Goal: Task Accomplishment & Management: Complete application form

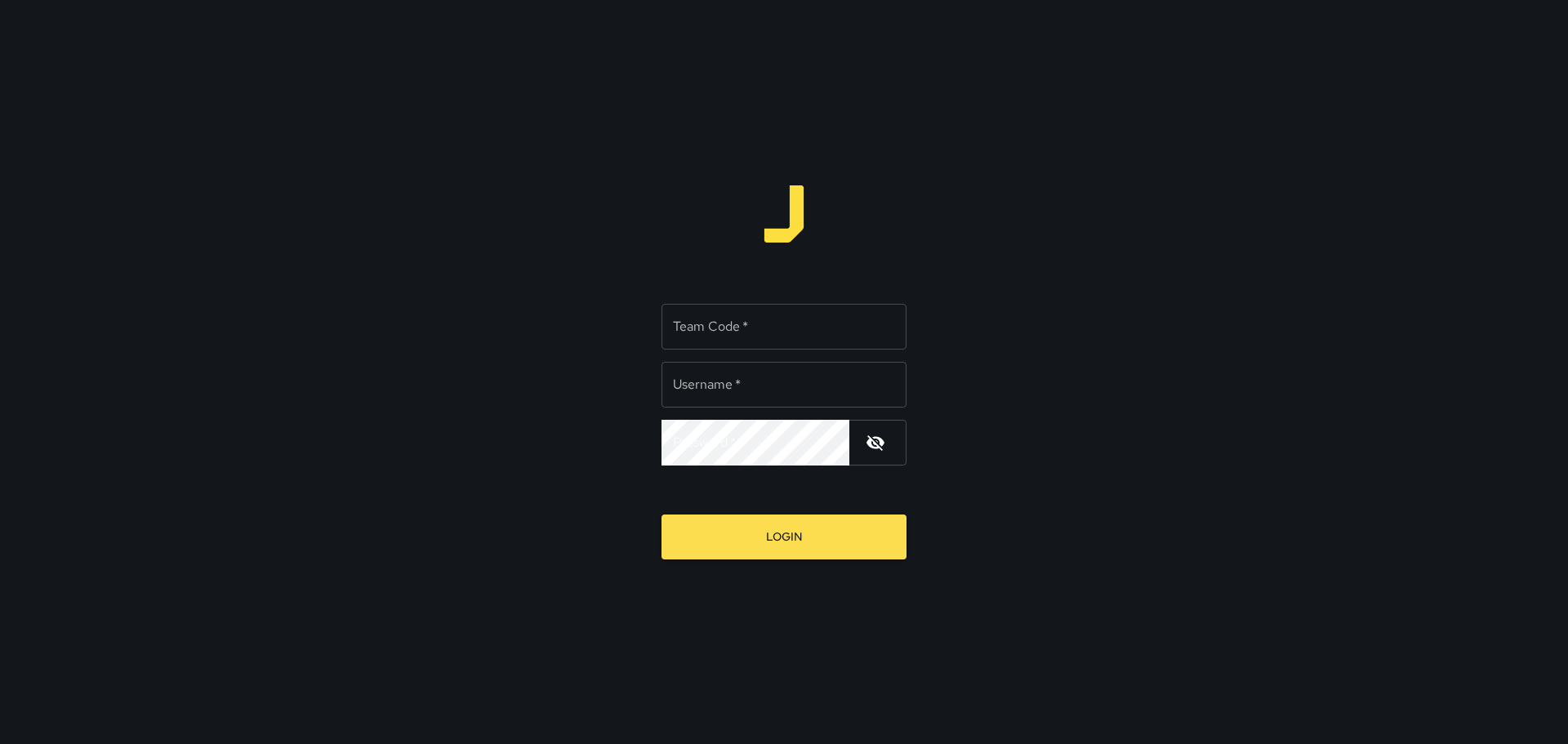
type input "*********"
click at [759, 319] on input "Team Code   *" at bounding box center [784, 326] width 245 height 46
type input "****"
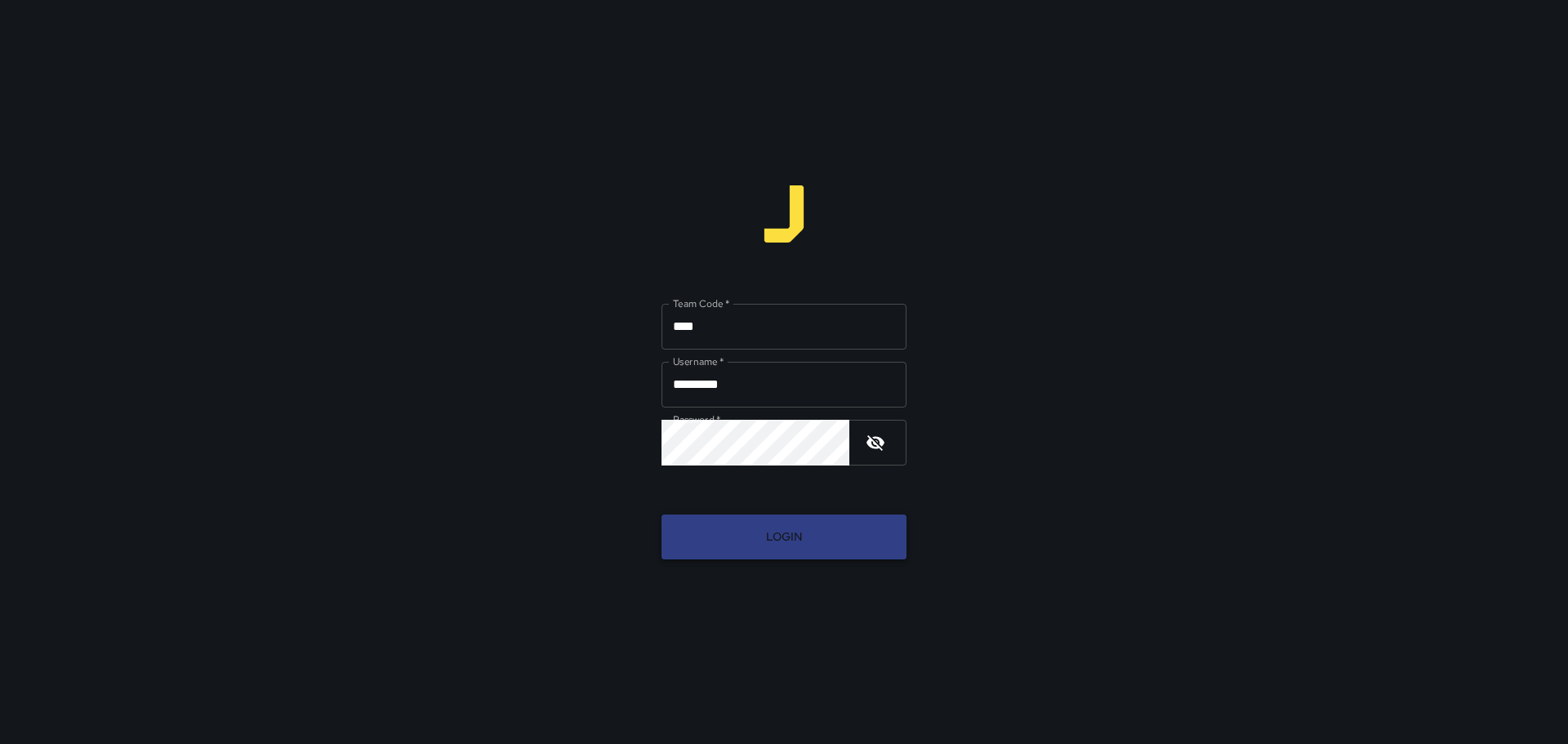
click at [791, 521] on button "Login" at bounding box center [784, 537] width 245 height 45
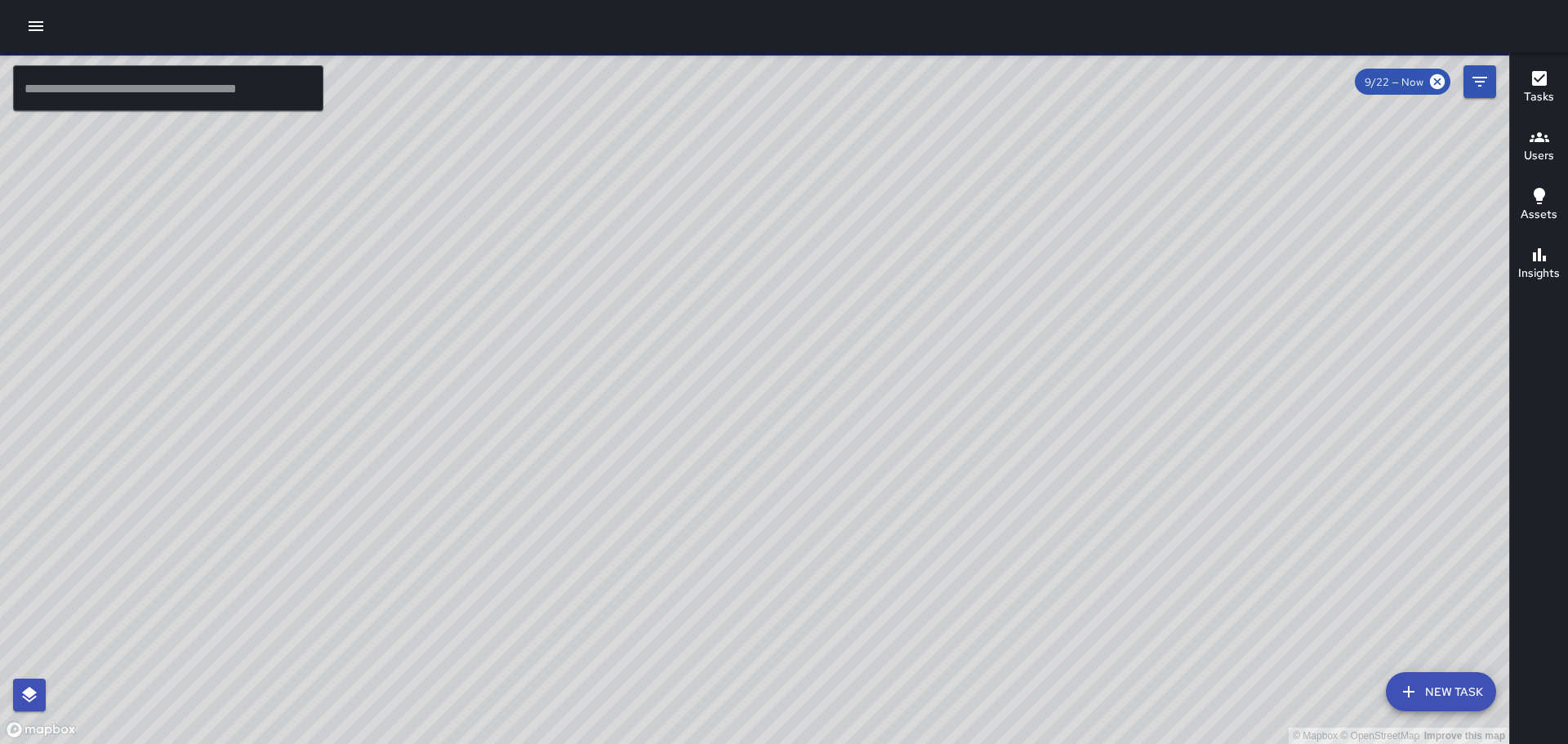
click at [56, 24] on div at bounding box center [784, 26] width 1568 height 52
click at [46, 25] on button "button" at bounding box center [36, 26] width 32 height 32
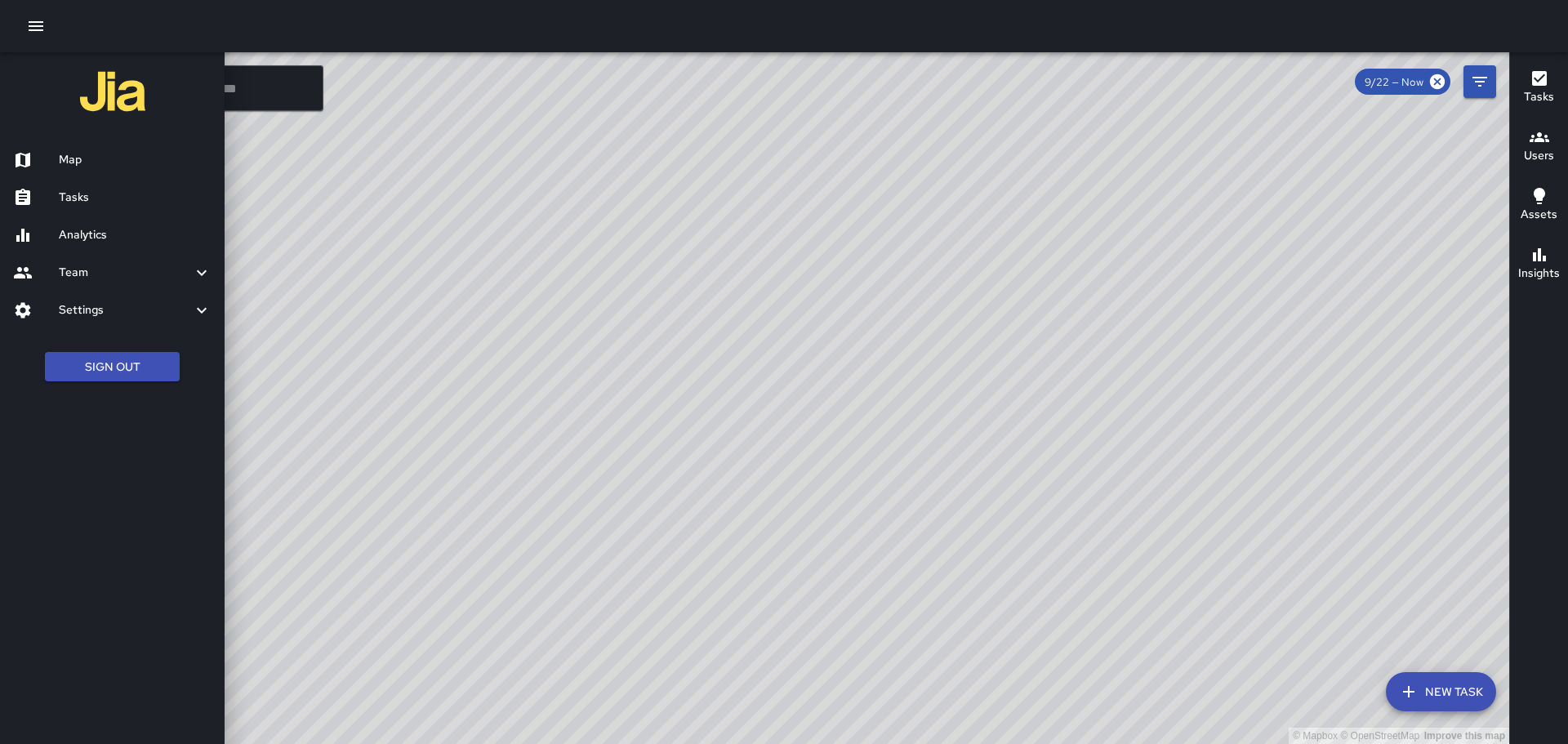
click at [90, 192] on h6 "Tasks" at bounding box center [135, 198] width 153 height 18
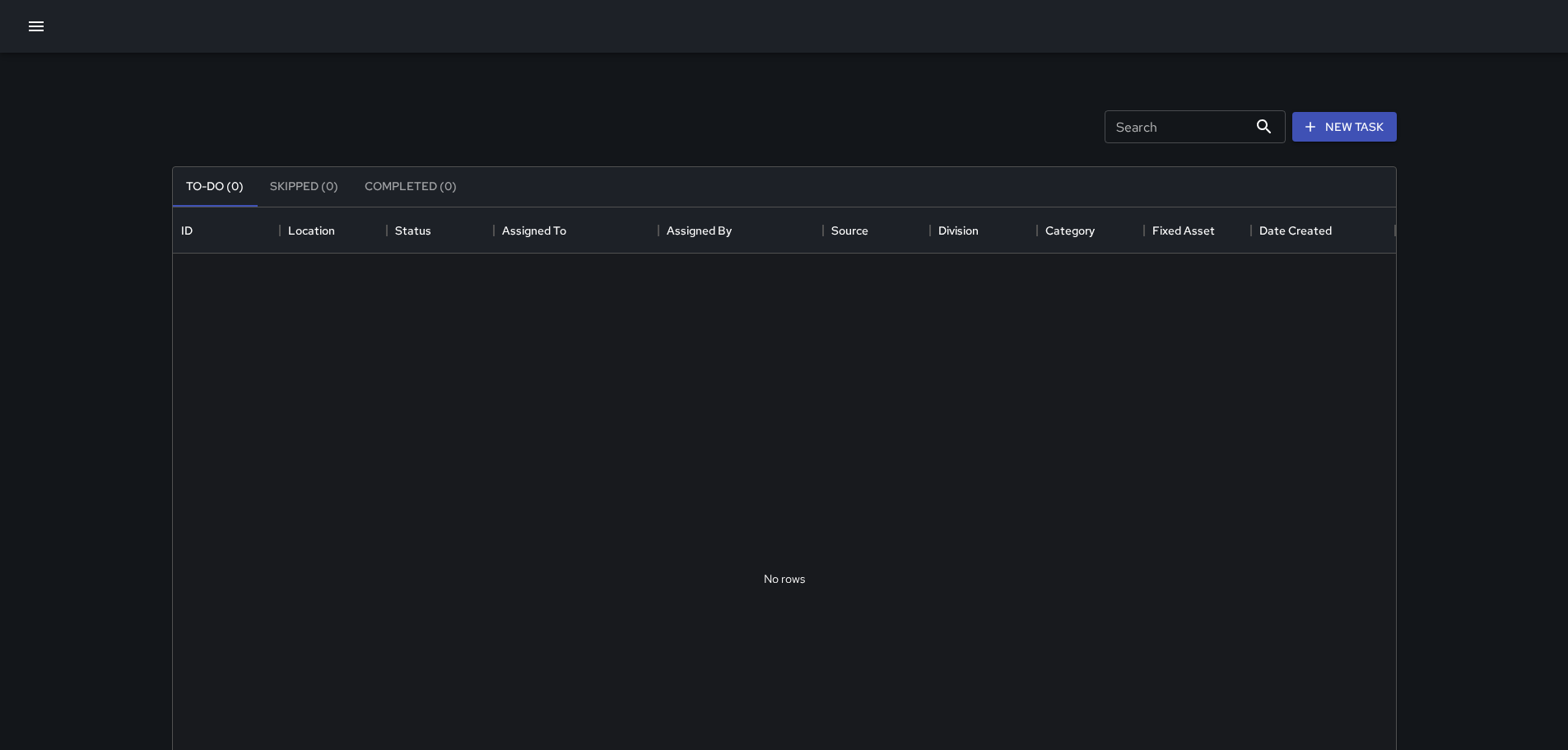
scroll to position [686, 1211]
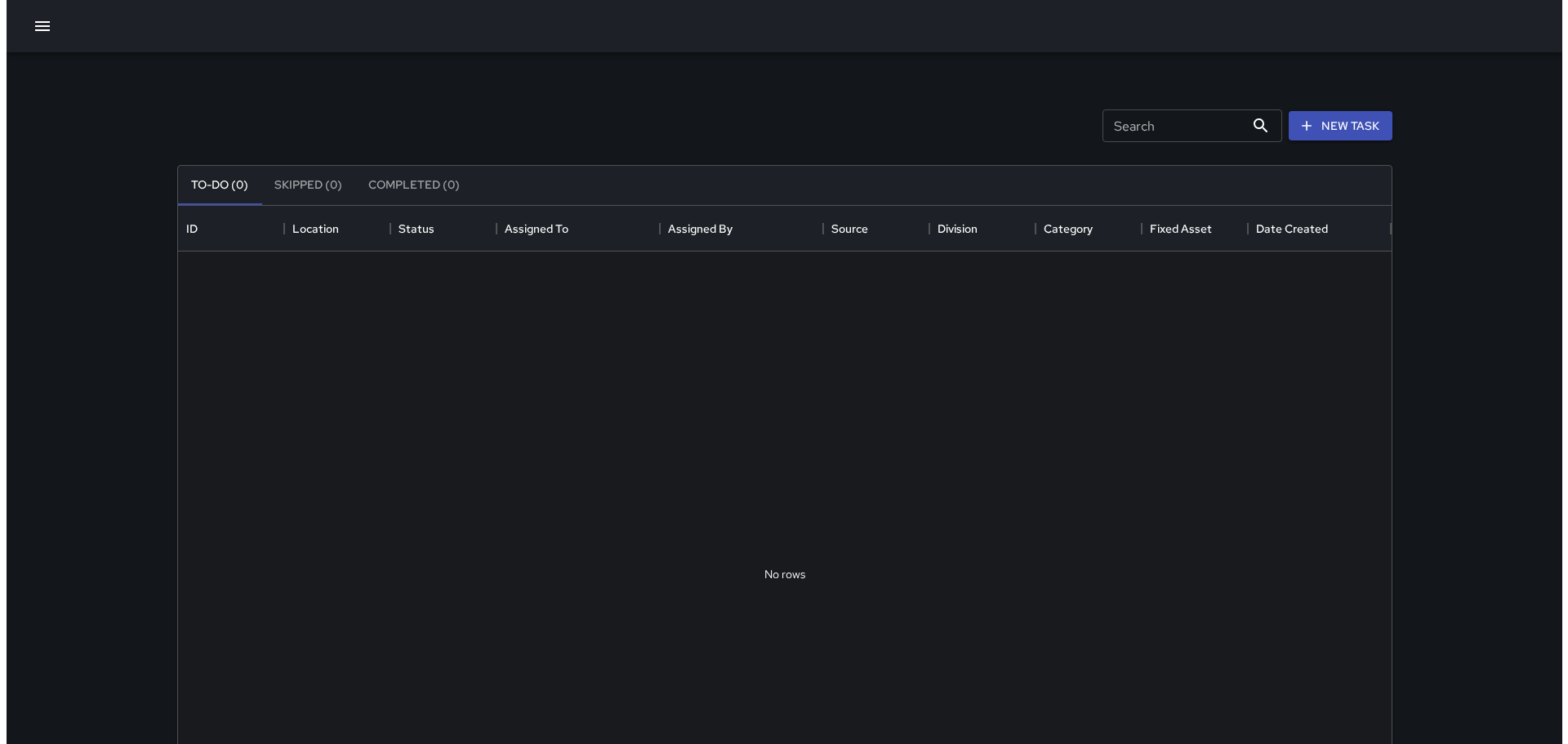
scroll to position [680, 1201]
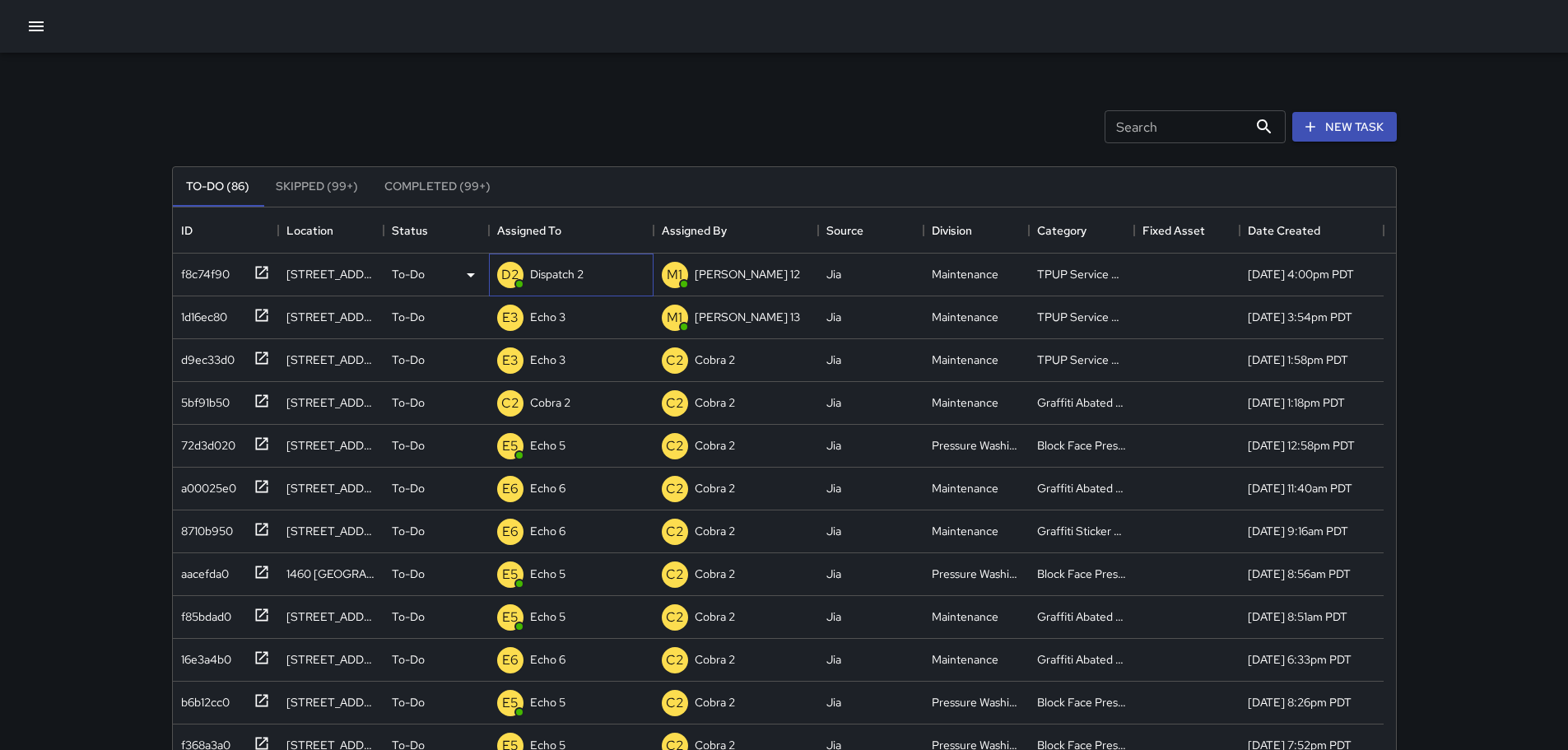
click at [587, 291] on div "D2 Dispatch 2" at bounding box center [571, 275] width 165 height 43
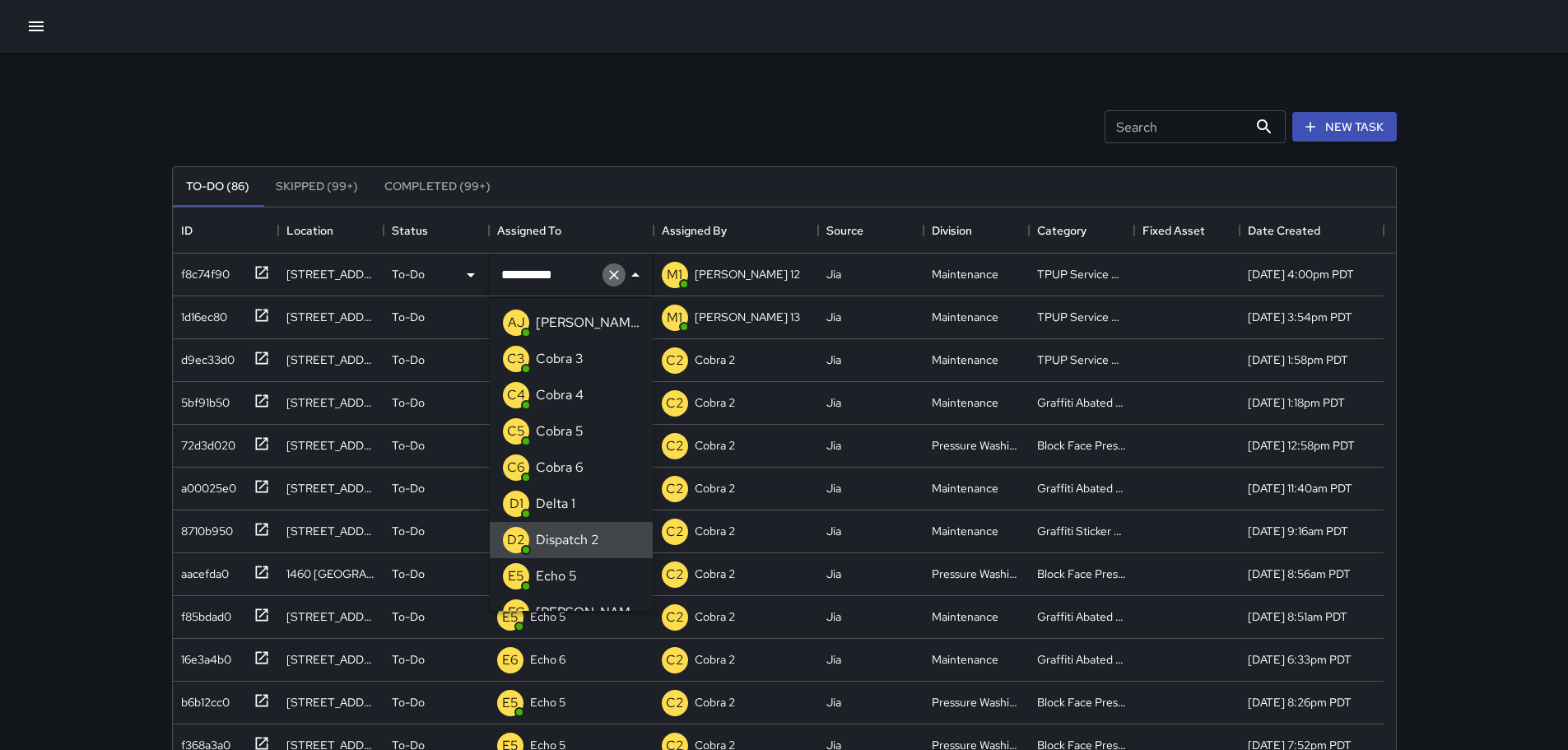
click at [609, 281] on icon "Clear" at bounding box center [614, 275] width 17 height 17
type input "**"
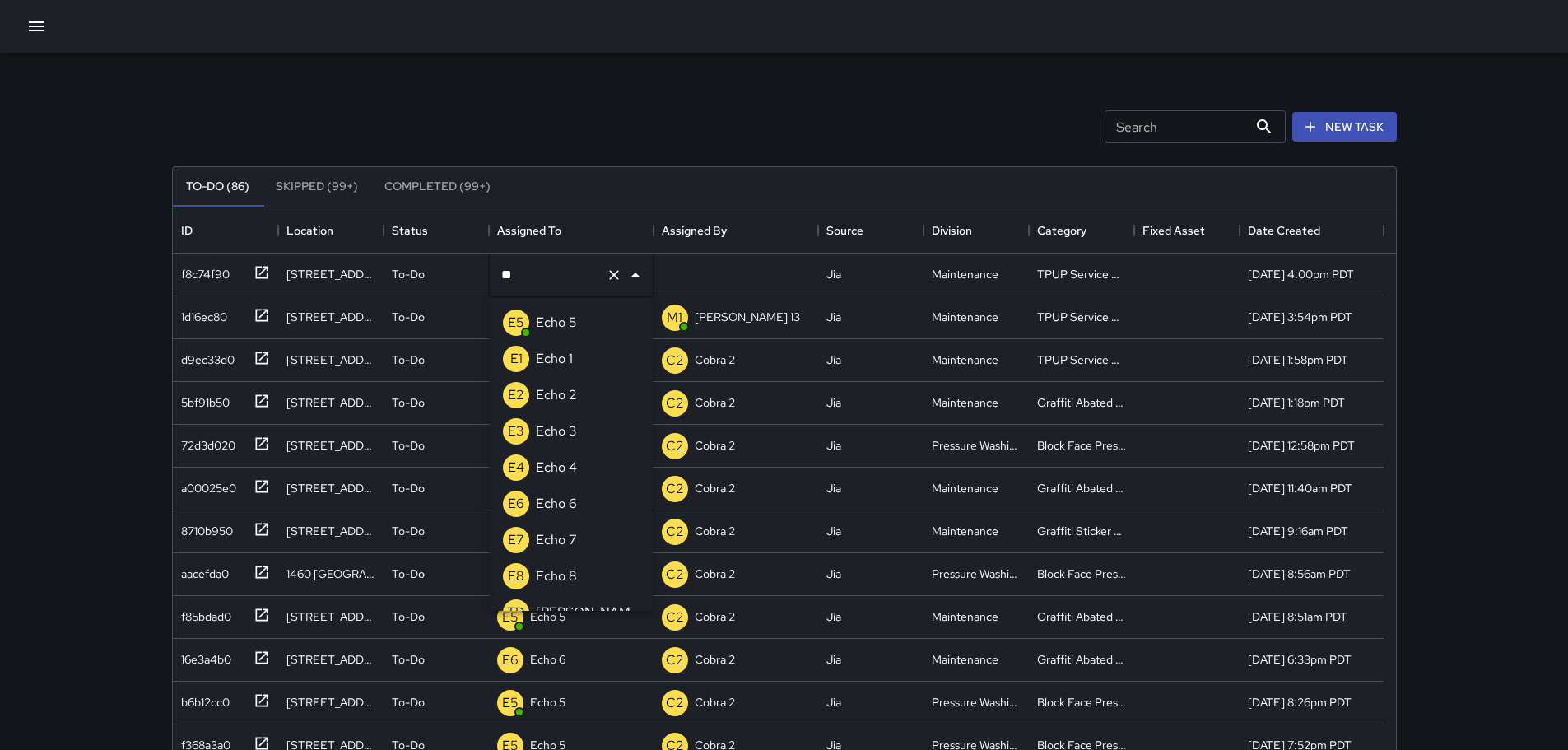
click at [555, 430] on p "Echo 3" at bounding box center [556, 432] width 41 height 20
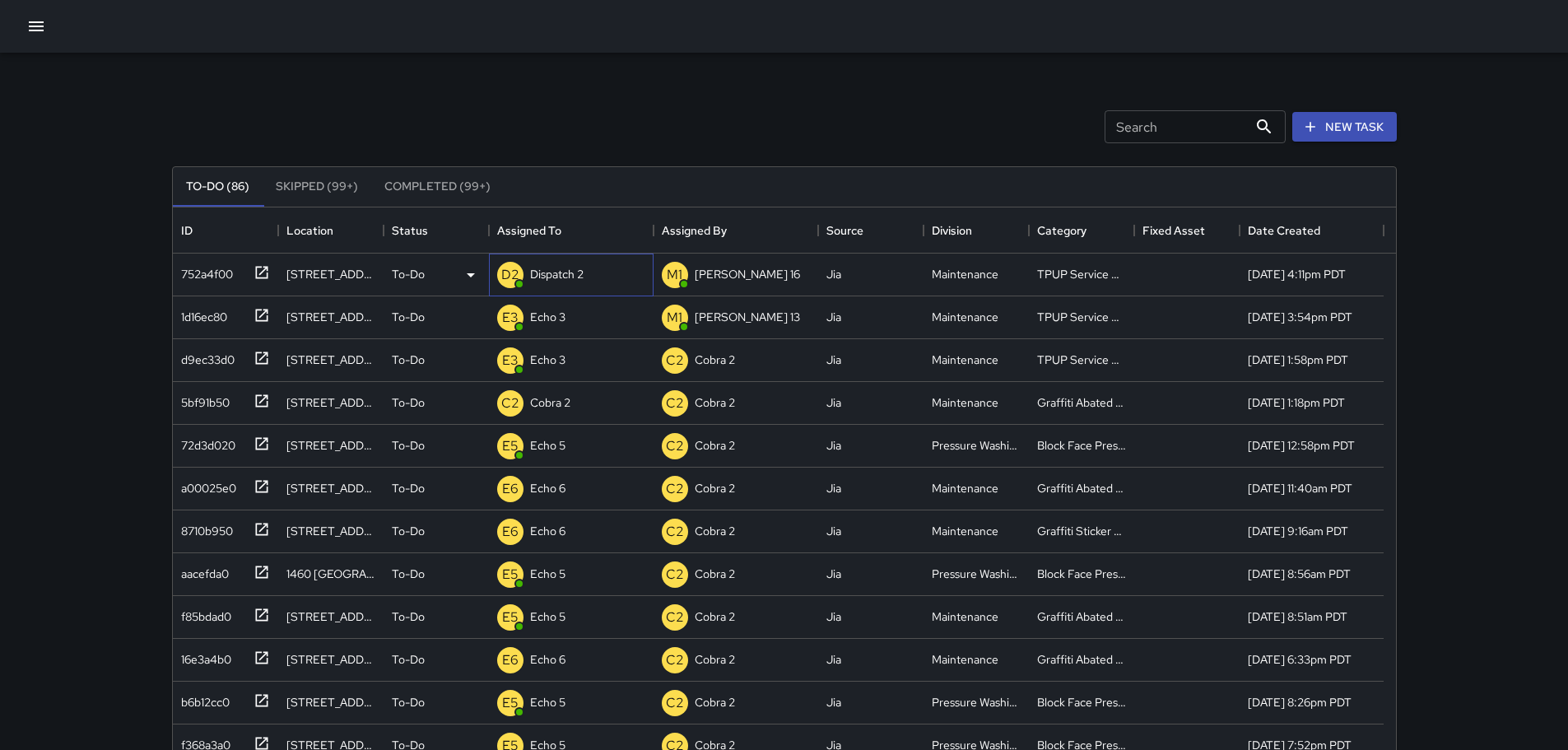
click at [553, 276] on p "Dispatch 2" at bounding box center [557, 275] width 54 height 17
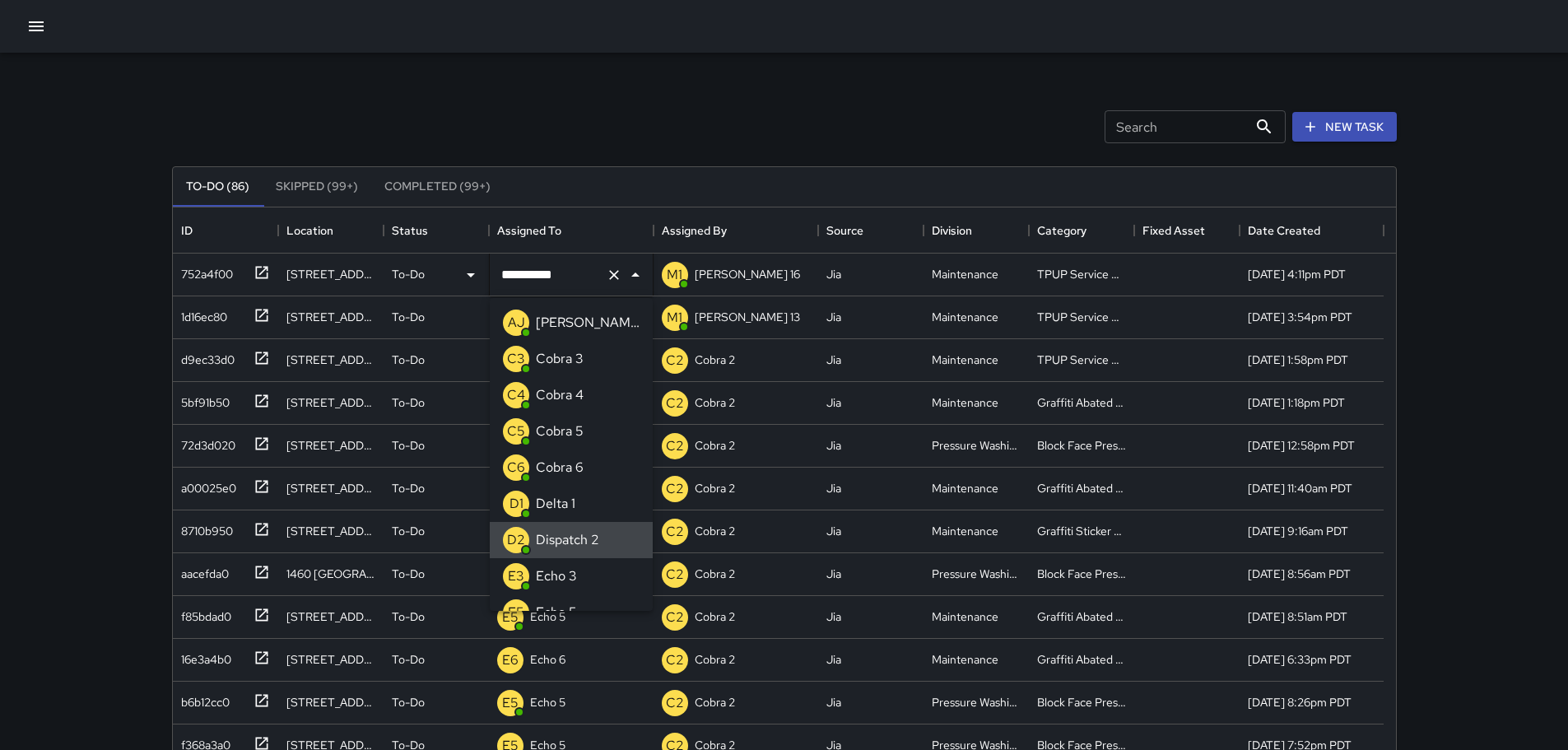
click at [617, 284] on button "Clear" at bounding box center [614, 275] width 23 height 23
click at [578, 572] on div "Echo 3" at bounding box center [556, 576] width 48 height 26
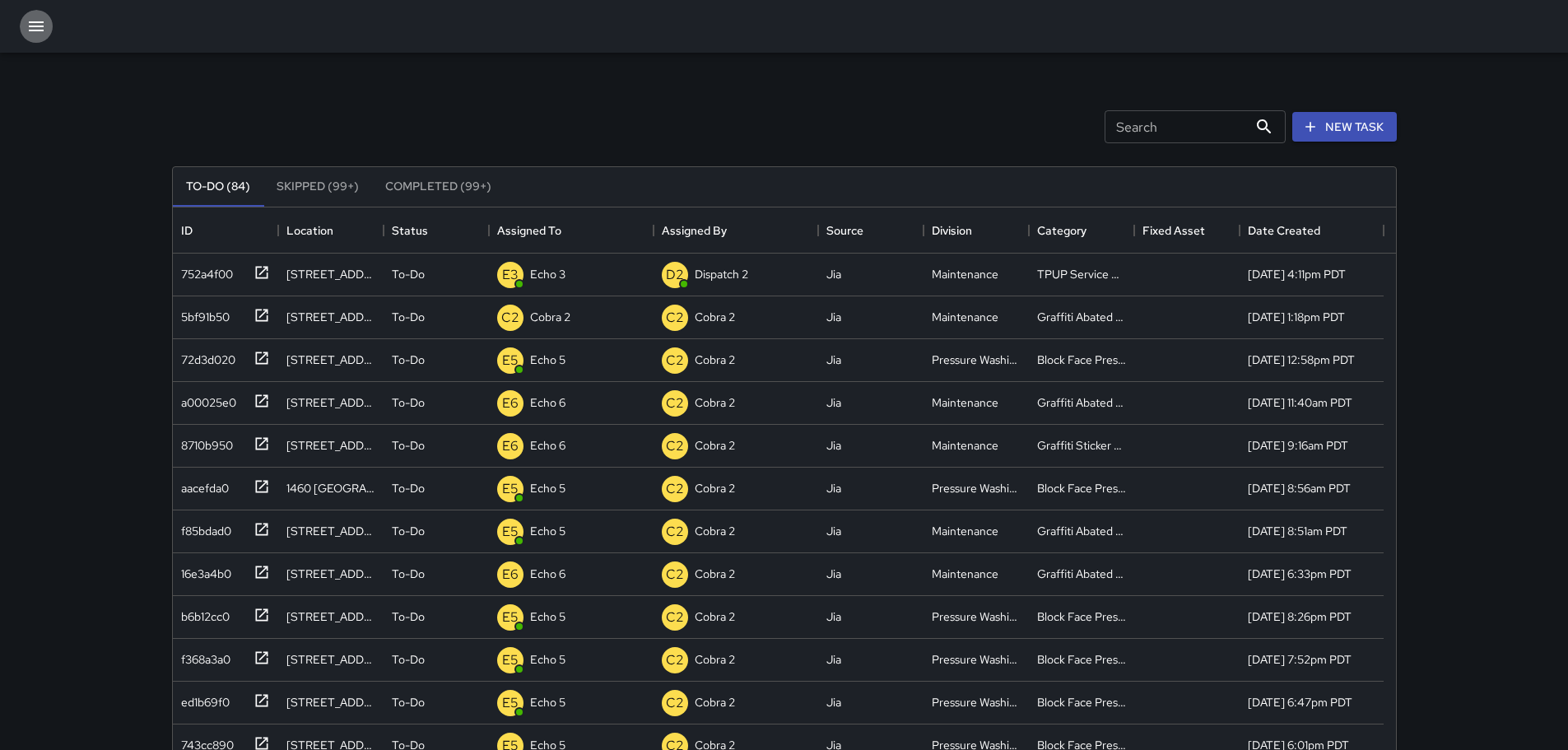
click at [47, 36] on button "button" at bounding box center [36, 26] width 33 height 33
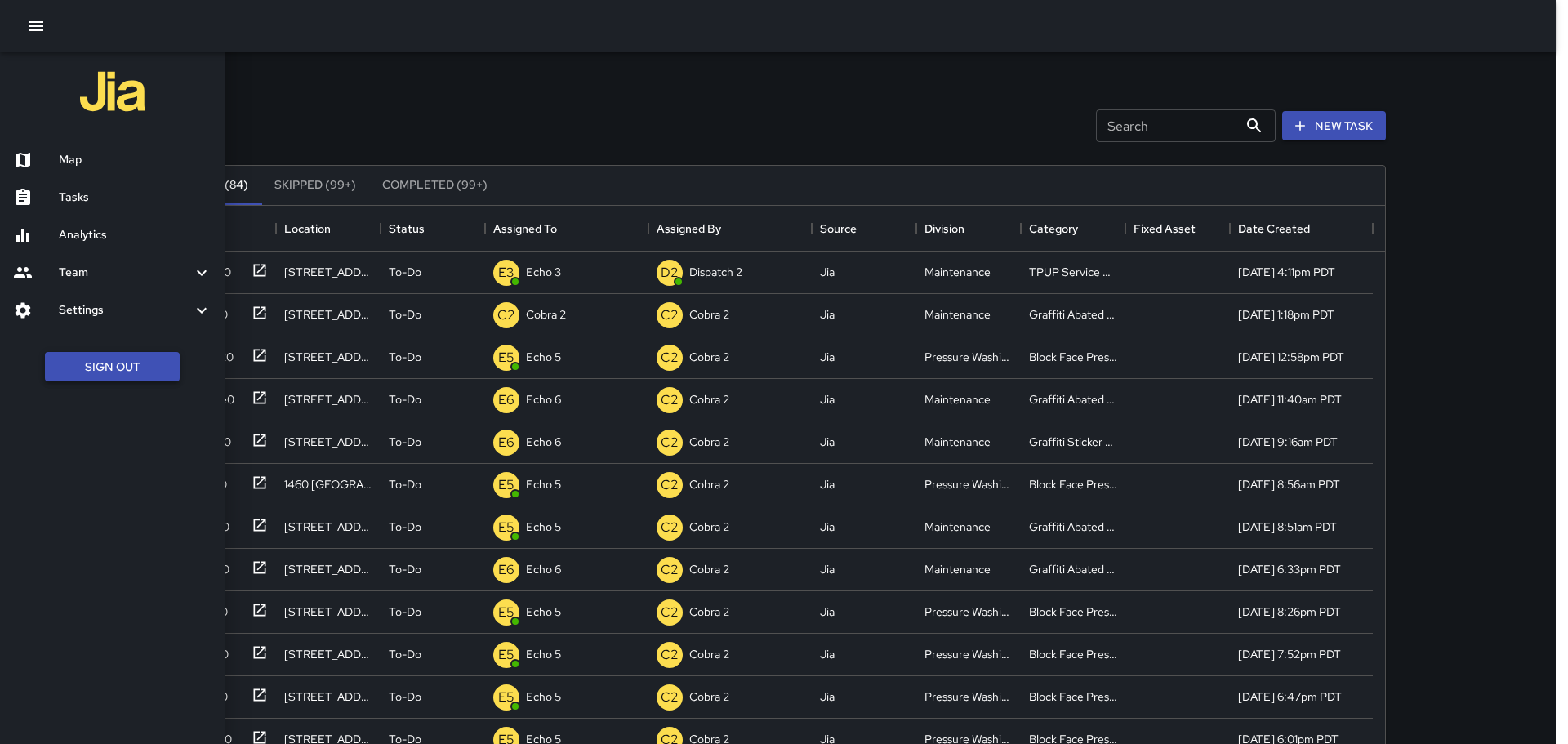
click at [64, 359] on button "Sign Out" at bounding box center [112, 367] width 134 height 30
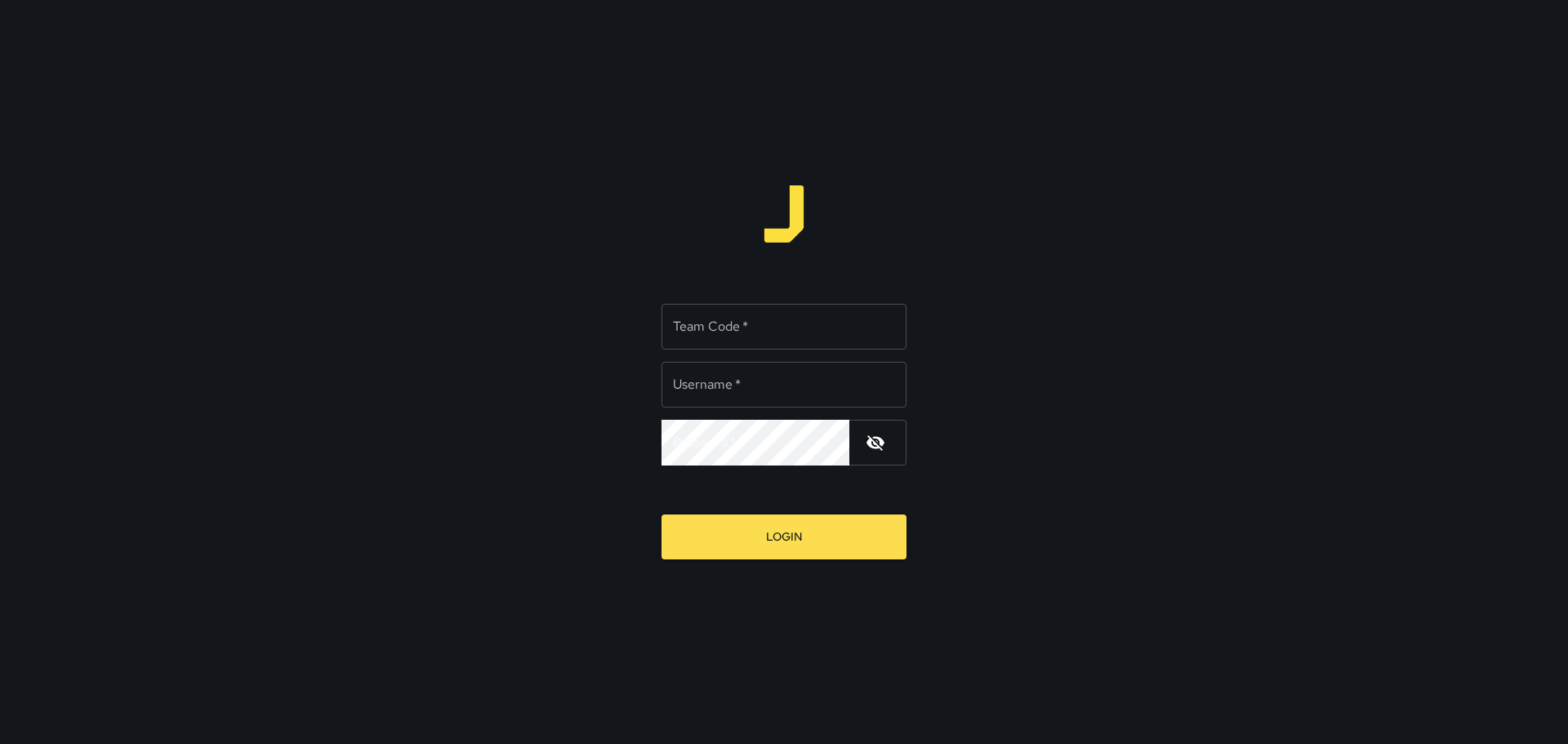
type input "*********"
click at [819, 335] on input "Team Code   *" at bounding box center [784, 326] width 245 height 46
type input "****"
click at [766, 511] on form "Team Code   * **** Team Code   * Username   * ********* Username   * Password  …" at bounding box center [784, 425] width 245 height 268
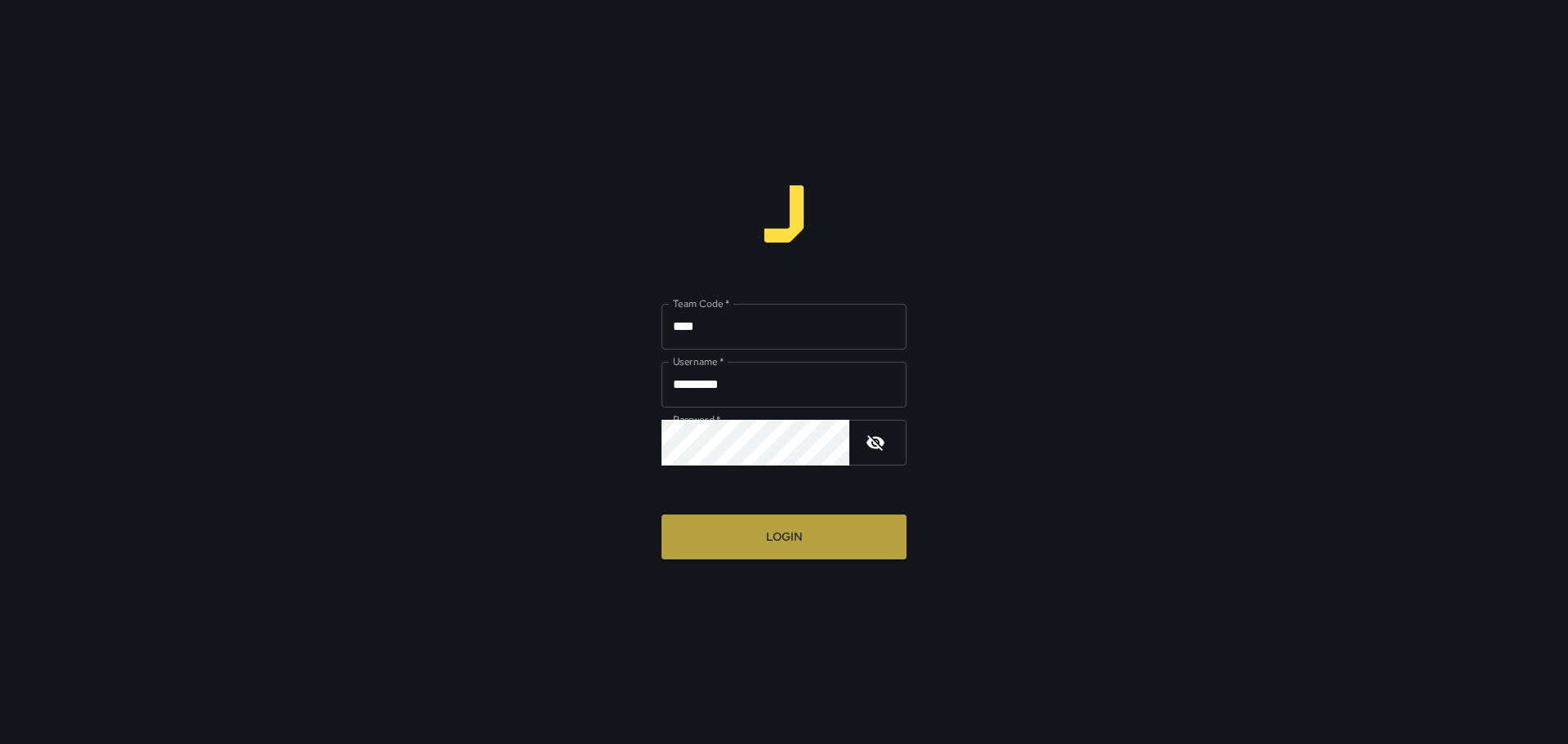
drag, startPoint x: 768, startPoint y: 526, endPoint x: 769, endPoint y: 534, distance: 8.1
click at [769, 533] on button "Login" at bounding box center [784, 537] width 245 height 45
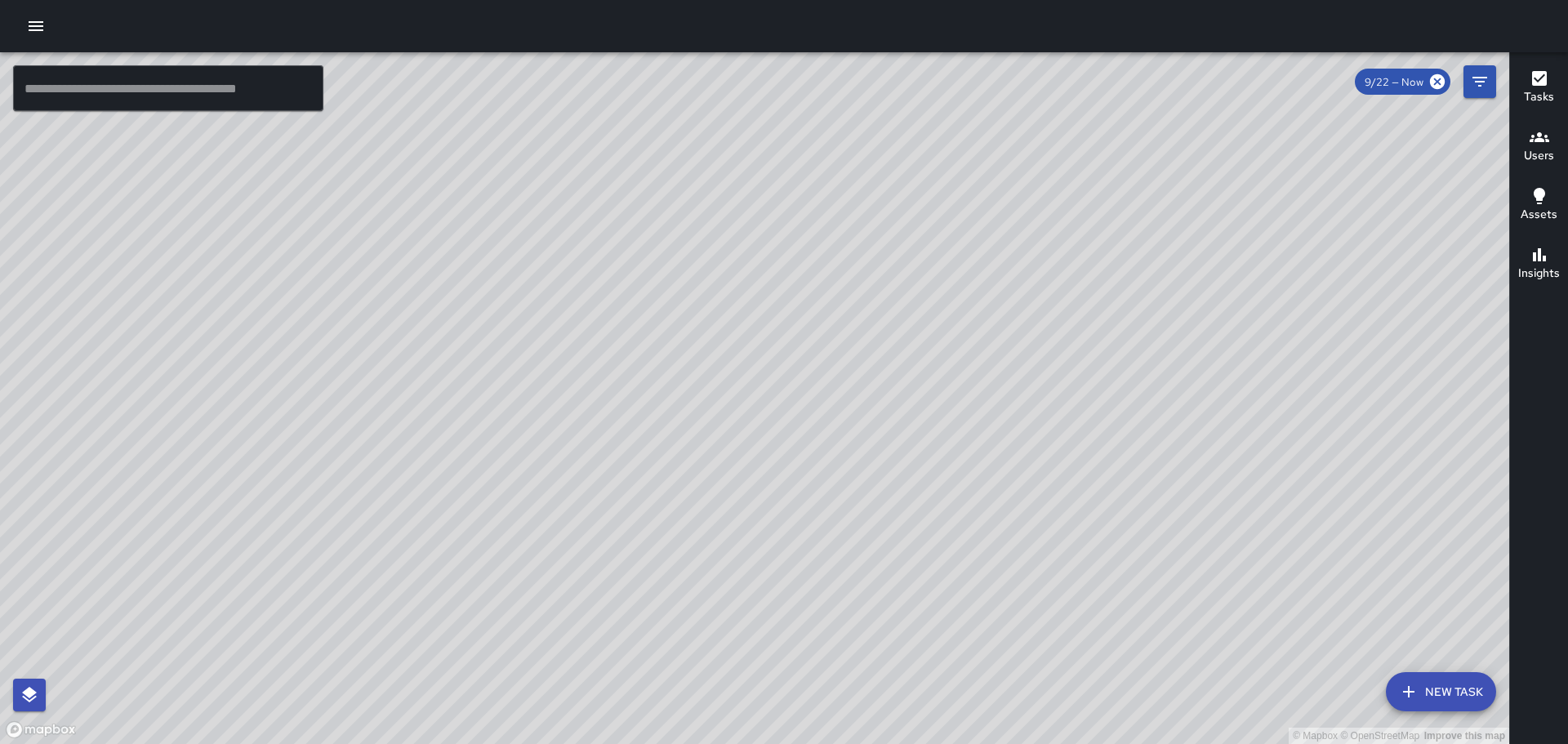
click at [27, 27] on icon "button" at bounding box center [36, 27] width 20 height 20
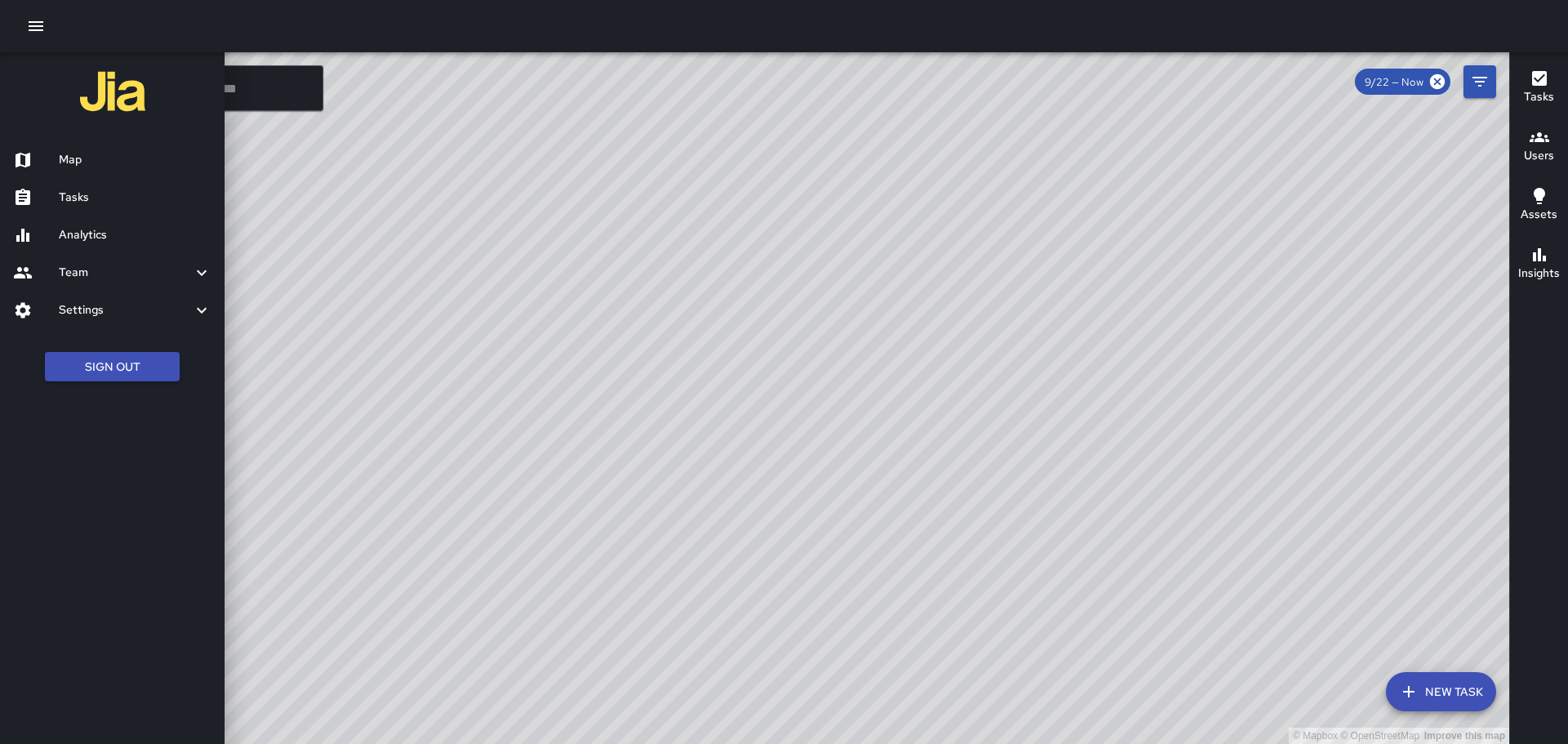
click at [85, 198] on h6 "Tasks" at bounding box center [135, 198] width 153 height 18
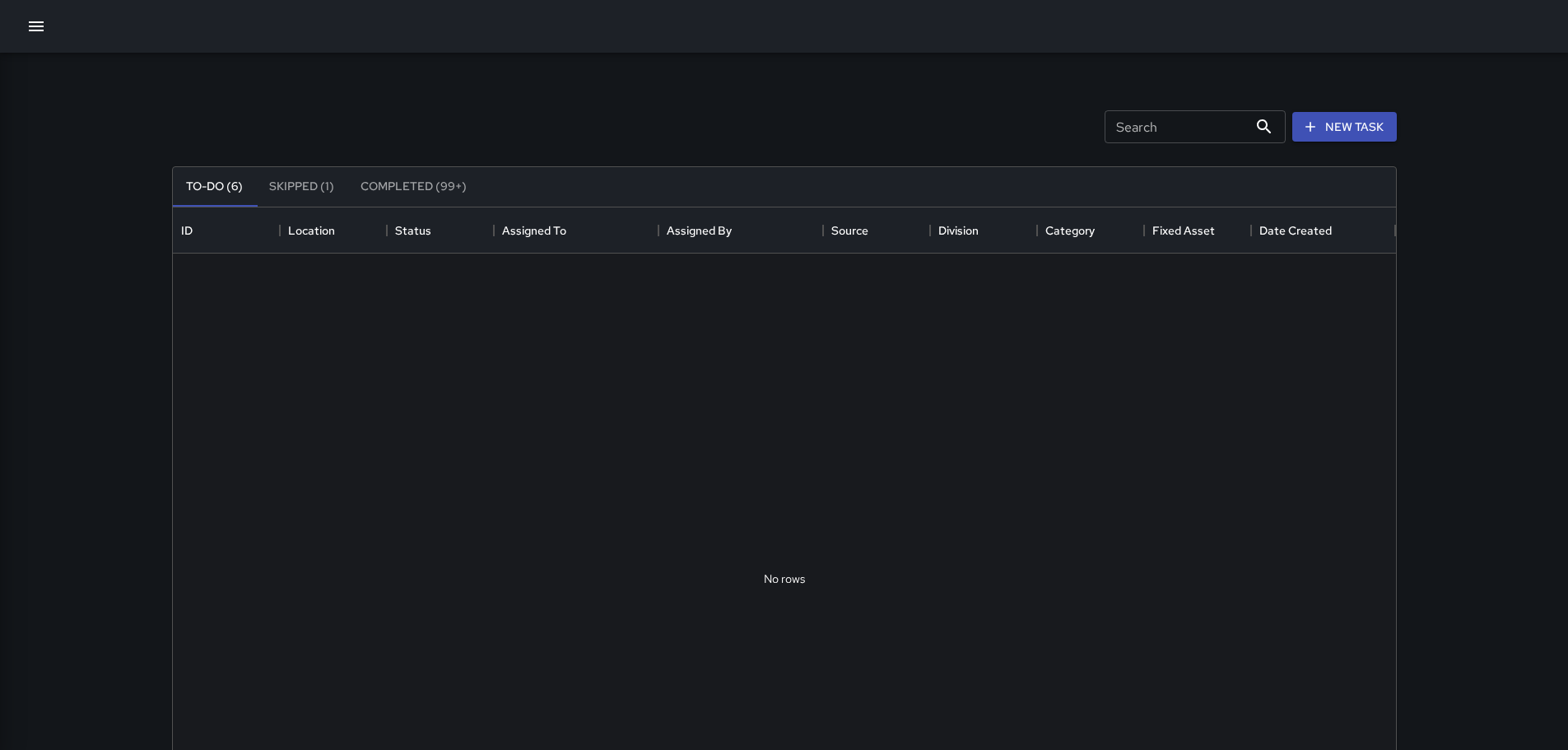
scroll to position [686, 1211]
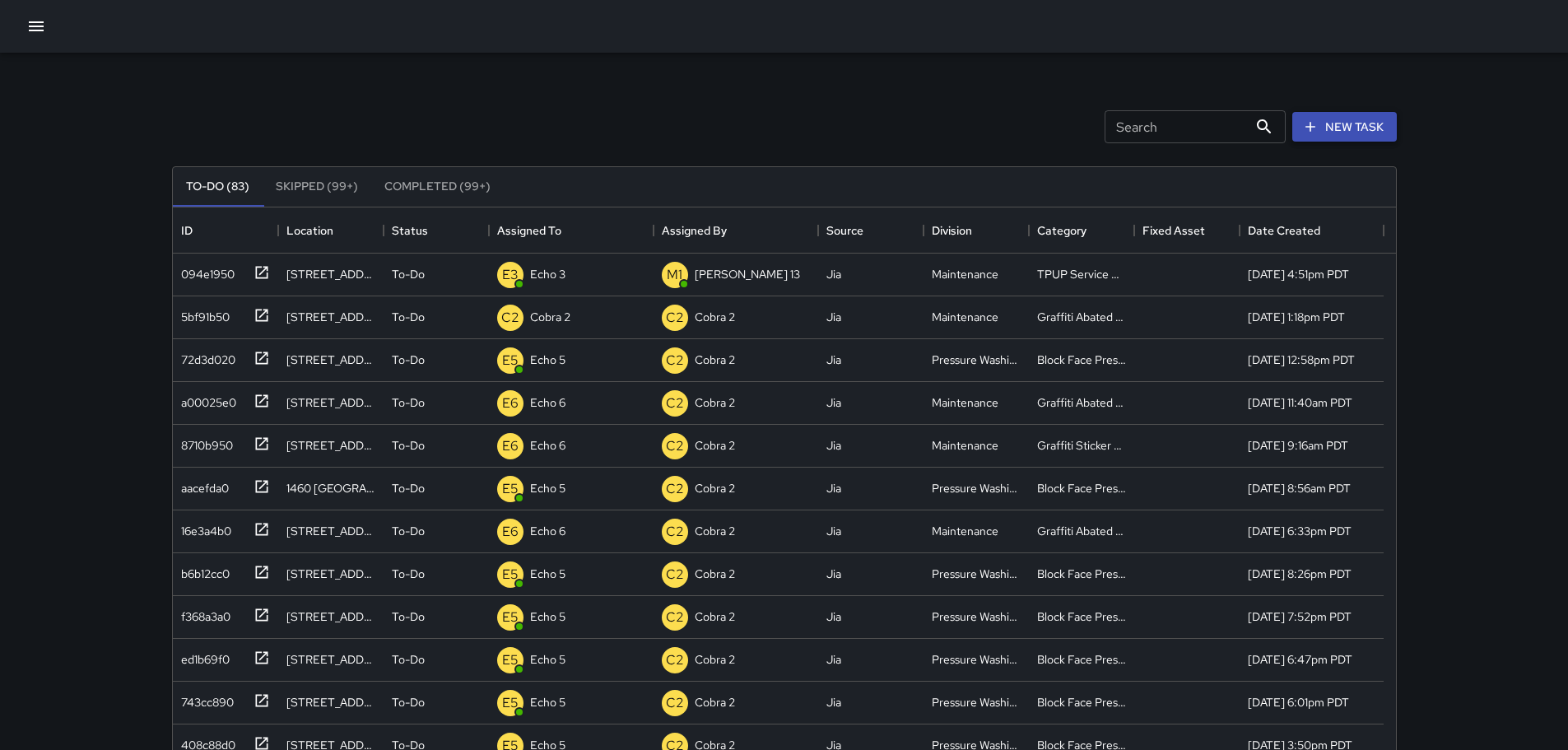
click at [1356, 113] on button "New Task" at bounding box center [1345, 127] width 105 height 30
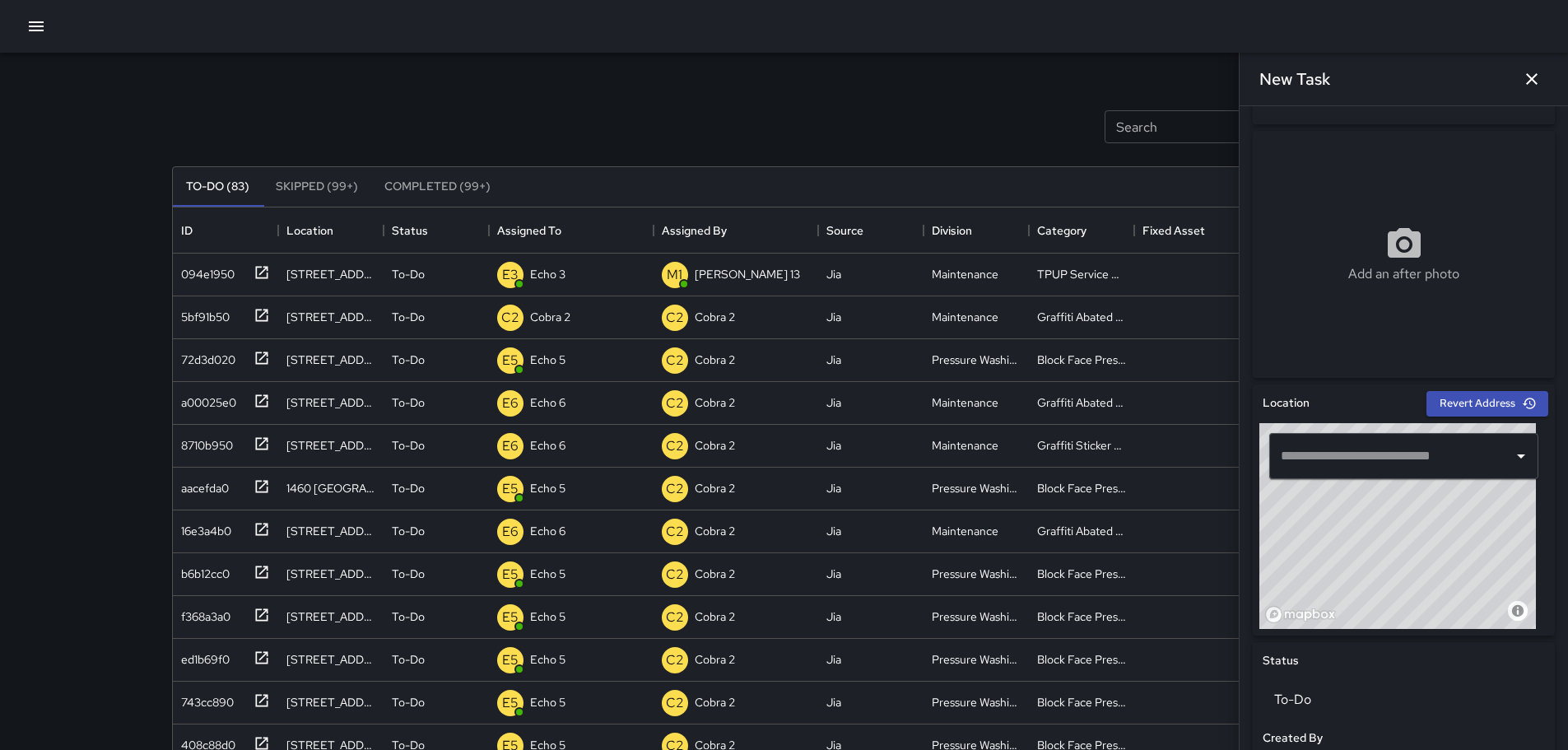
scroll to position [247, 0]
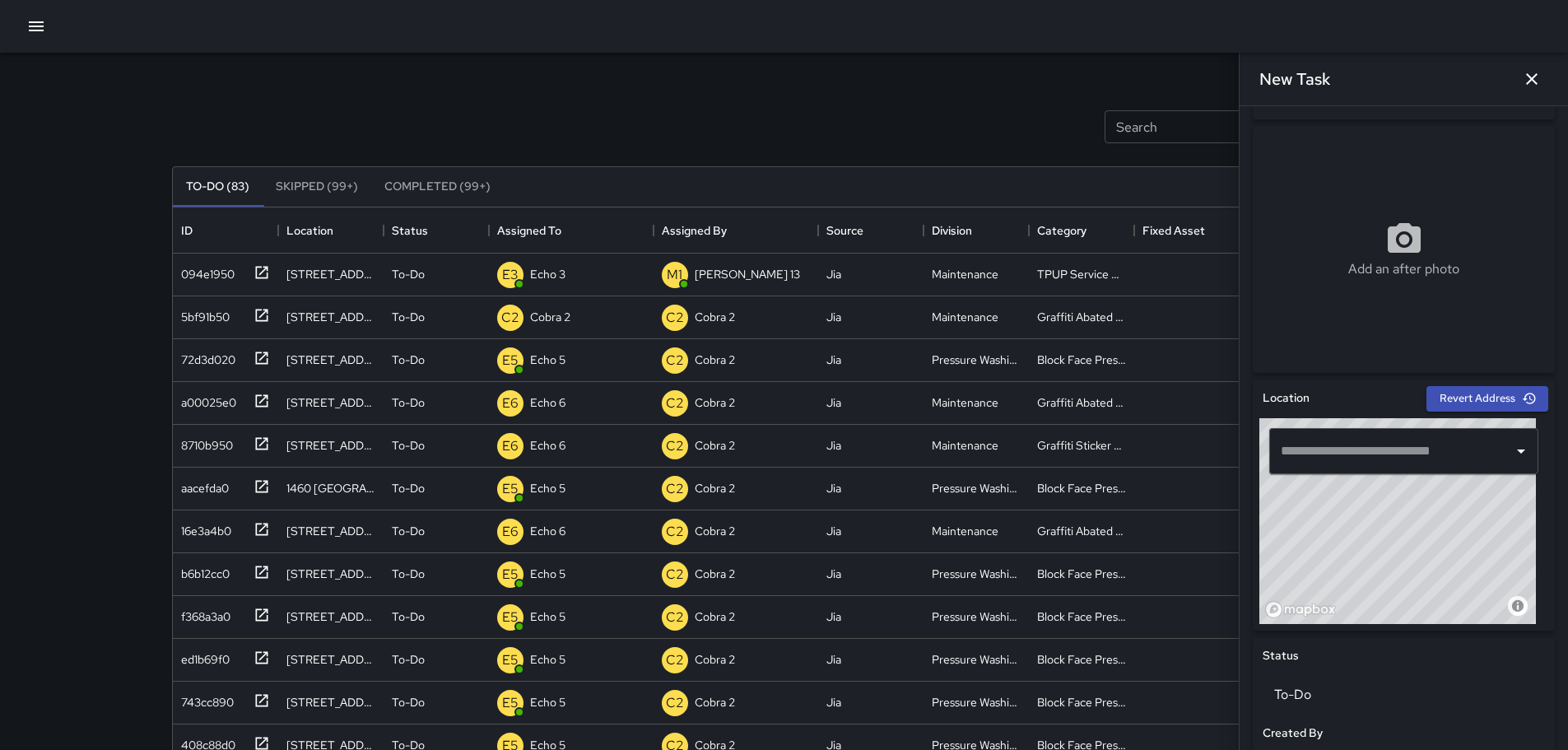
click at [1327, 460] on input "text" at bounding box center [1391, 450] width 230 height 31
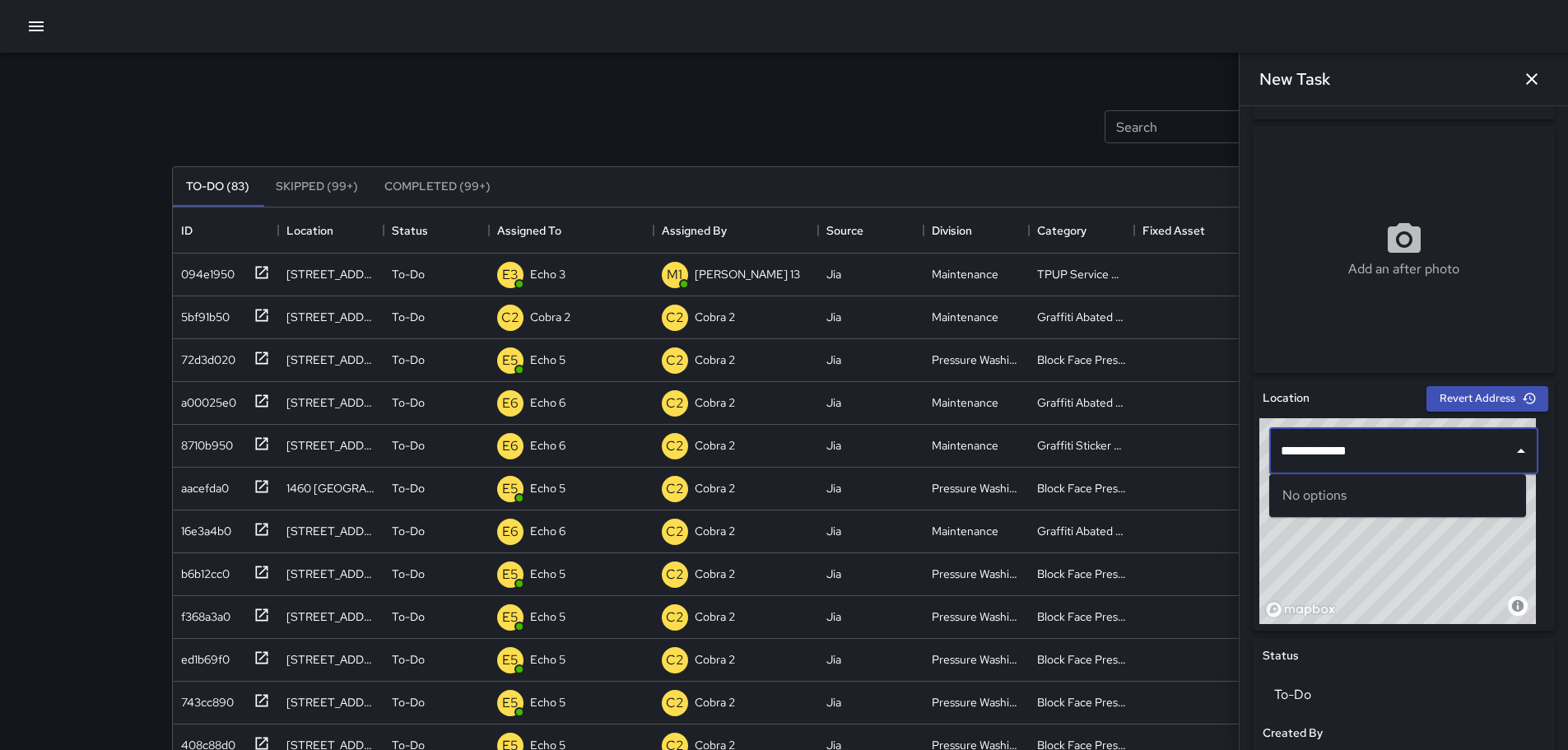
type input "**********"
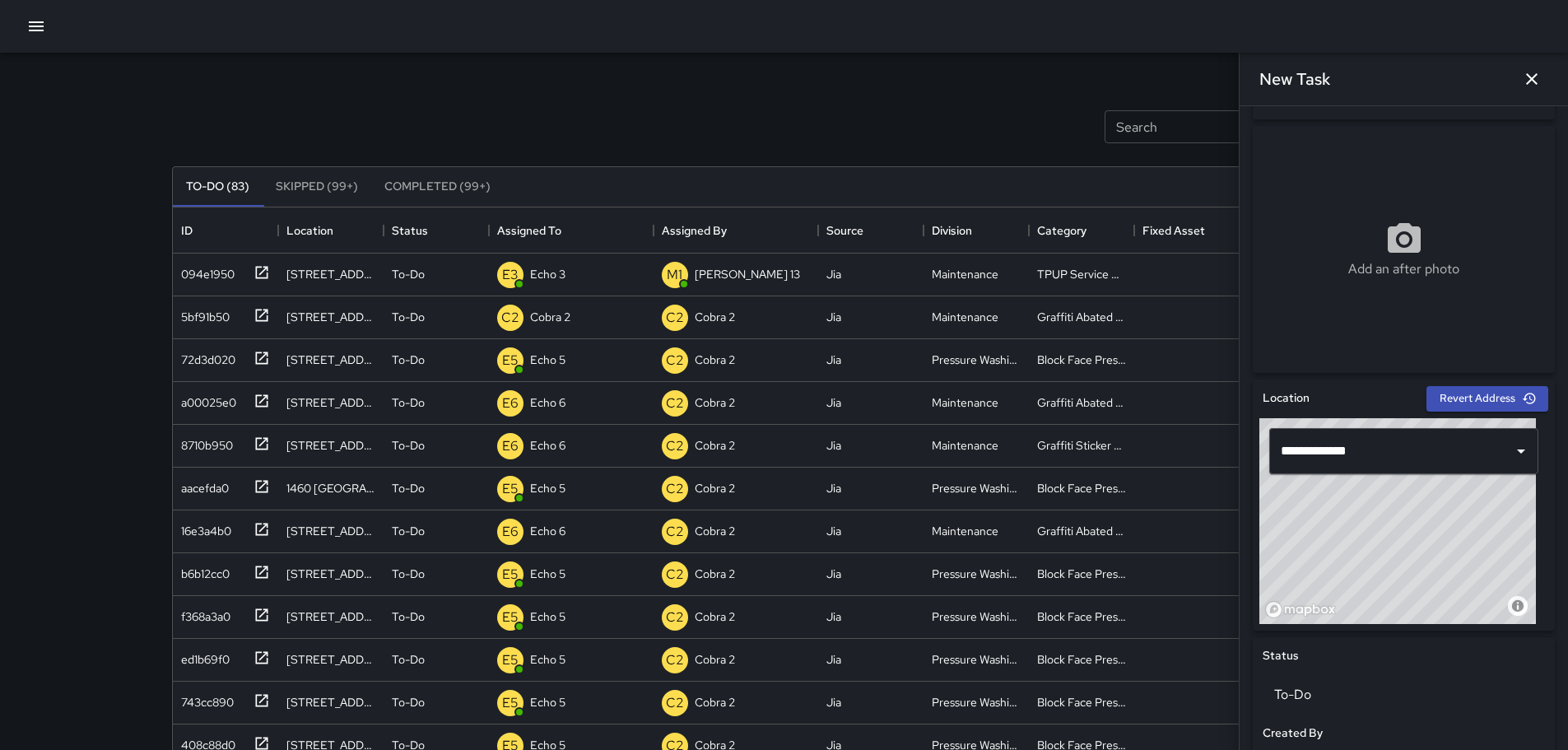
click at [1461, 452] on input "**********" at bounding box center [1391, 450] width 230 height 31
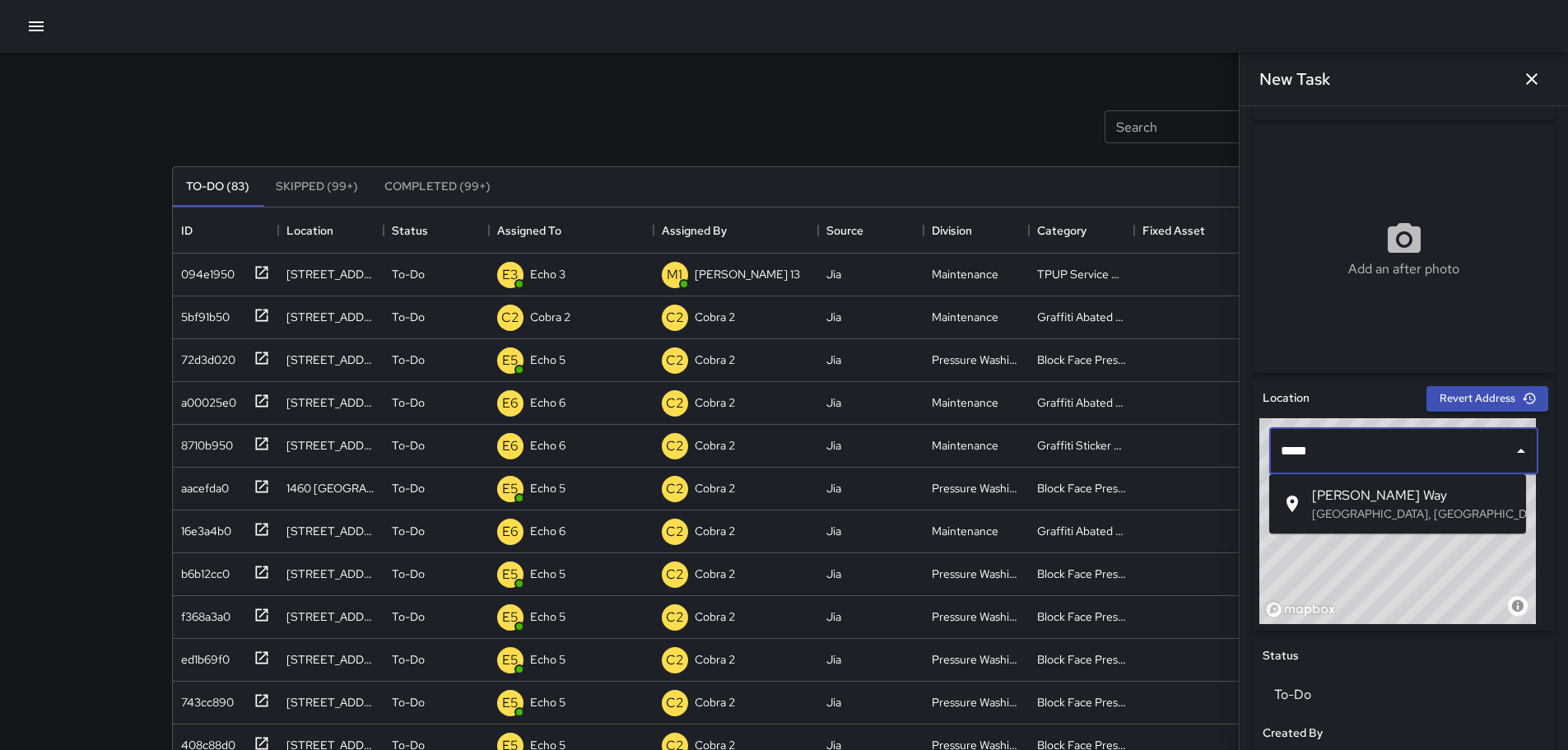
click at [1450, 487] on span "Thomas L Berkley Way" at bounding box center [1412, 496] width 201 height 20
type input "**********"
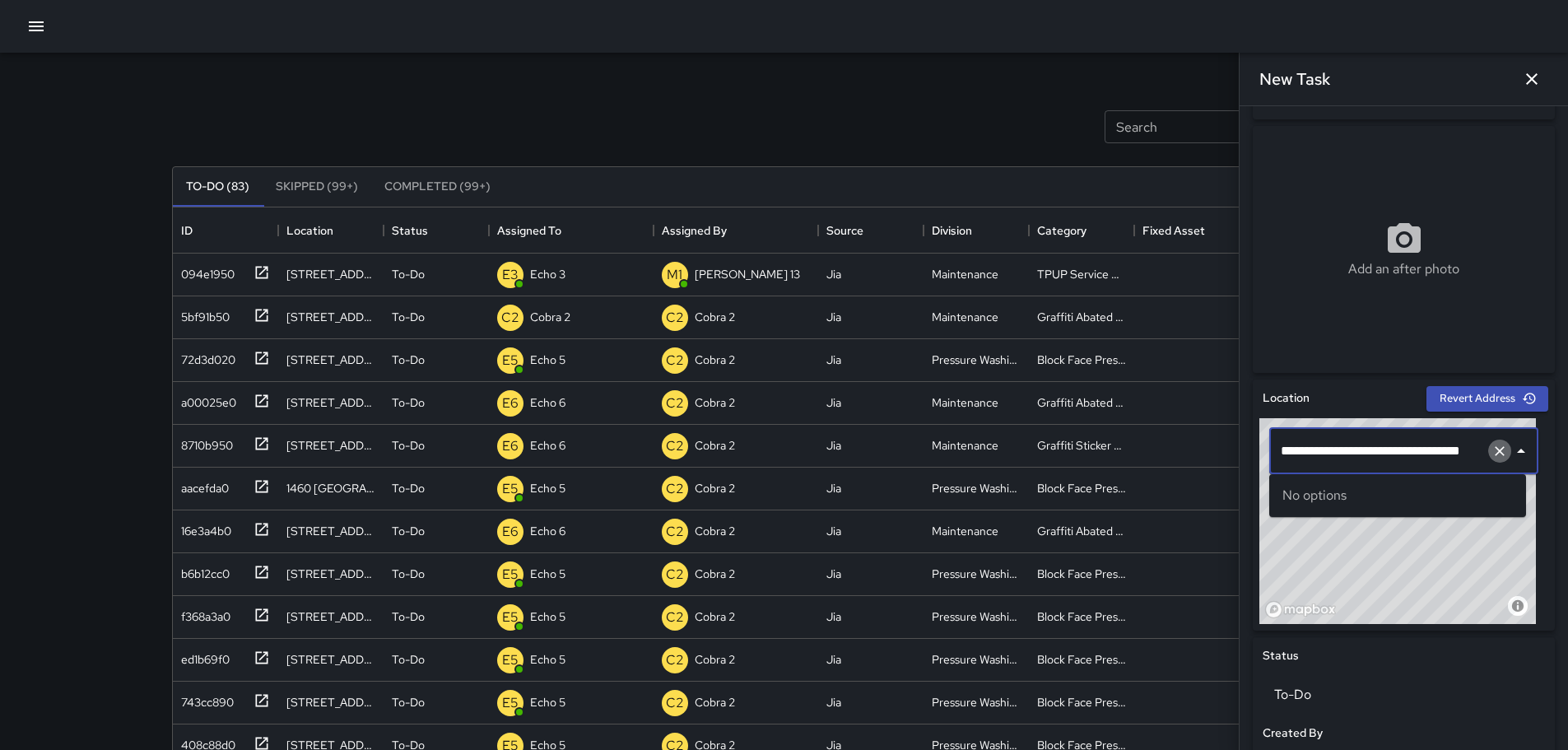
click at [1492, 449] on icon "Clear" at bounding box center [1500, 451] width 17 height 17
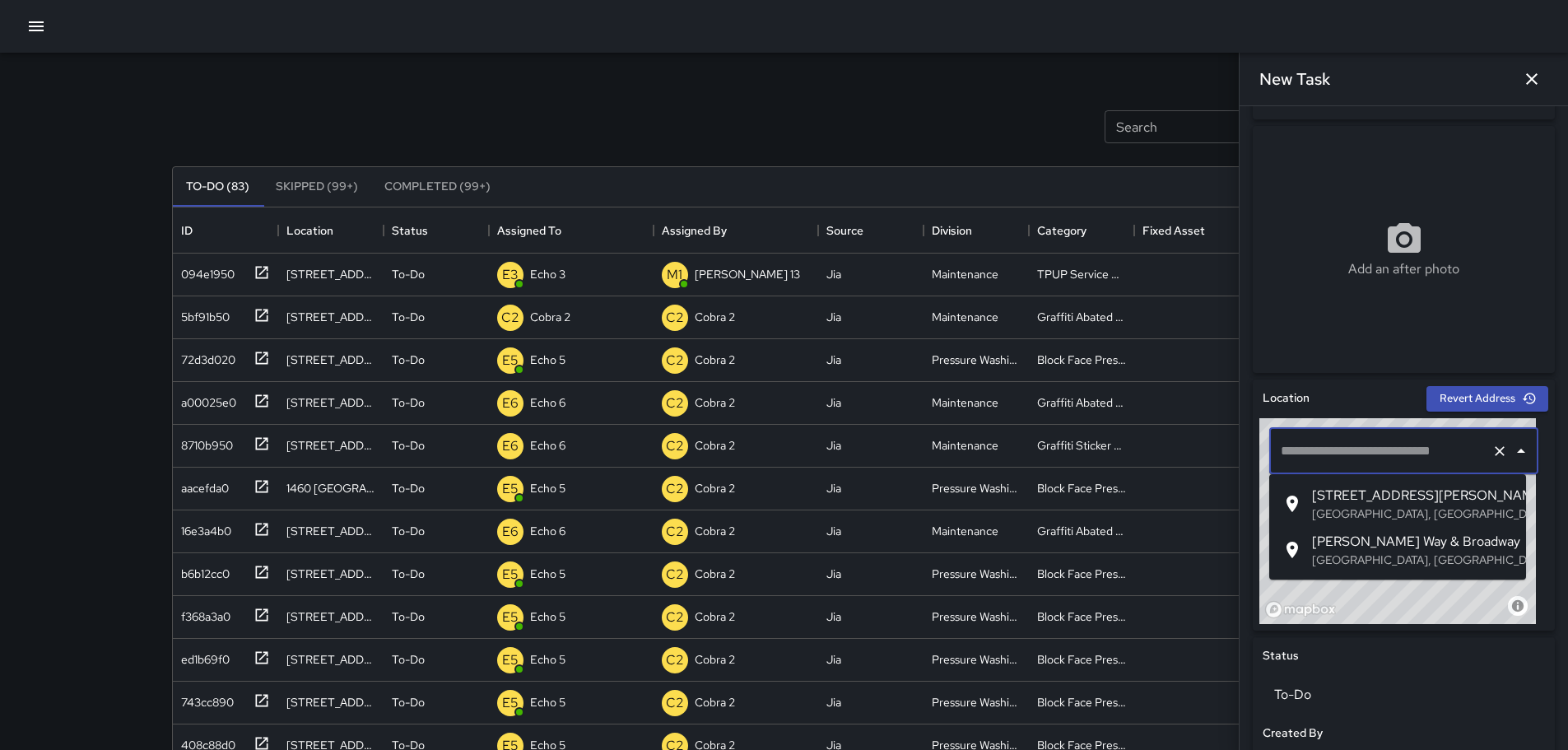
click at [1447, 539] on span "Thomas L Berkley Way & Broadway" at bounding box center [1412, 542] width 201 height 20
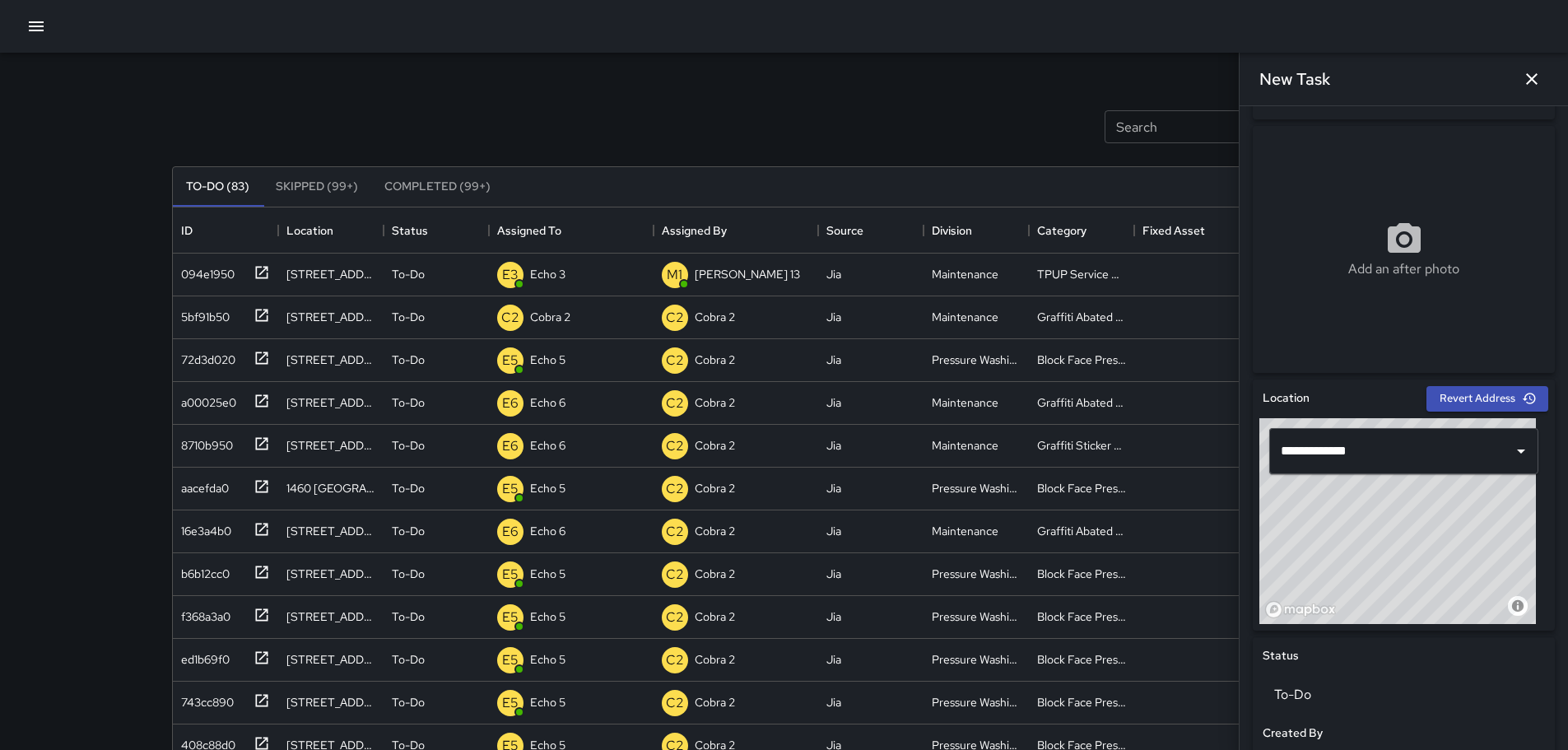
drag, startPoint x: 1412, startPoint y: 533, endPoint x: 1393, endPoint y: 582, distance: 52.6
click at [1393, 582] on div "© Mapbox © OpenStreetMap Improve this map" at bounding box center [1397, 521] width 277 height 206
type input "**********"
drag, startPoint x: 1392, startPoint y: 547, endPoint x: 1395, endPoint y: 503, distance: 44.1
click at [1395, 503] on div "© Mapbox © OpenStreetMap Improve this map" at bounding box center [1397, 521] width 277 height 206
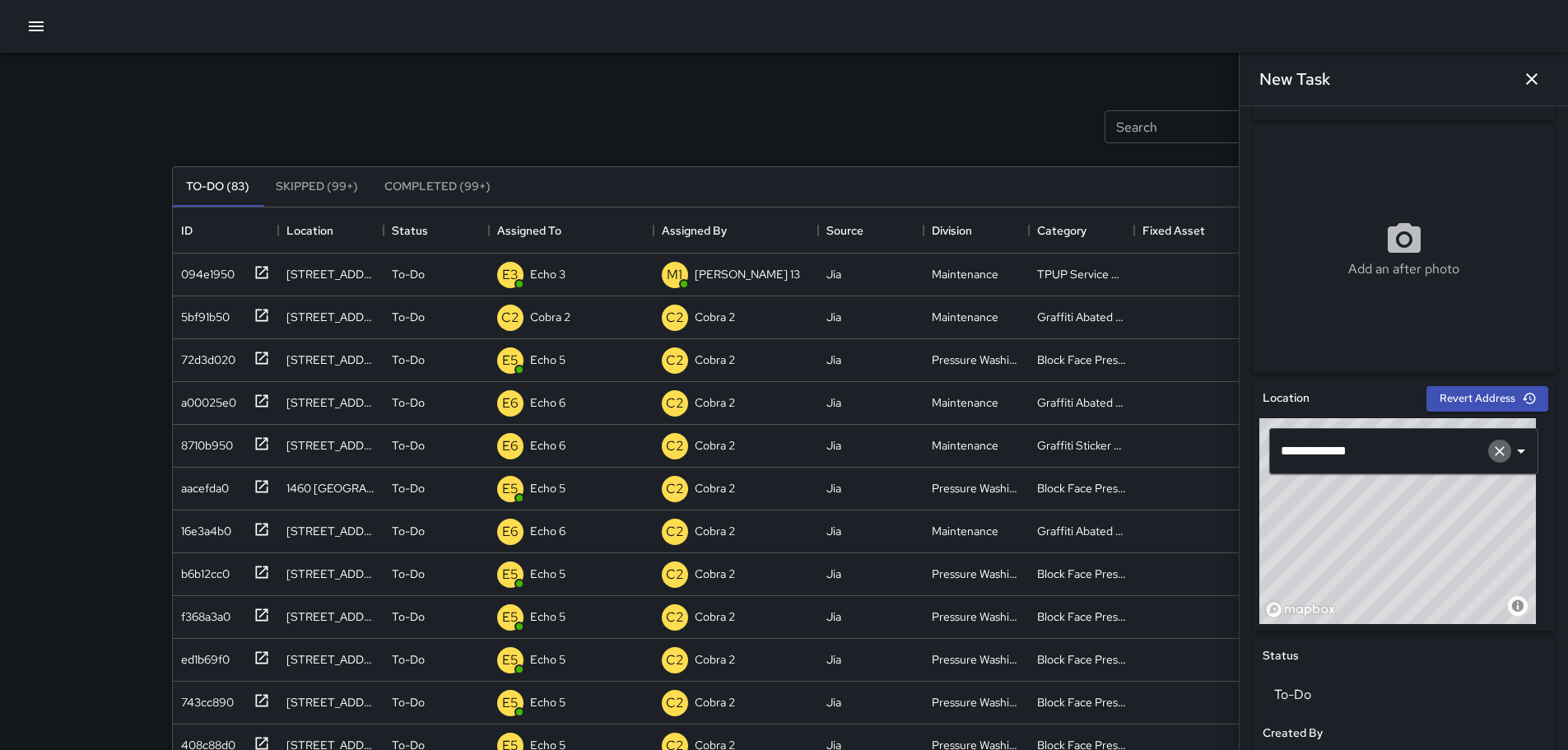
click at [1492, 454] on icon "Clear" at bounding box center [1500, 451] width 17 height 17
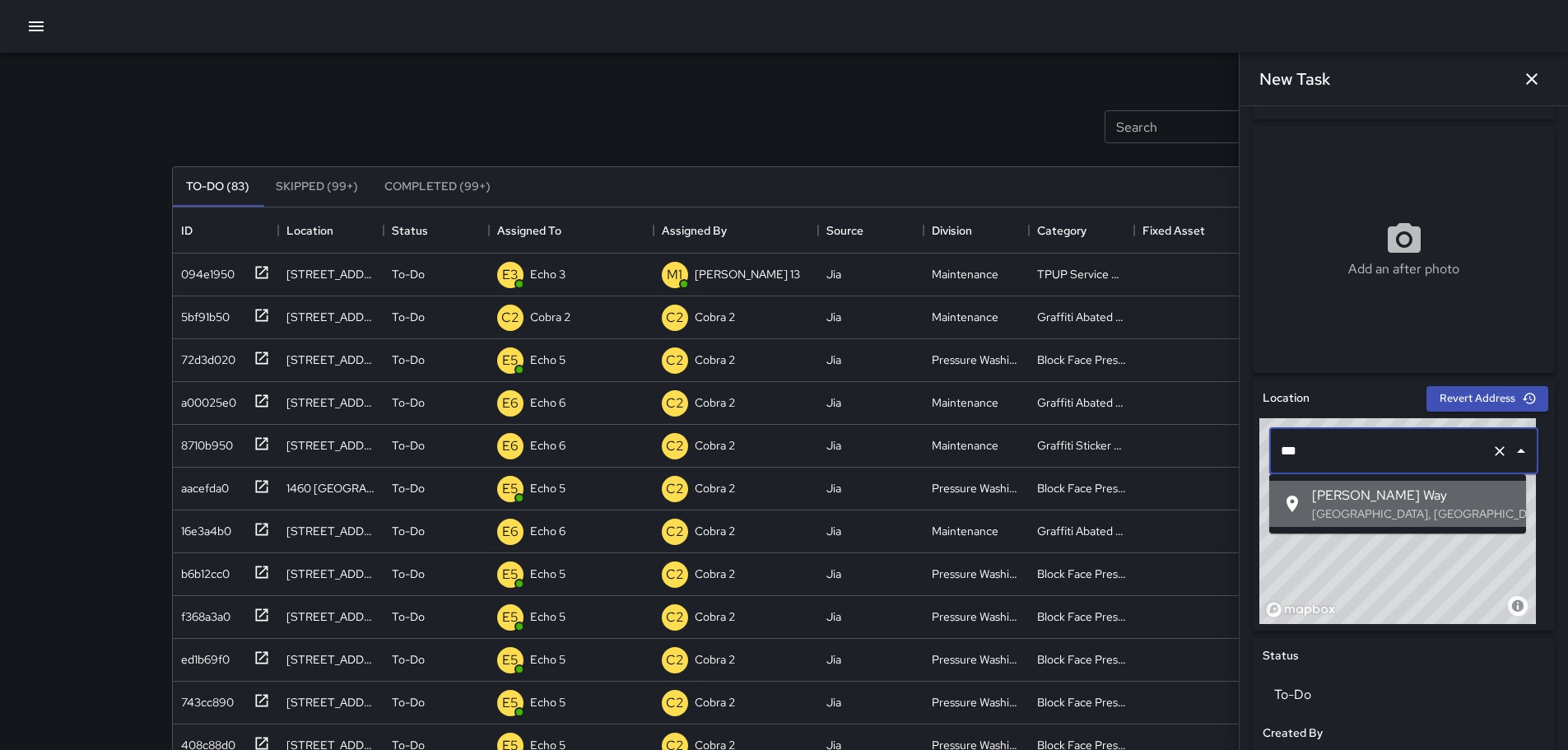
click at [1396, 495] on span "Thomas L Berkley Way" at bounding box center [1412, 496] width 201 height 20
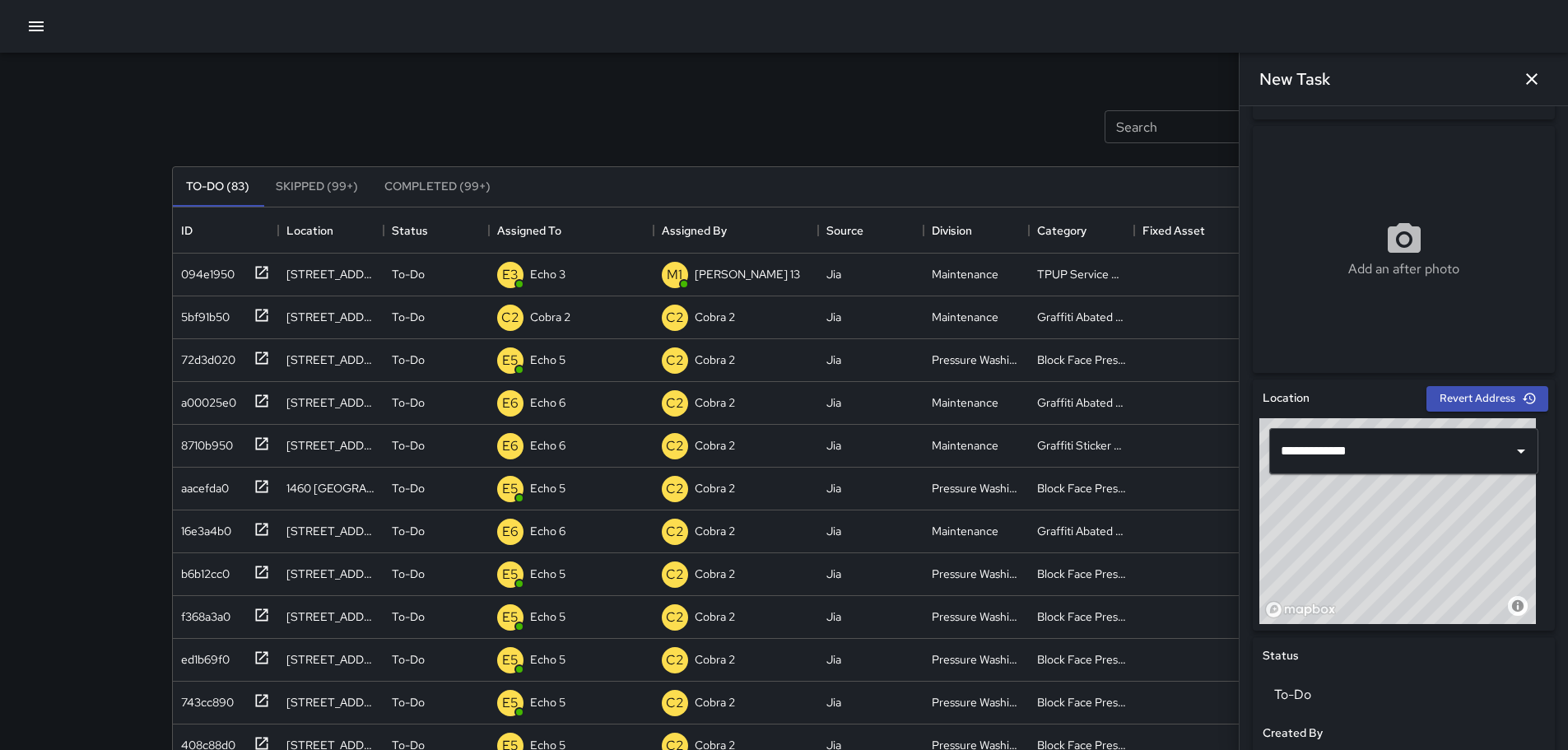
drag, startPoint x: 1489, startPoint y: 562, endPoint x: 1251, endPoint y: 442, distance: 266.5
drag, startPoint x: 1418, startPoint y: 532, endPoint x: 1403, endPoint y: 600, distance: 69.6
click at [1403, 600] on div "© Mapbox © OpenStreetMap Improve this map" at bounding box center [1397, 521] width 277 height 206
drag, startPoint x: 1401, startPoint y: 604, endPoint x: 1416, endPoint y: 538, distance: 67.7
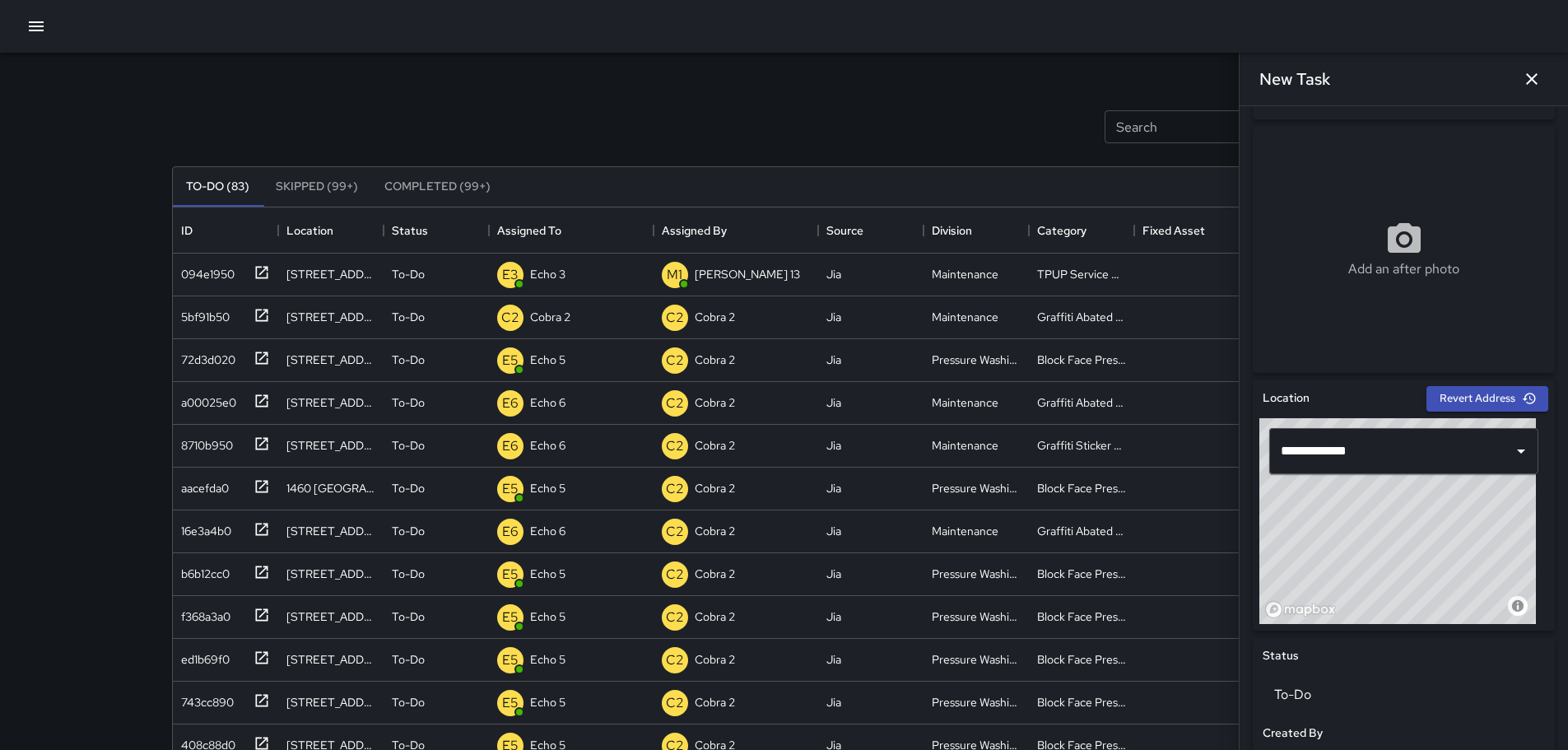
click at [1416, 538] on div "© Mapbox © OpenStreetMap Improve this map" at bounding box center [1397, 521] width 277 height 206
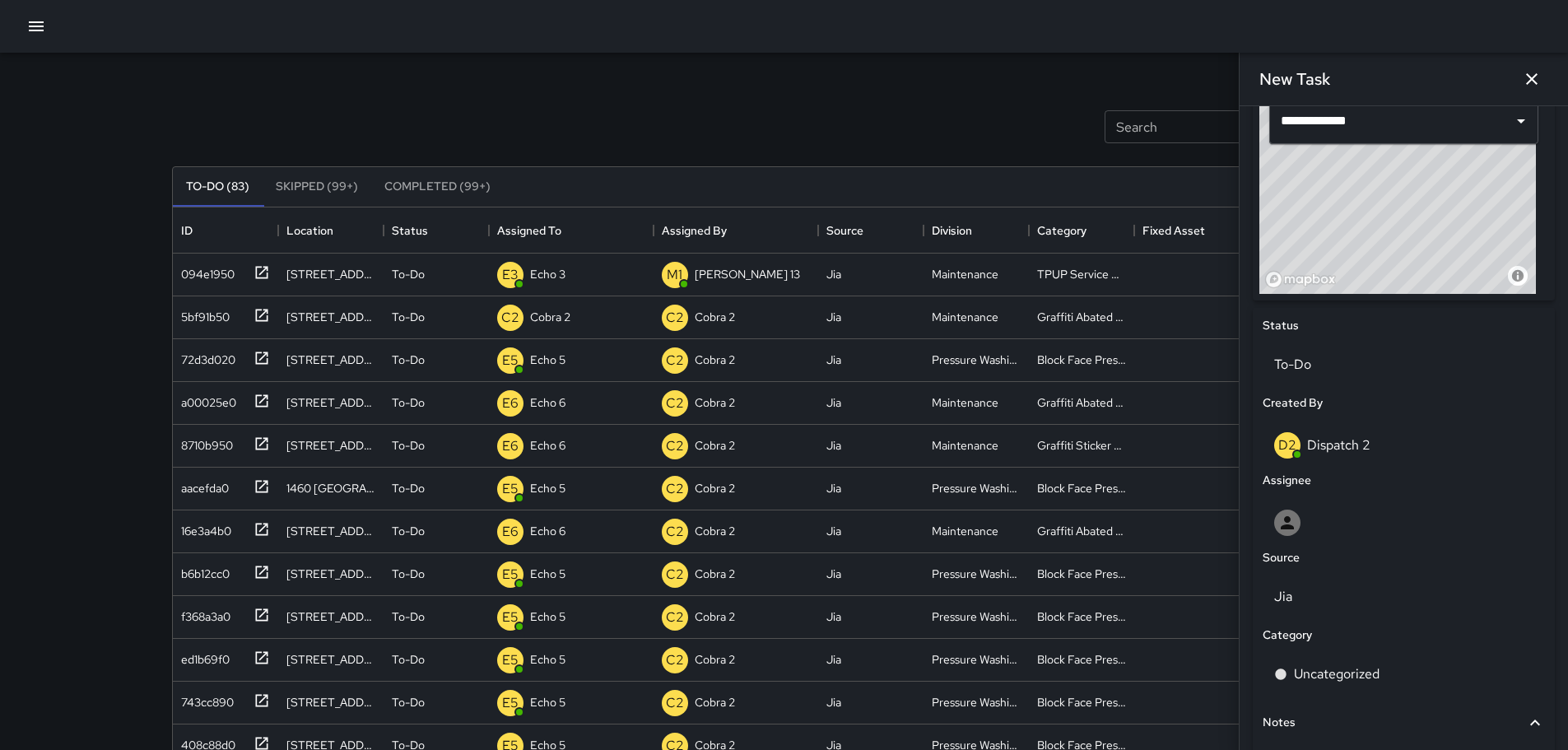
scroll to position [582, 0]
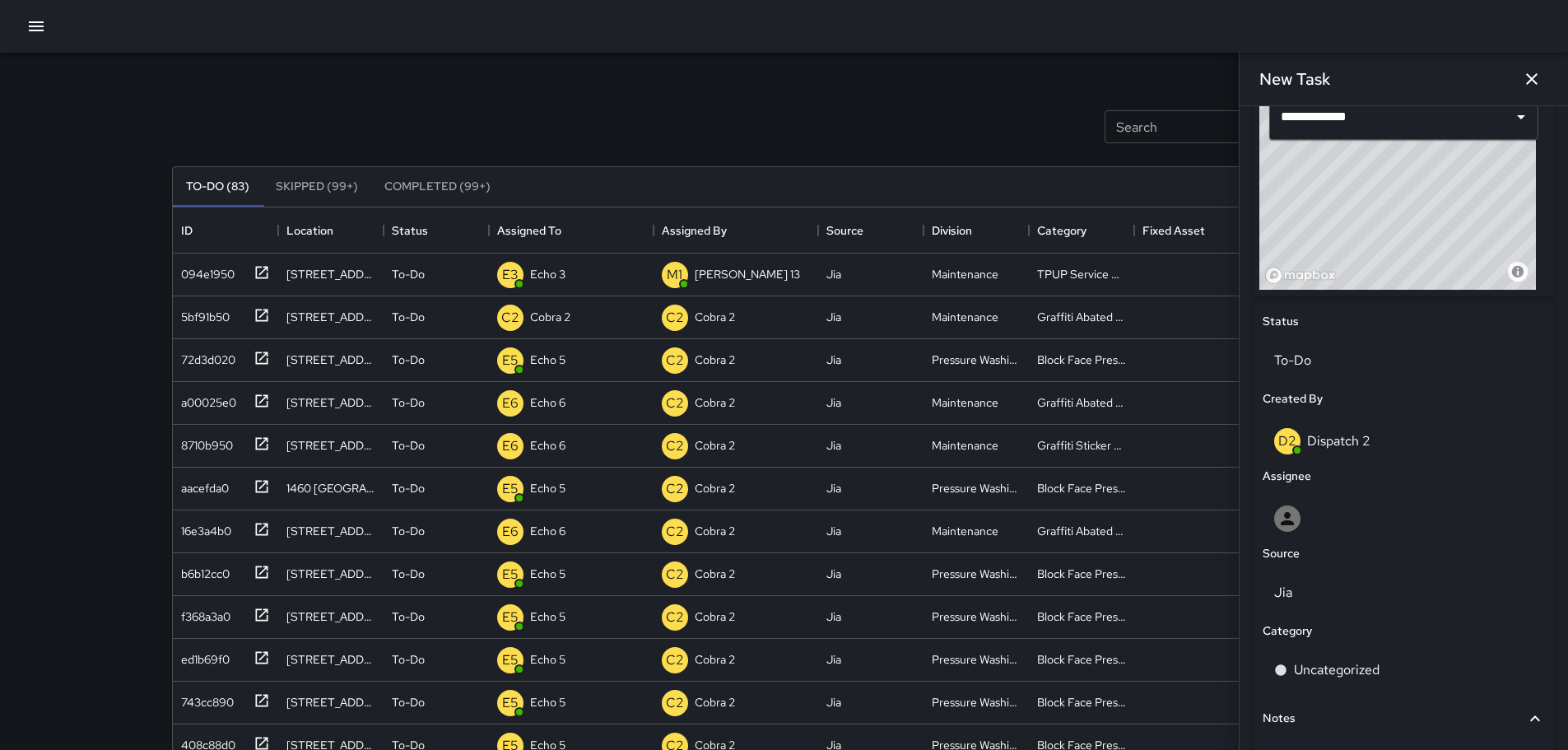
click at [1404, 190] on div "© Mapbox © OpenStreetMap Improve this map" at bounding box center [1397, 187] width 277 height 206
click at [1310, 118] on div "**********" at bounding box center [1404, 116] width 269 height 46
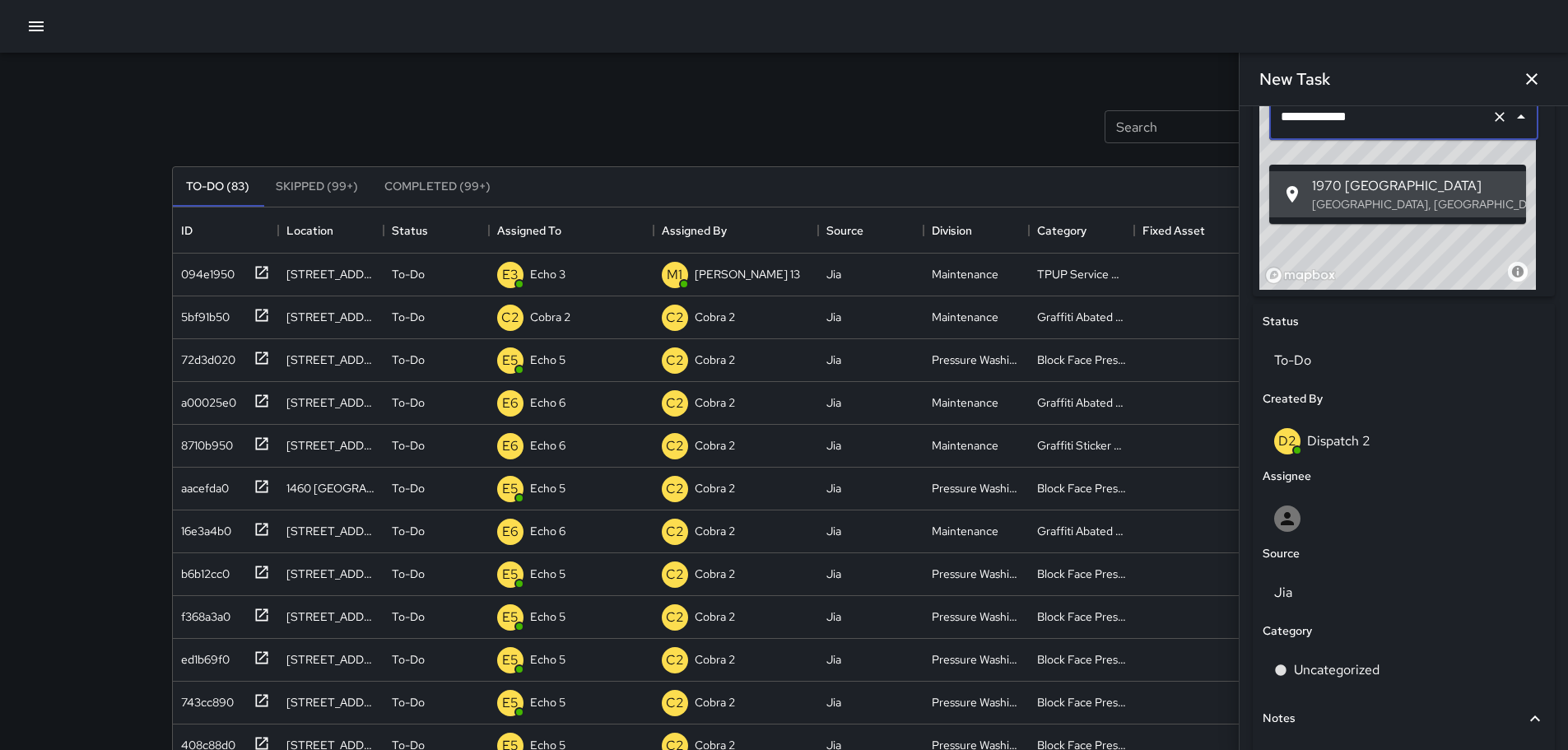
scroll to position [557, 0]
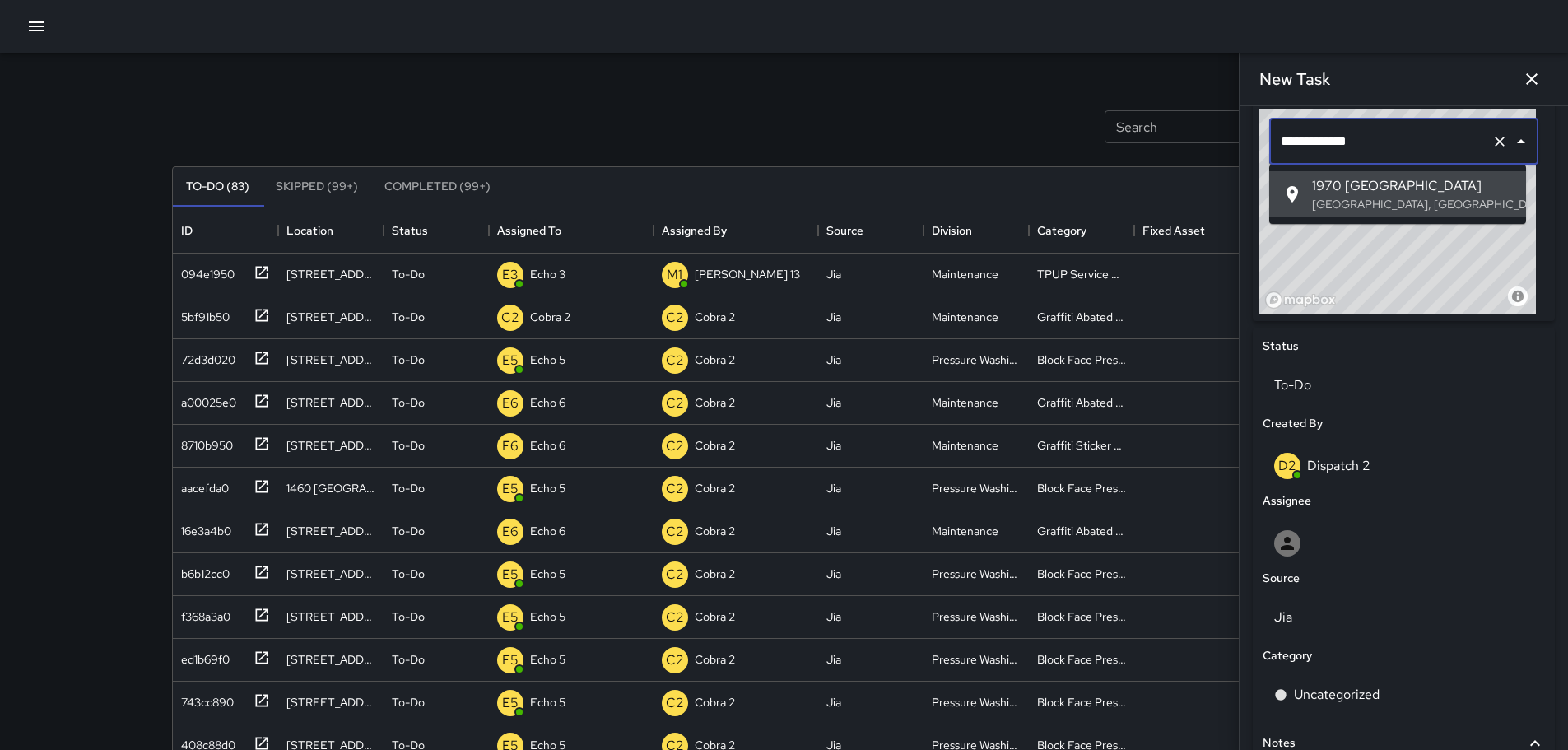
click at [1309, 133] on input "**********" at bounding box center [1375, 141] width 196 height 31
click at [1310, 137] on input "**********" at bounding box center [1375, 141] width 196 height 31
click at [1410, 208] on p "Oakland, CA, USA" at bounding box center [1412, 204] width 201 height 17
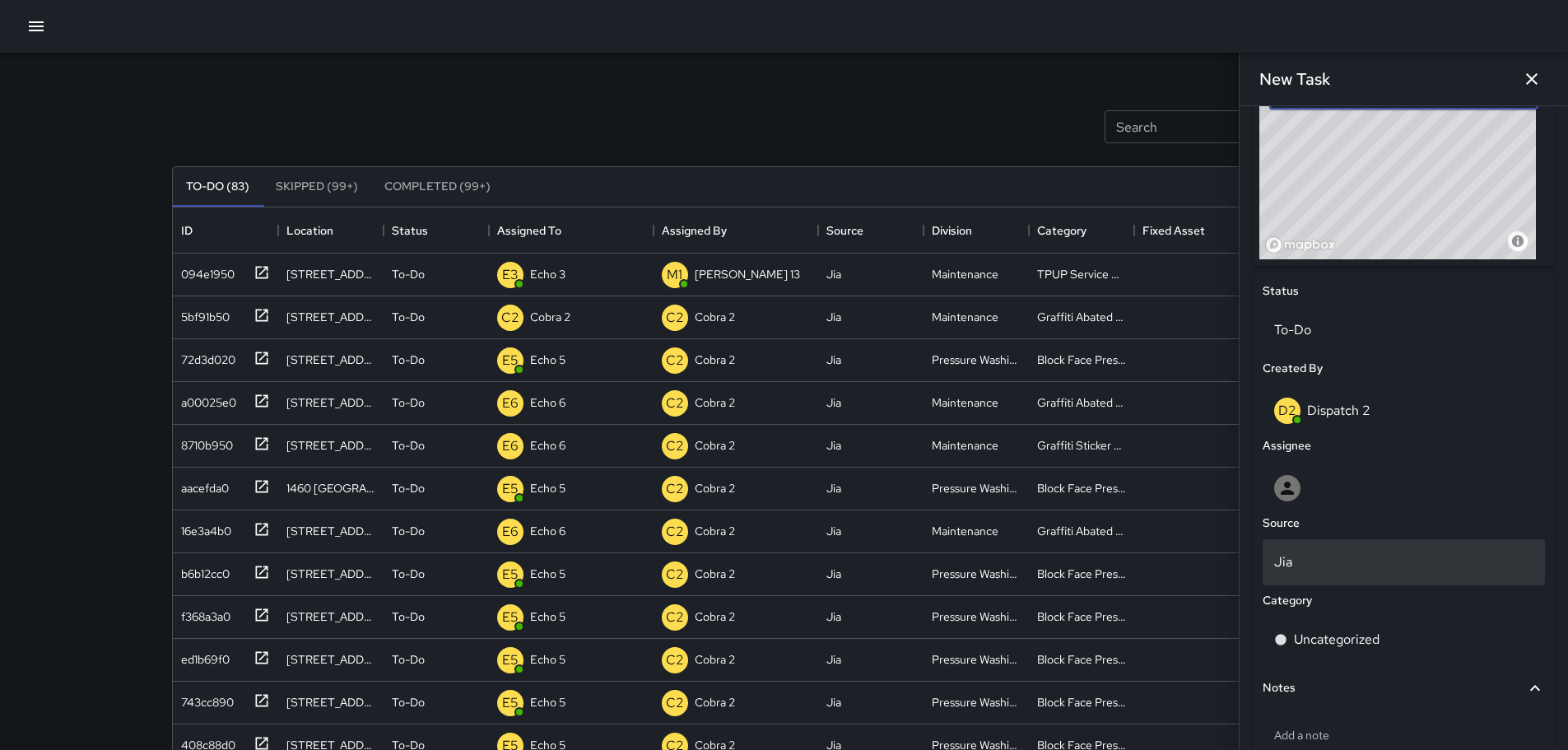
scroll to position [640, 0]
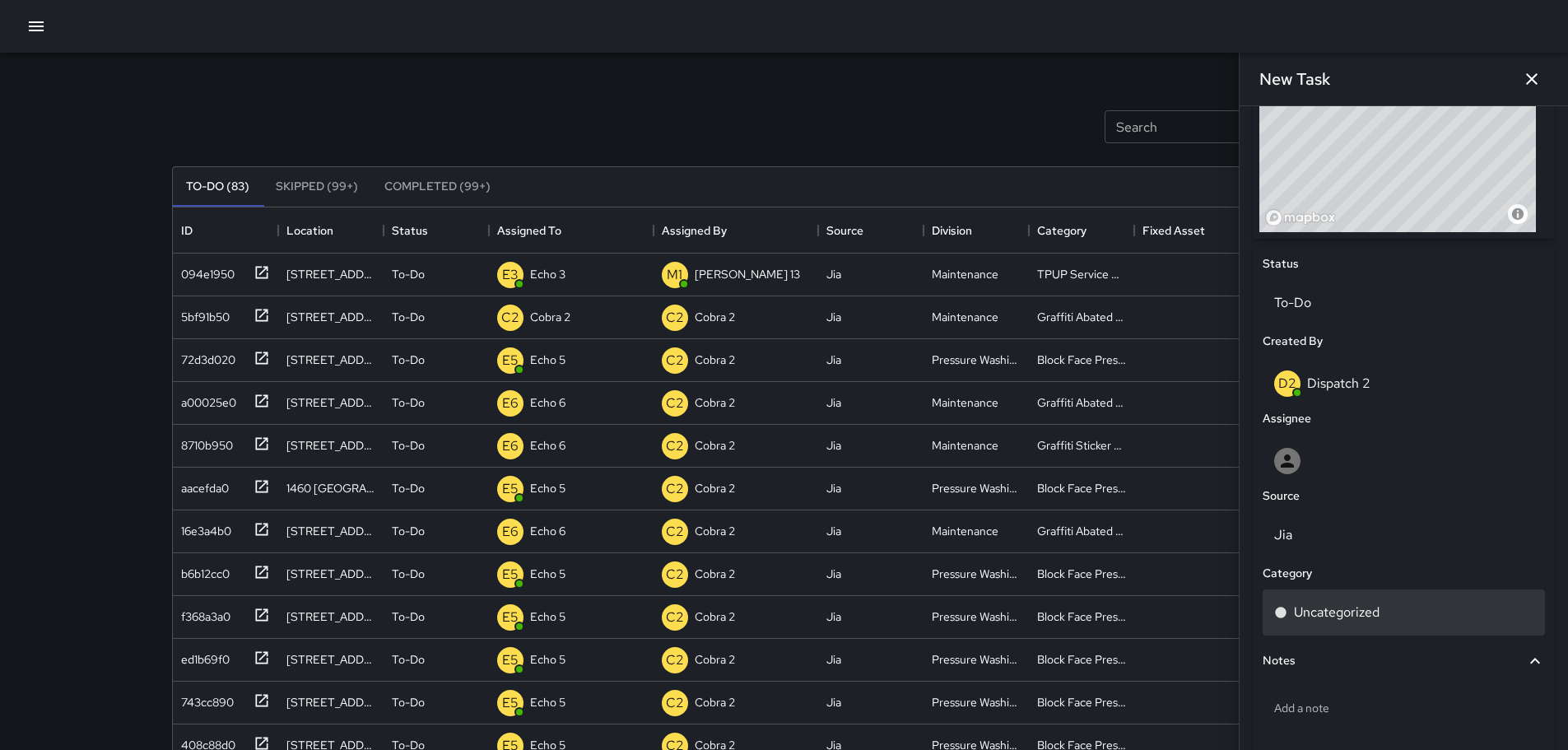
type input "**********"
click at [1314, 615] on p "Uncategorized" at bounding box center [1337, 613] width 85 height 20
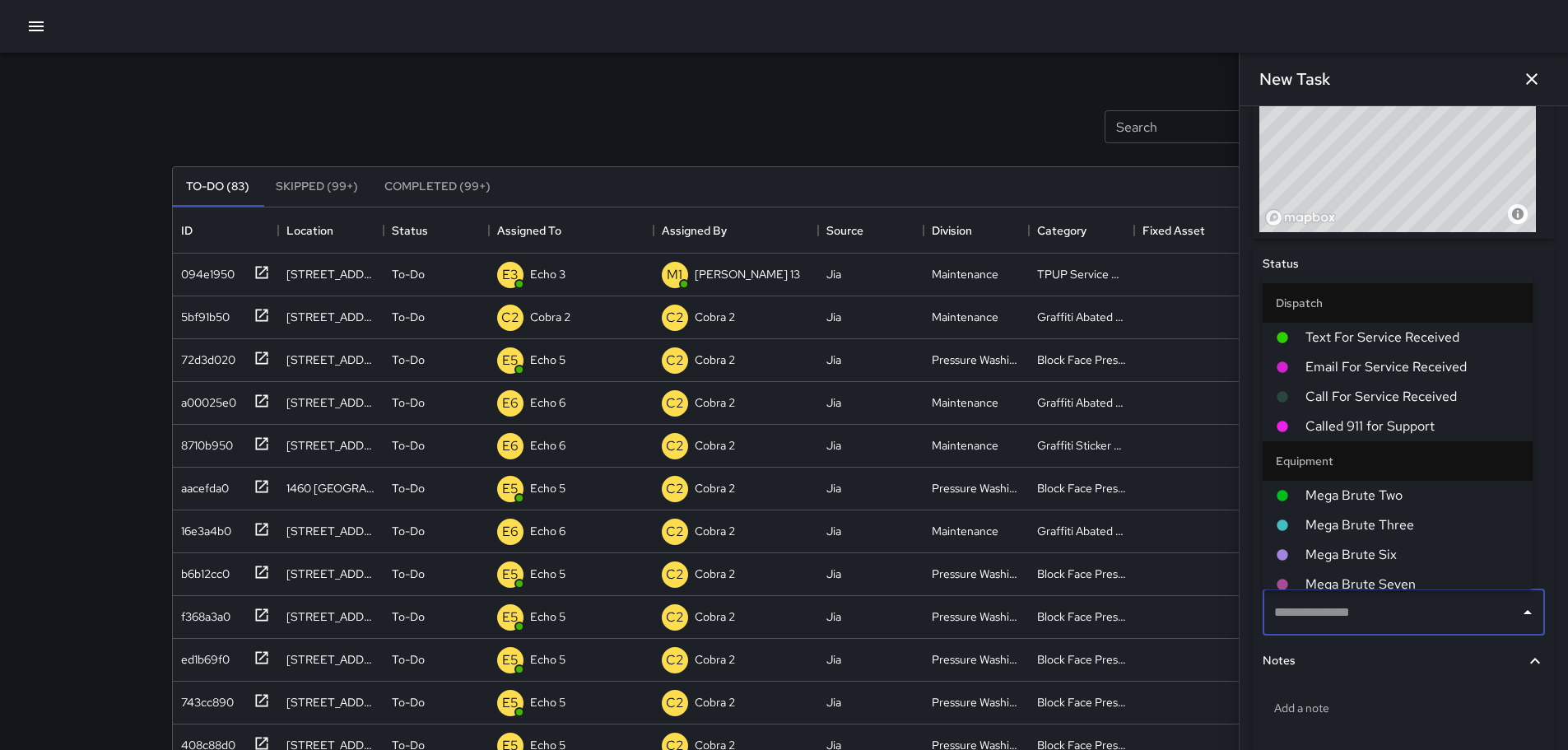
scroll to position [0, 0]
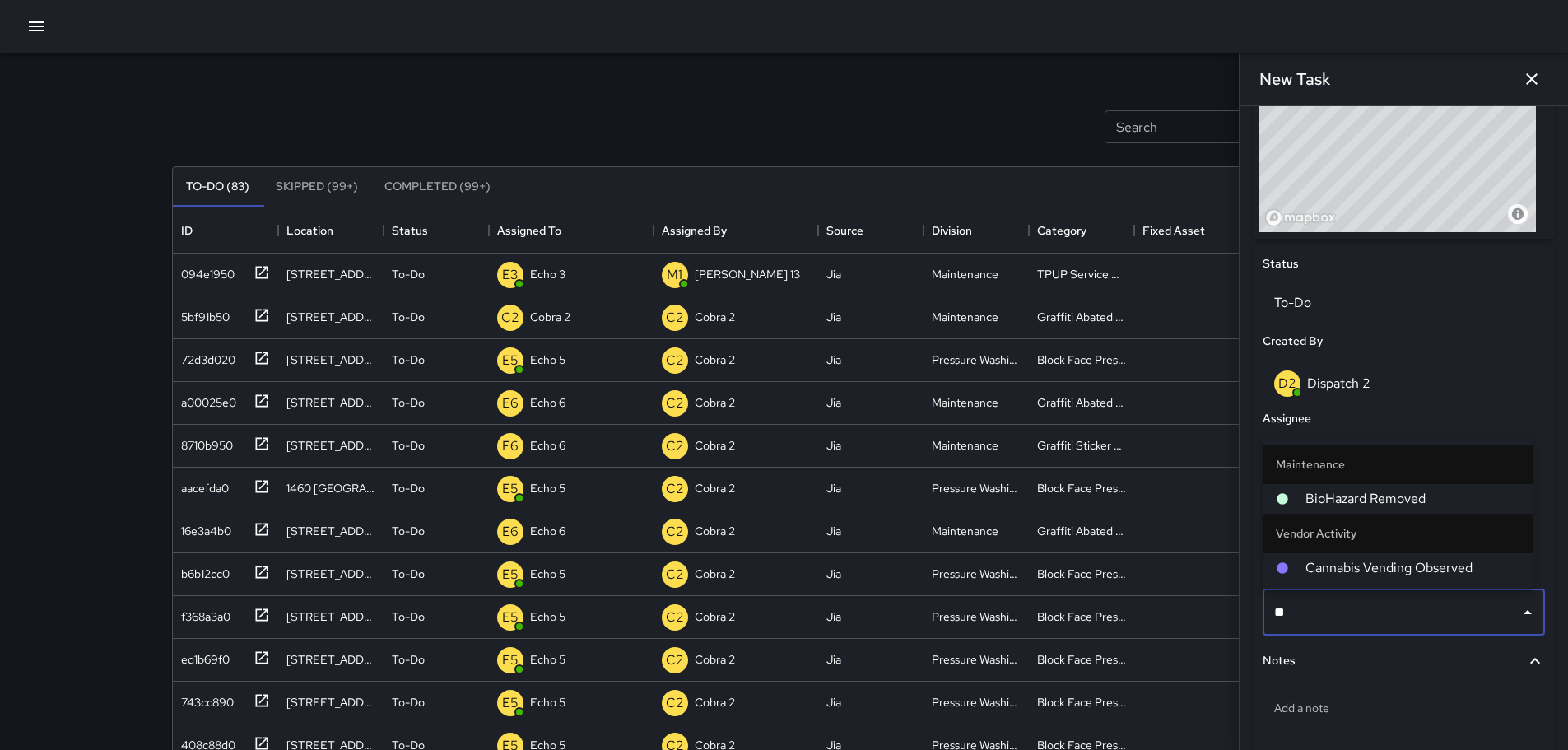
type input "***"
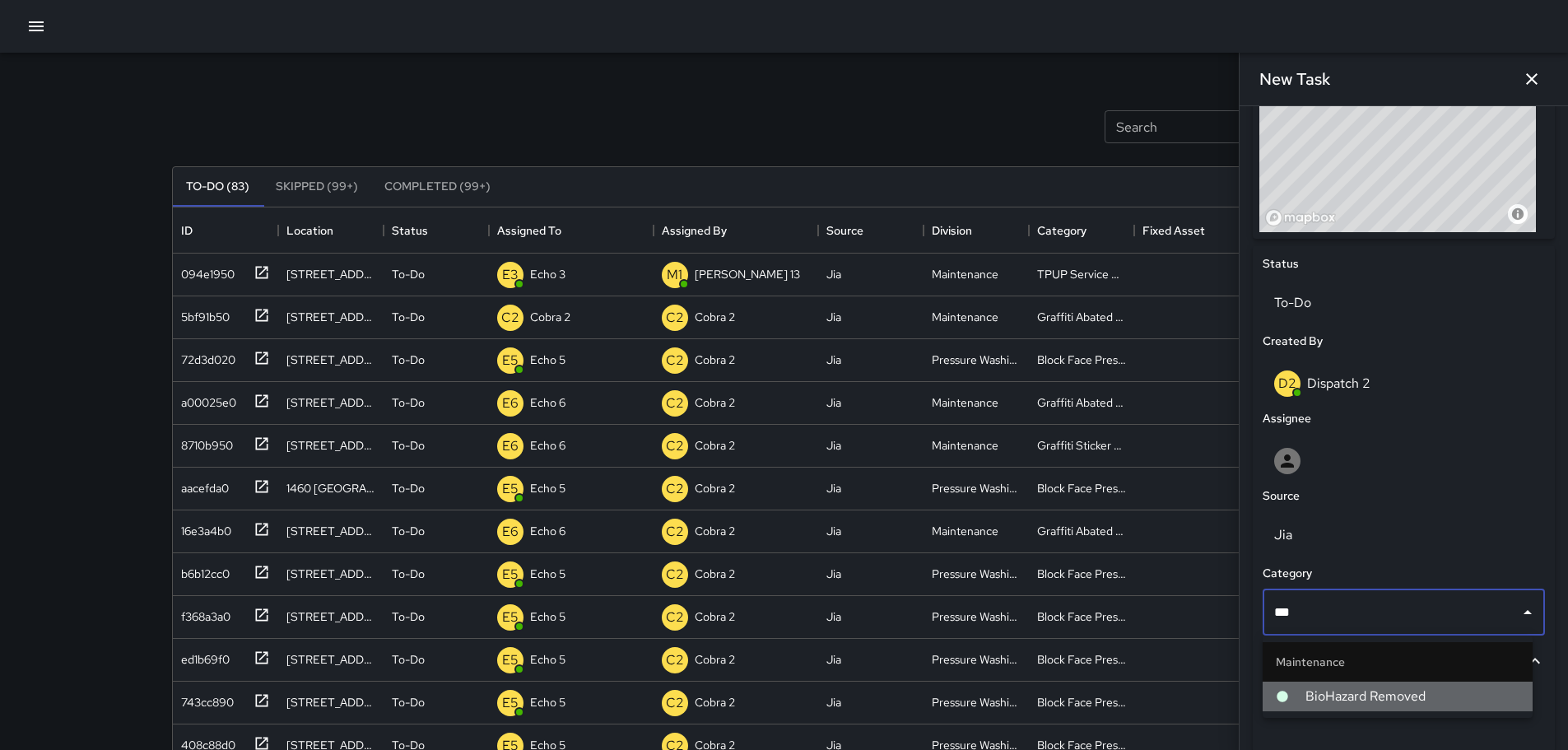
click at [1336, 687] on span "BioHazard Removed" at bounding box center [1413, 697] width 214 height 20
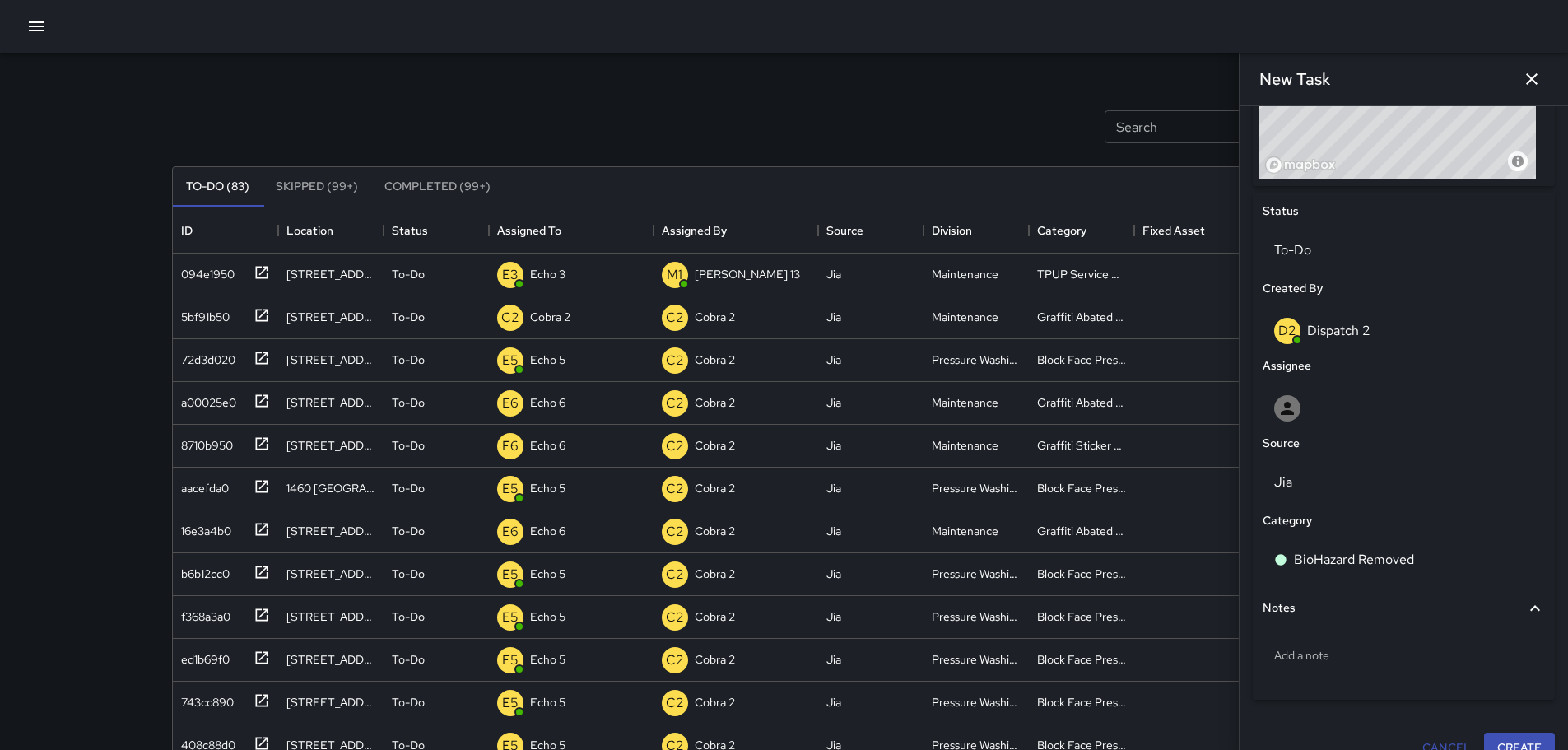
scroll to position [717, 0]
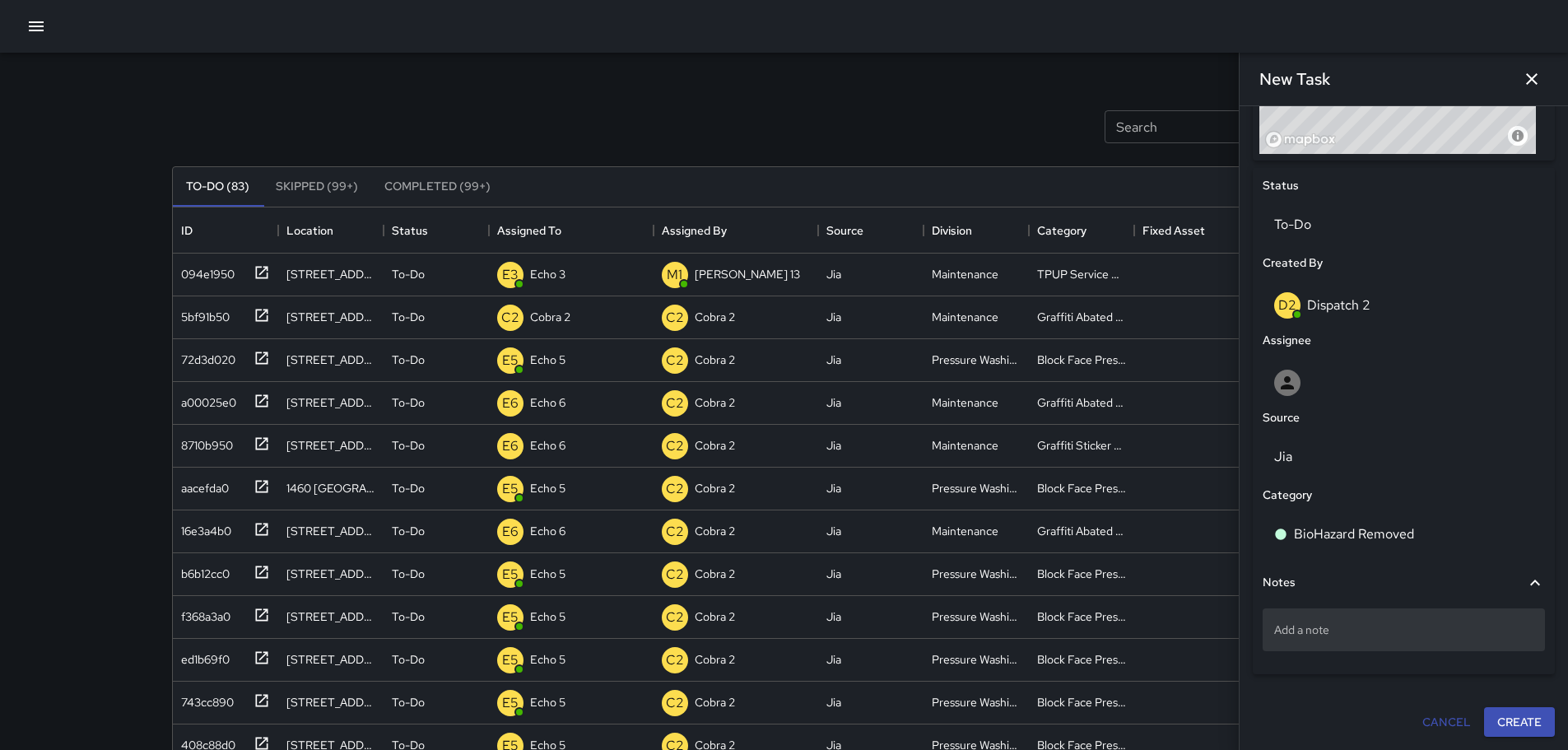
click at [1311, 633] on p "Add a note" at bounding box center [1404, 630] width 259 height 17
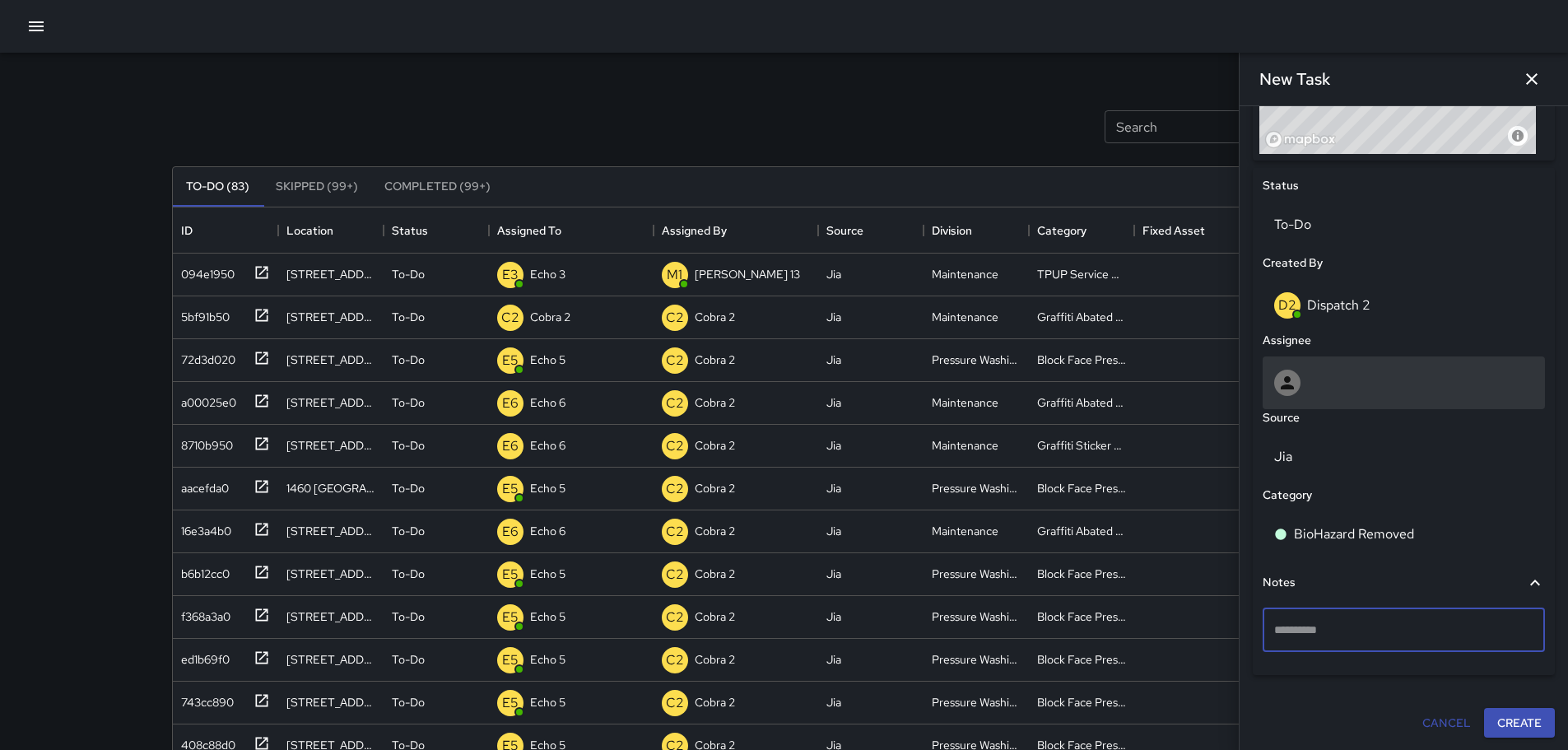
click at [1365, 374] on div at bounding box center [1404, 383] width 259 height 26
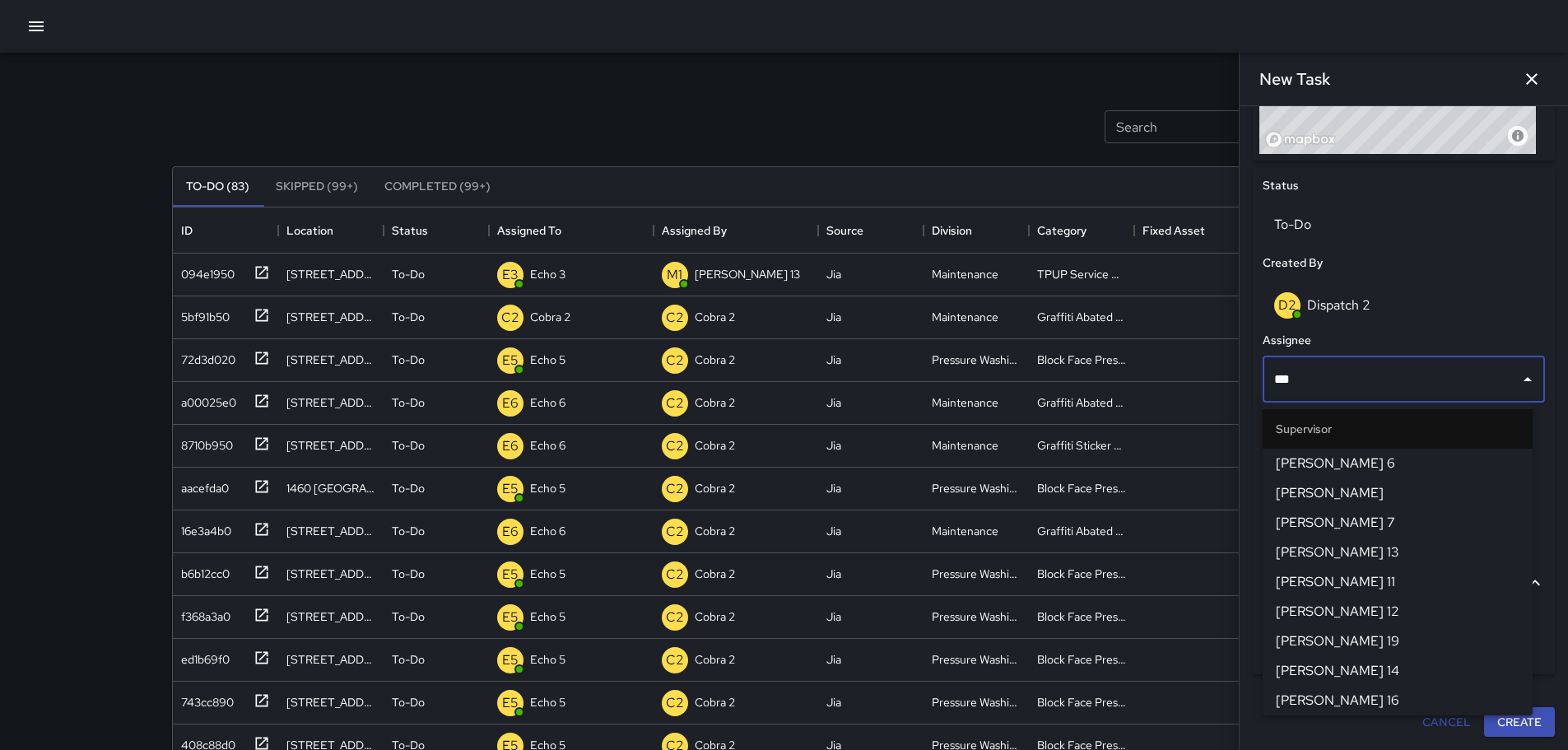
type input "****"
click at [1326, 547] on span "[PERSON_NAME] 11" at bounding box center [1397, 552] width 243 height 20
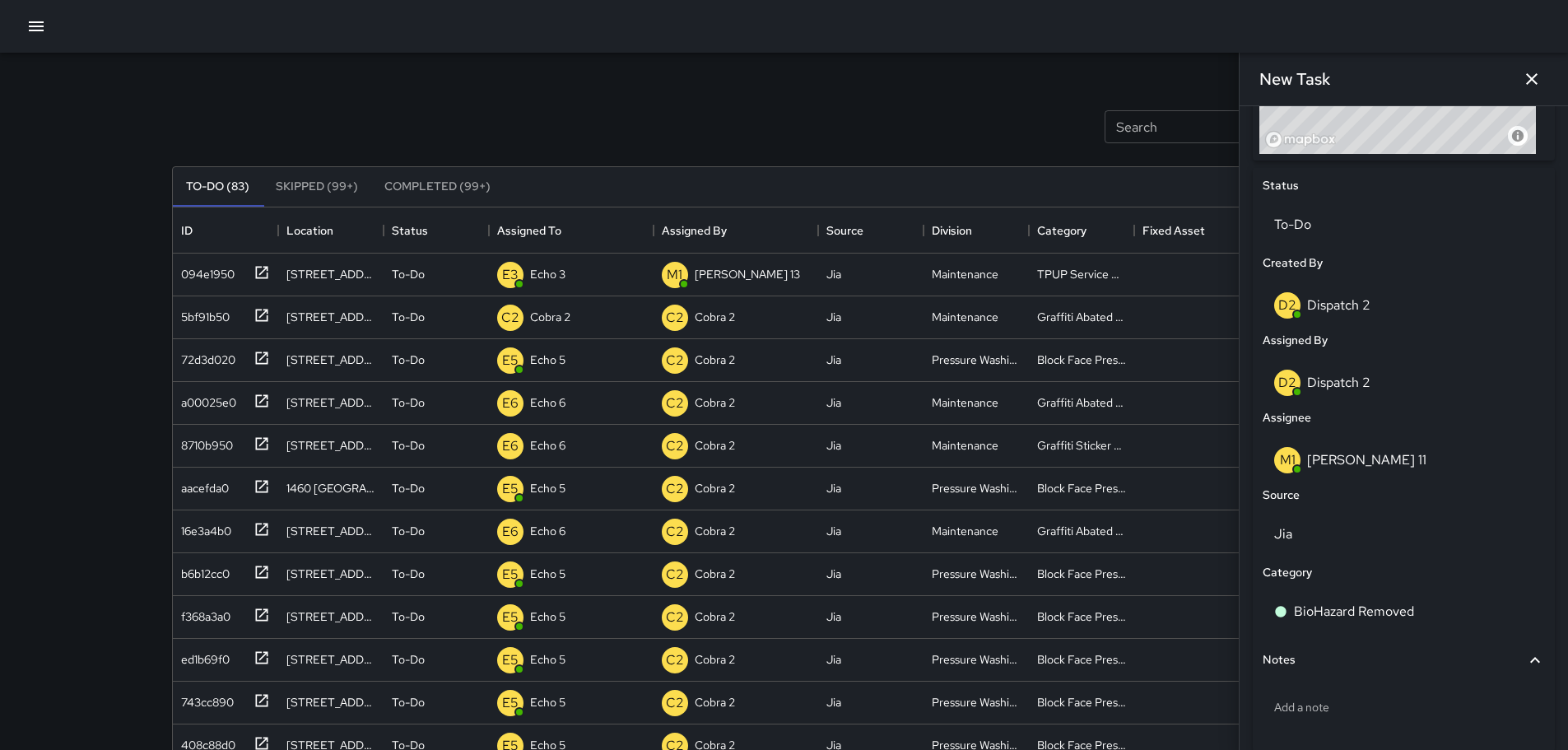
click at [1316, 669] on div "Notes" at bounding box center [1394, 660] width 263 height 18
click at [1425, 731] on button "Cancel" at bounding box center [1447, 737] width 62 height 30
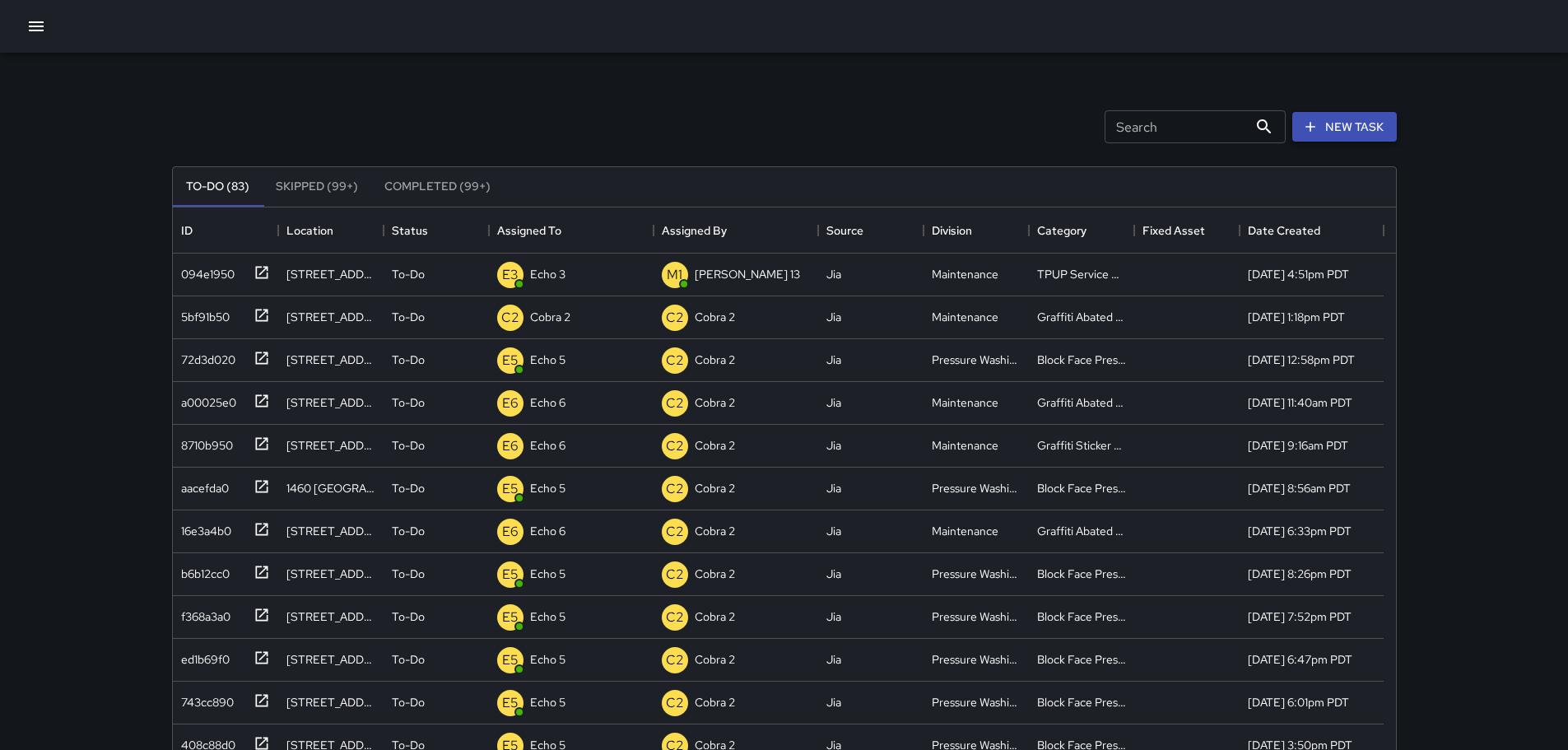
click at [1326, 128] on button "New Task" at bounding box center [1345, 127] width 105 height 30
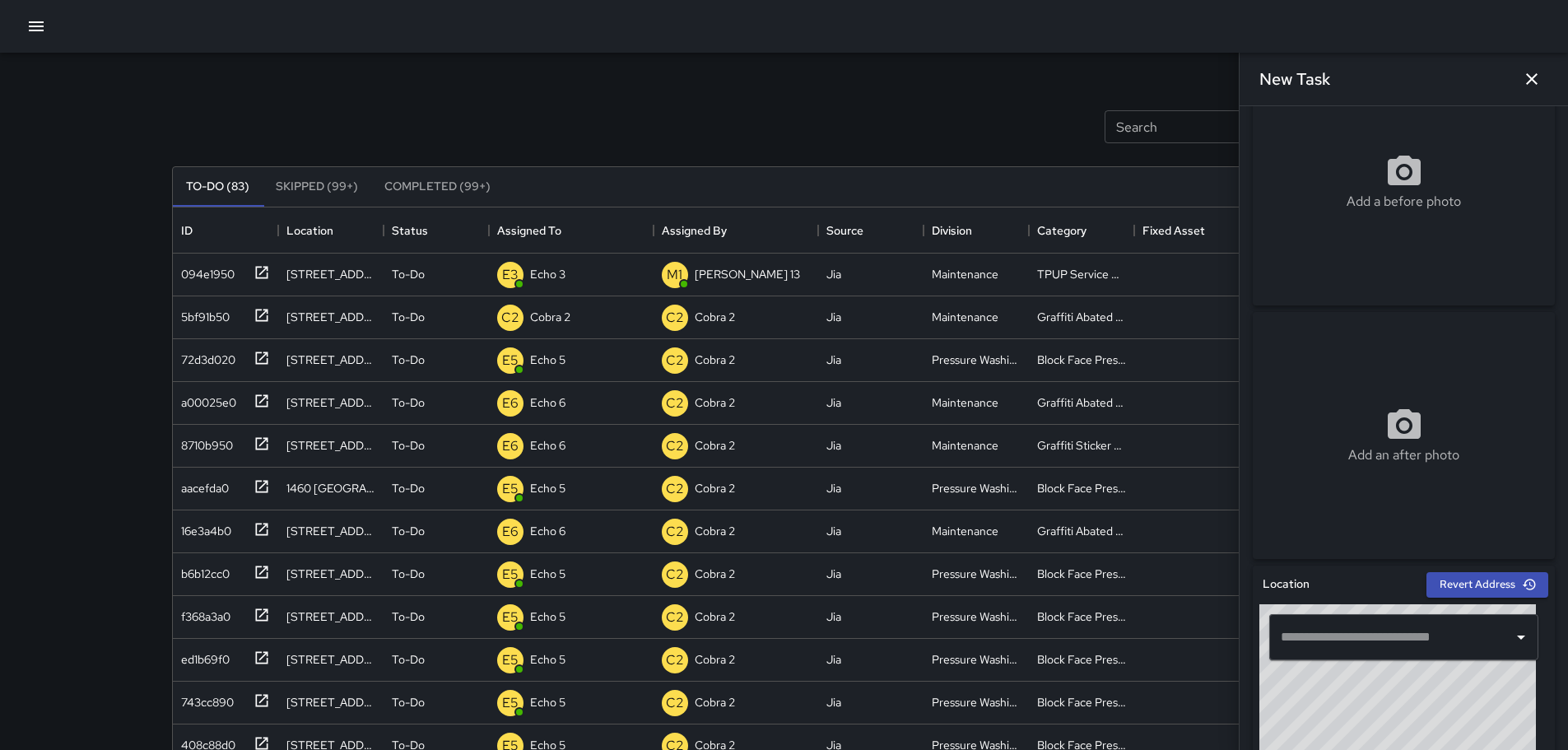
scroll to position [165, 0]
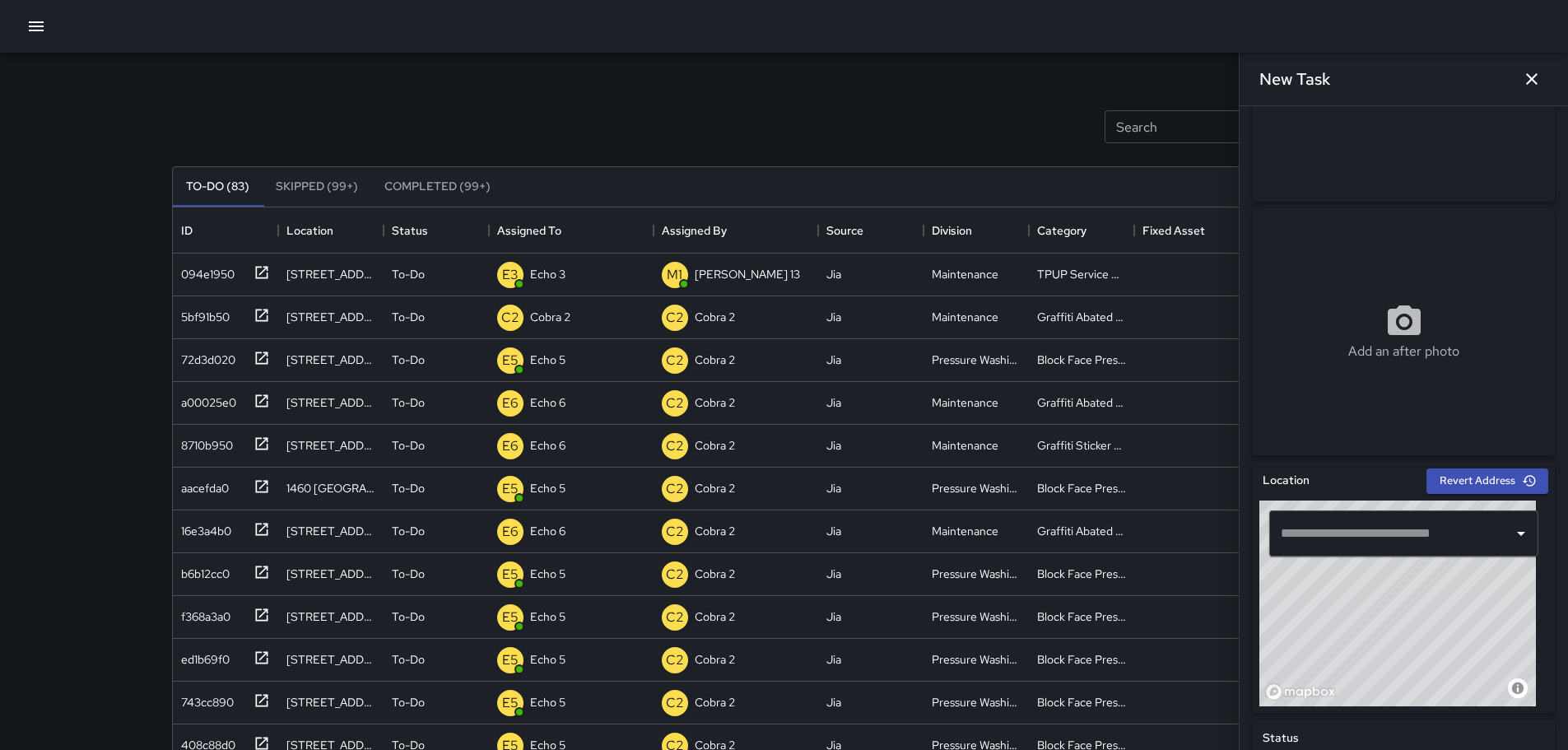
click at [1363, 518] on div "​" at bounding box center [1404, 533] width 269 height 46
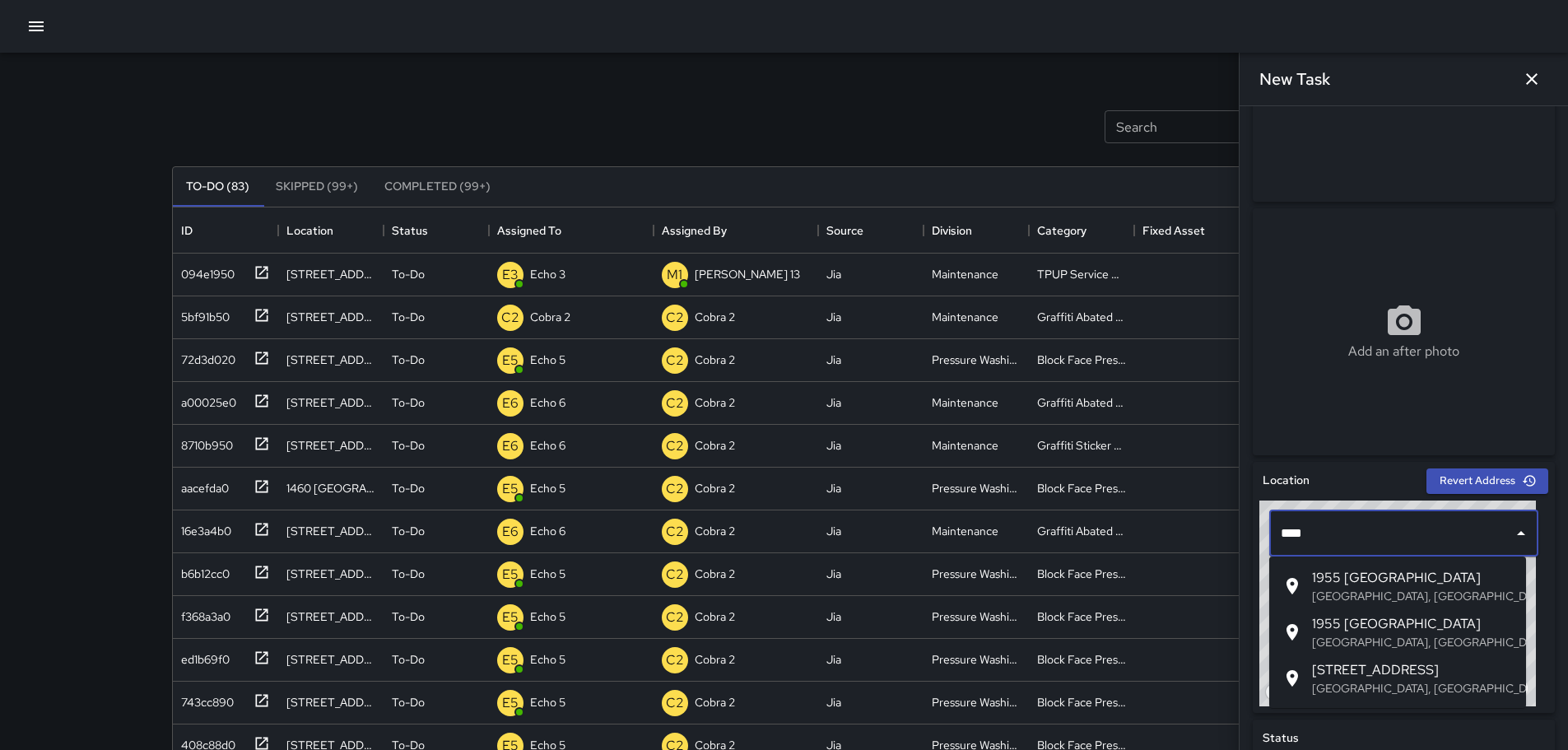
click at [1345, 582] on span "1955 Broadway" at bounding box center [1412, 578] width 201 height 20
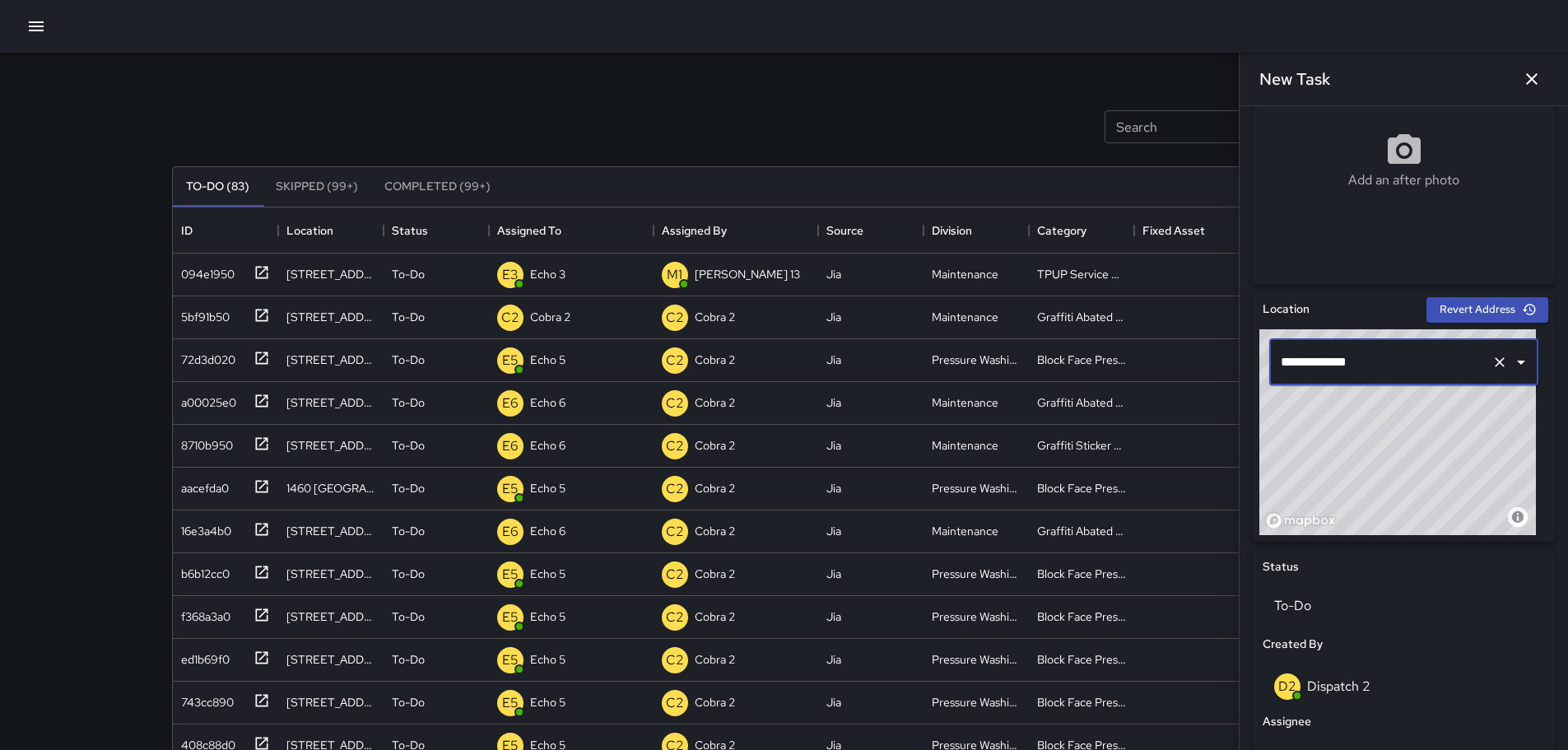
scroll to position [592, 0]
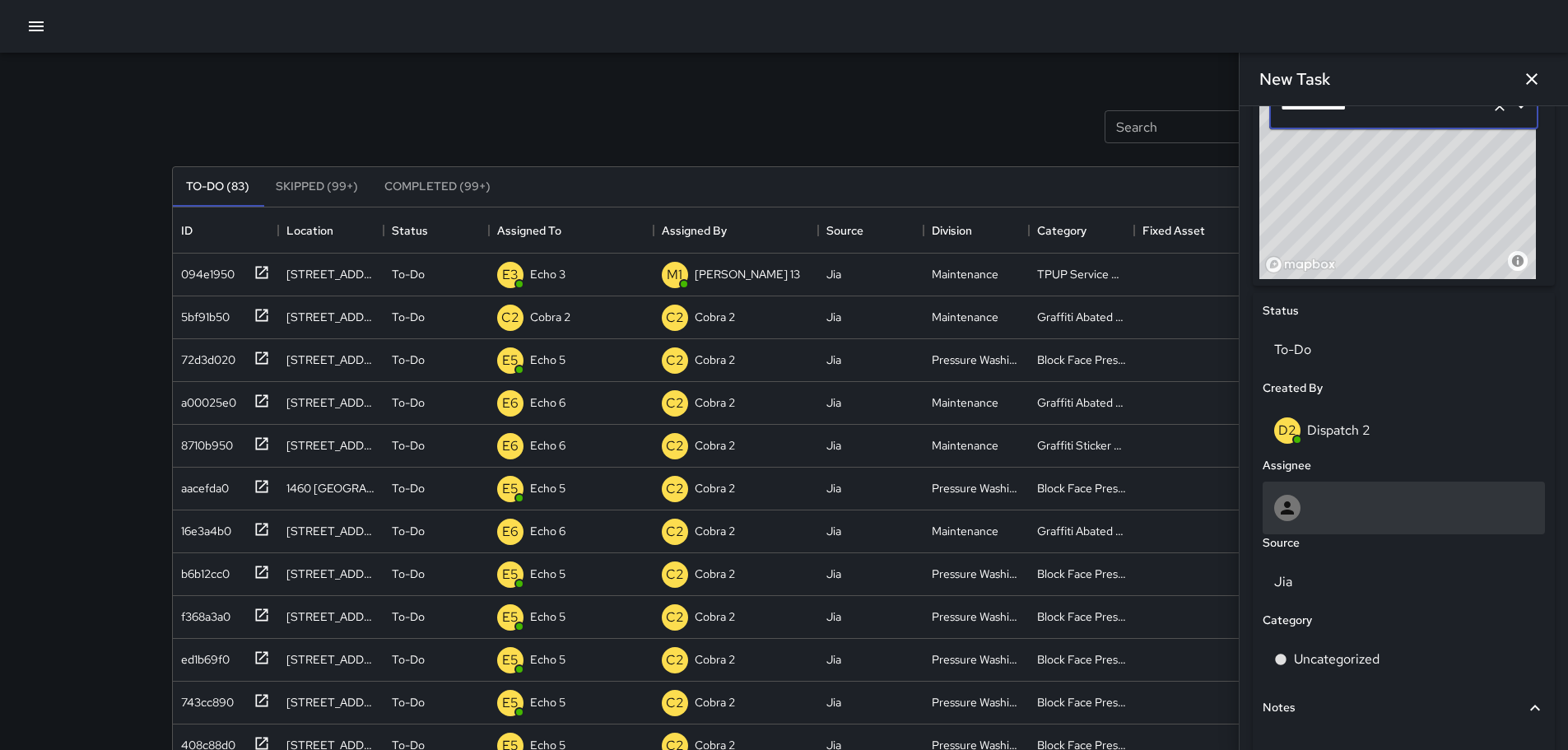
type input "**********"
click at [1369, 511] on div at bounding box center [1404, 507] width 259 height 26
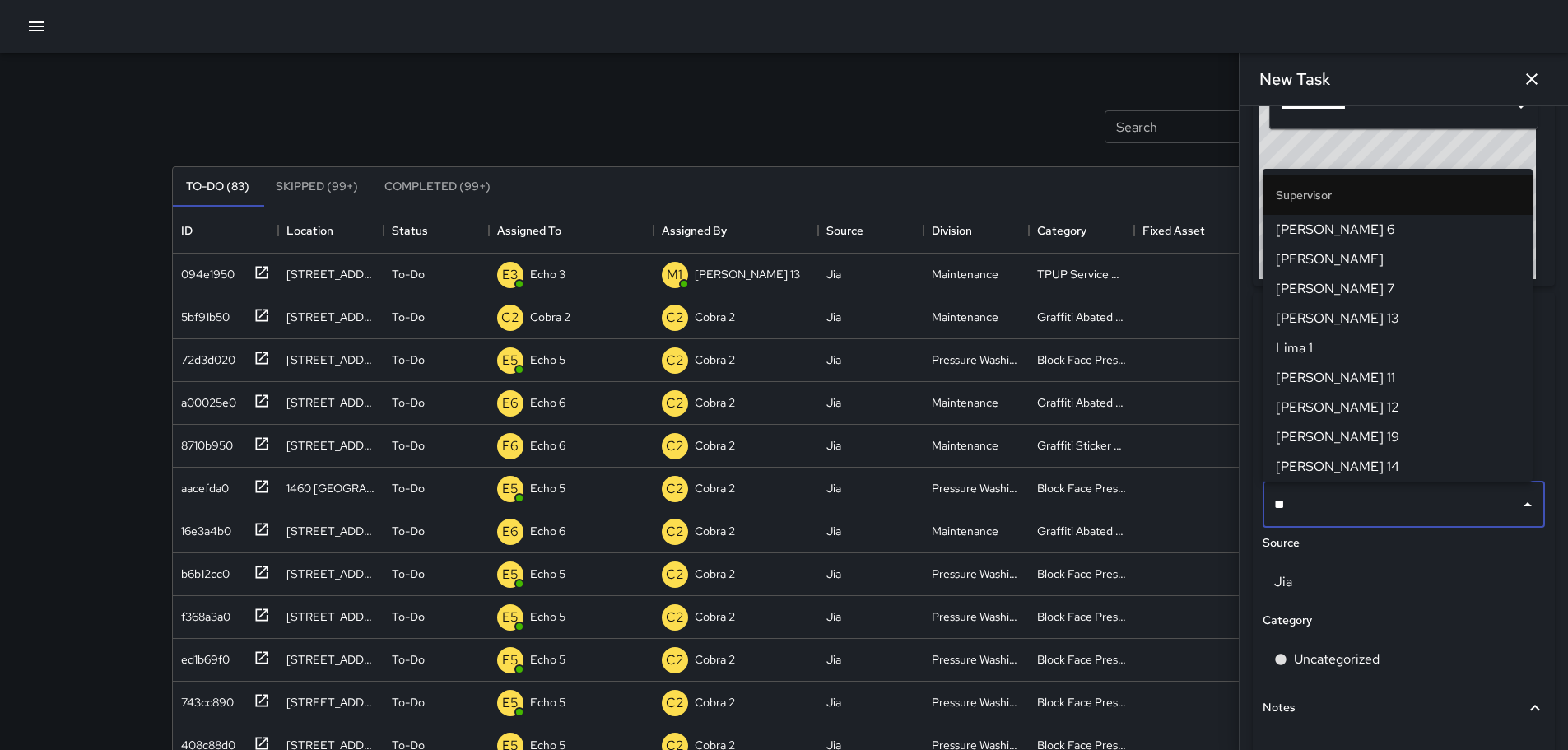
type input "***"
click at [1309, 342] on span "[PERSON_NAME] 11" at bounding box center [1397, 348] width 243 height 20
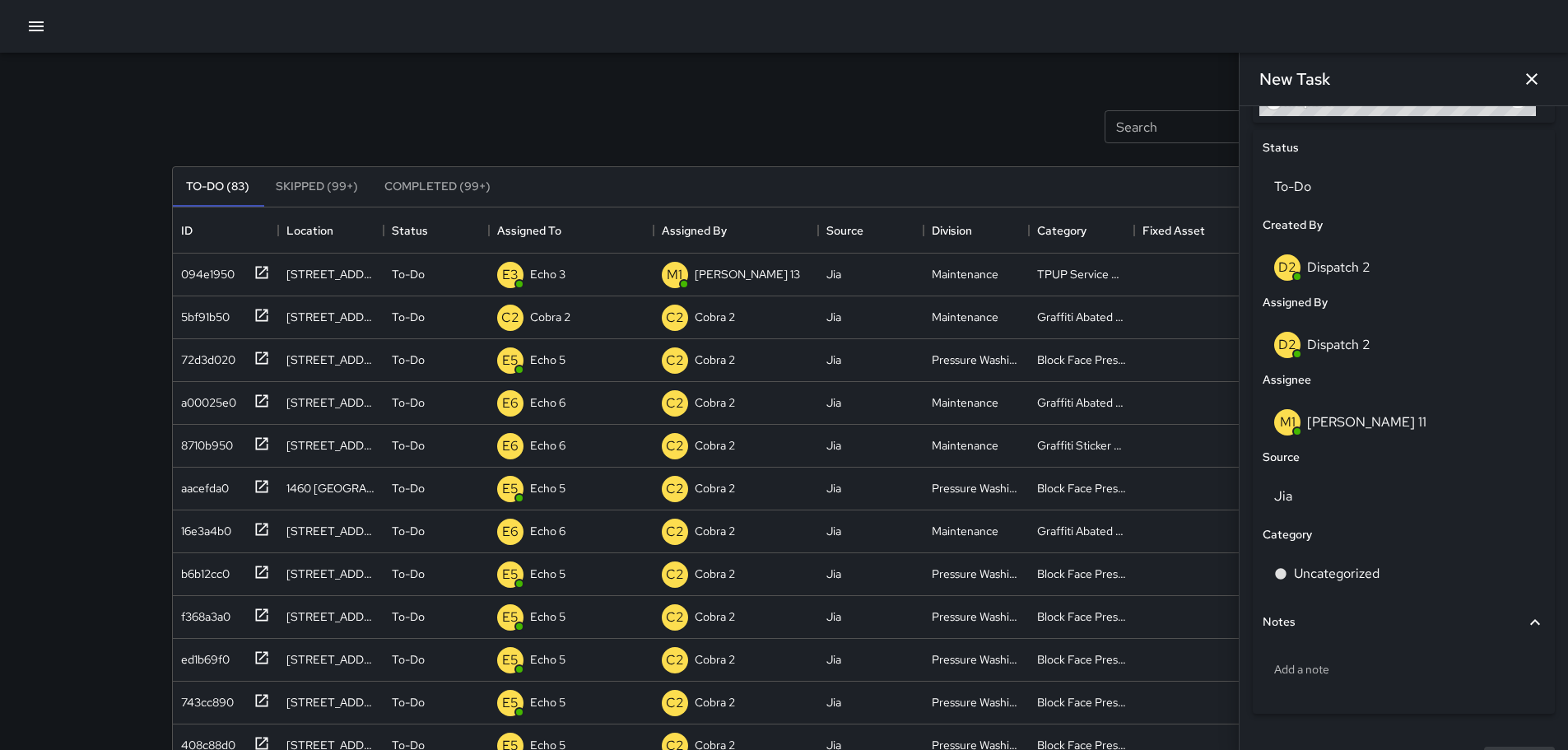
scroll to position [757, 0]
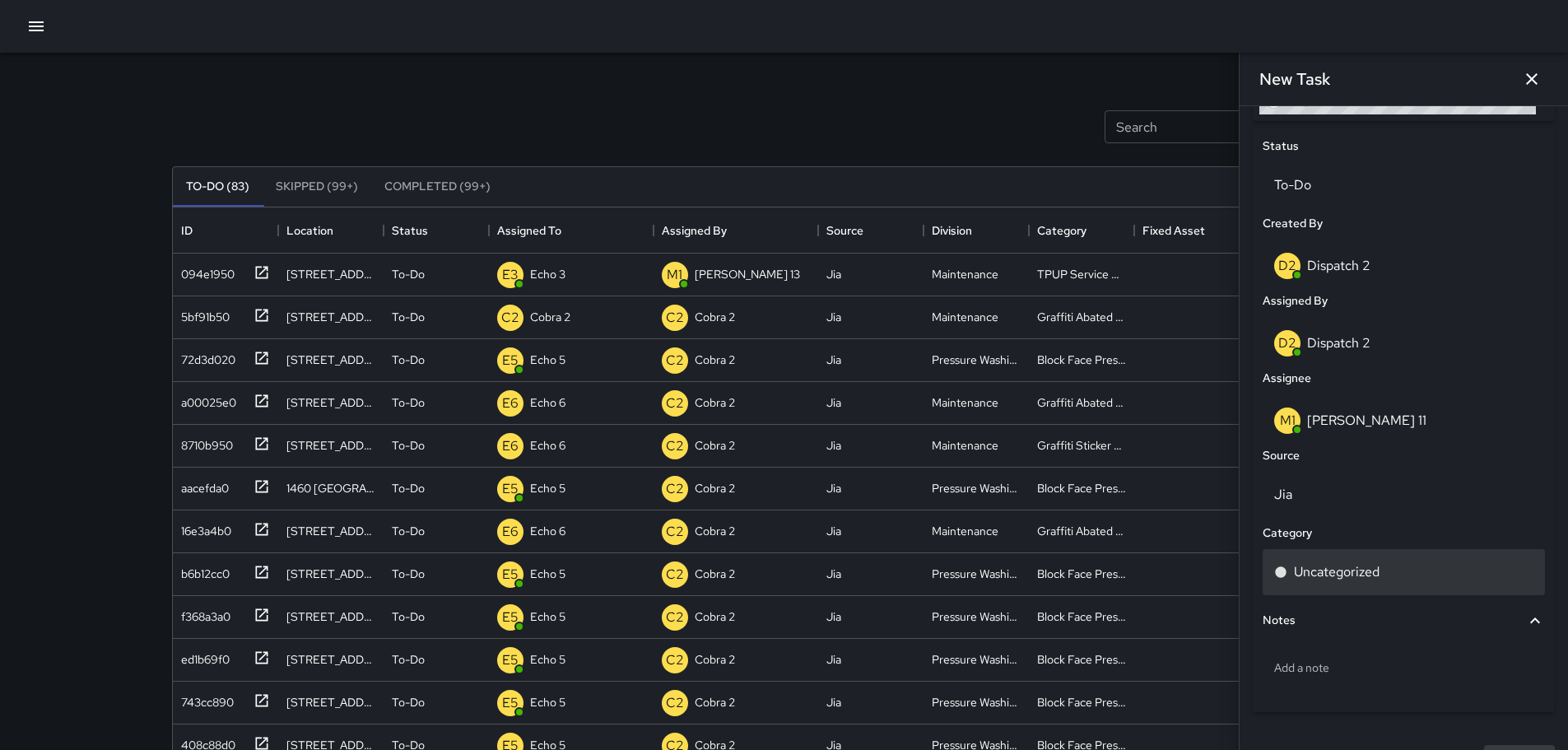
click at [1364, 576] on p "Uncategorized" at bounding box center [1337, 573] width 85 height 20
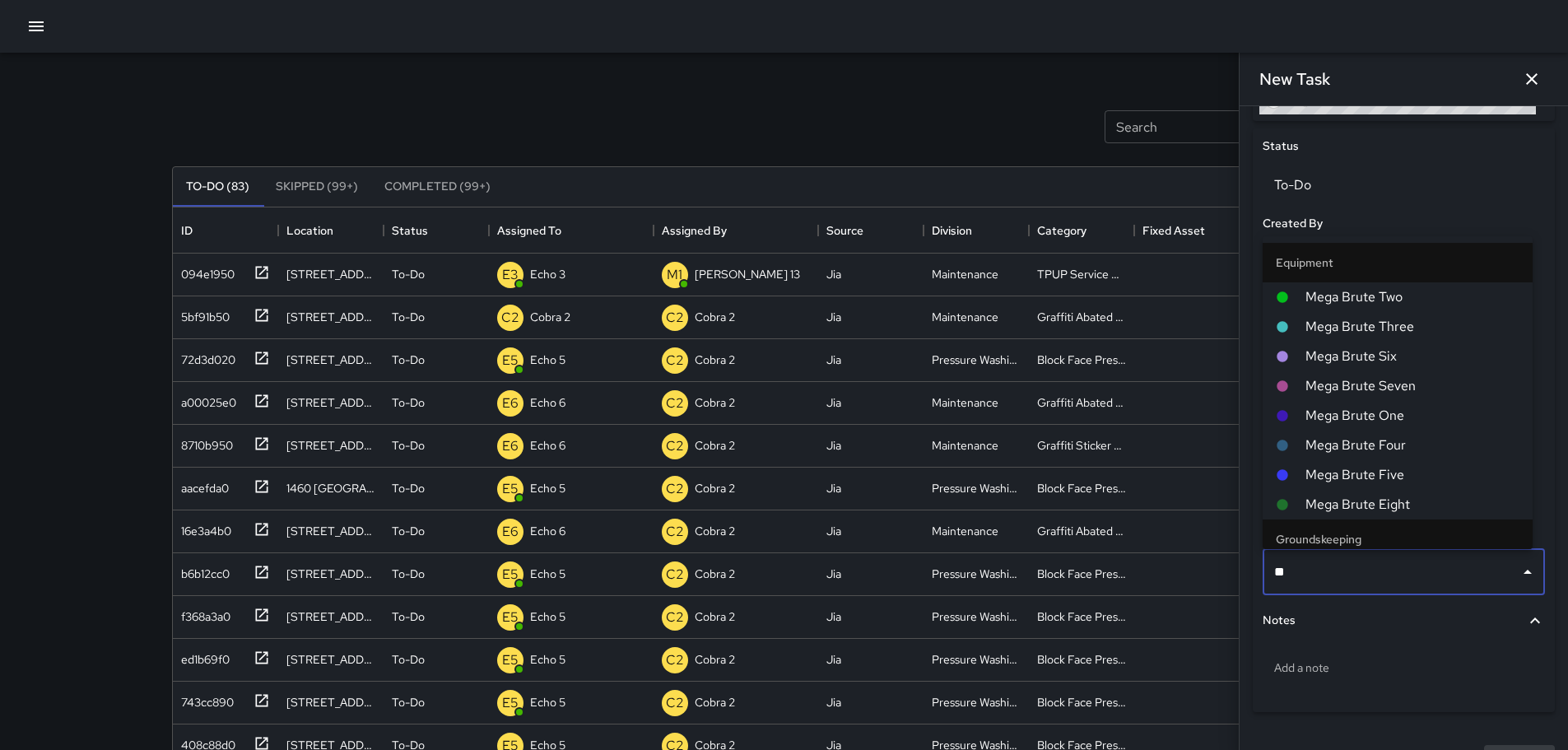
type input "***"
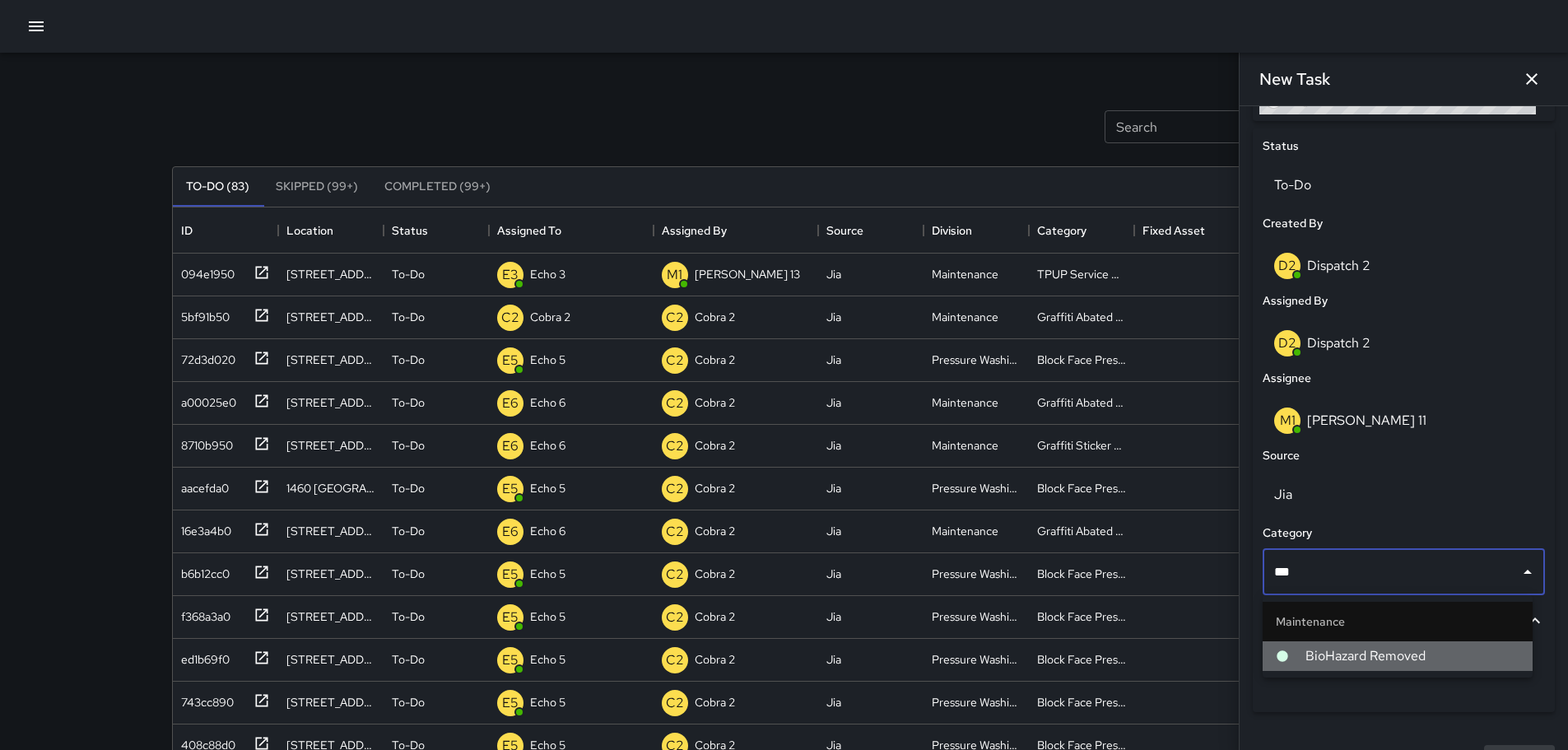
click at [1357, 660] on span "BioHazard Removed" at bounding box center [1413, 656] width 214 height 20
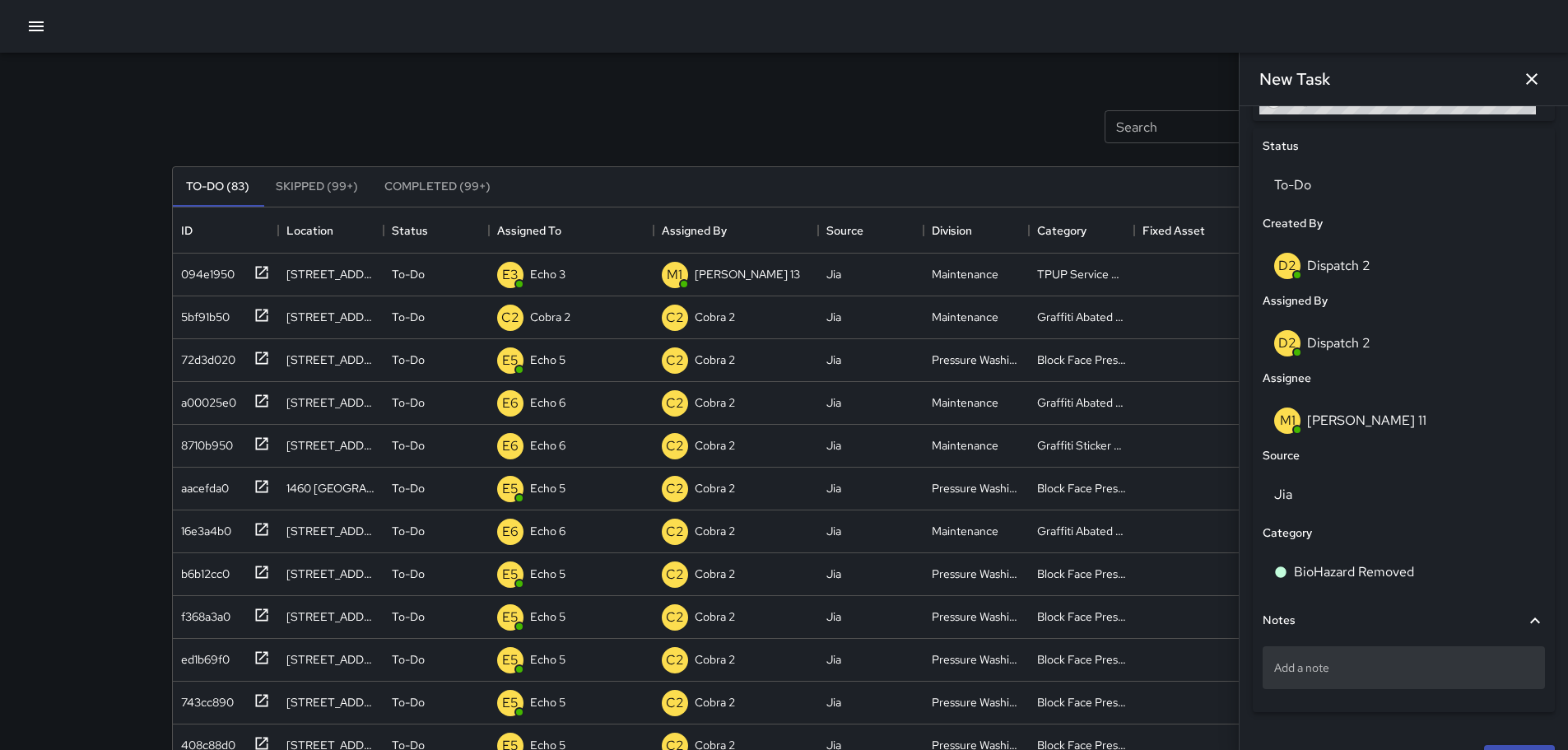
click at [1326, 660] on p "Add a note" at bounding box center [1404, 668] width 259 height 17
type textarea "**********"
drag, startPoint x: 1310, startPoint y: 679, endPoint x: 1279, endPoint y: 663, distance: 34.9
click at [1279, 663] on p "mostlik;ey" at bounding box center [1404, 668] width 259 height 17
type textarea "**********"
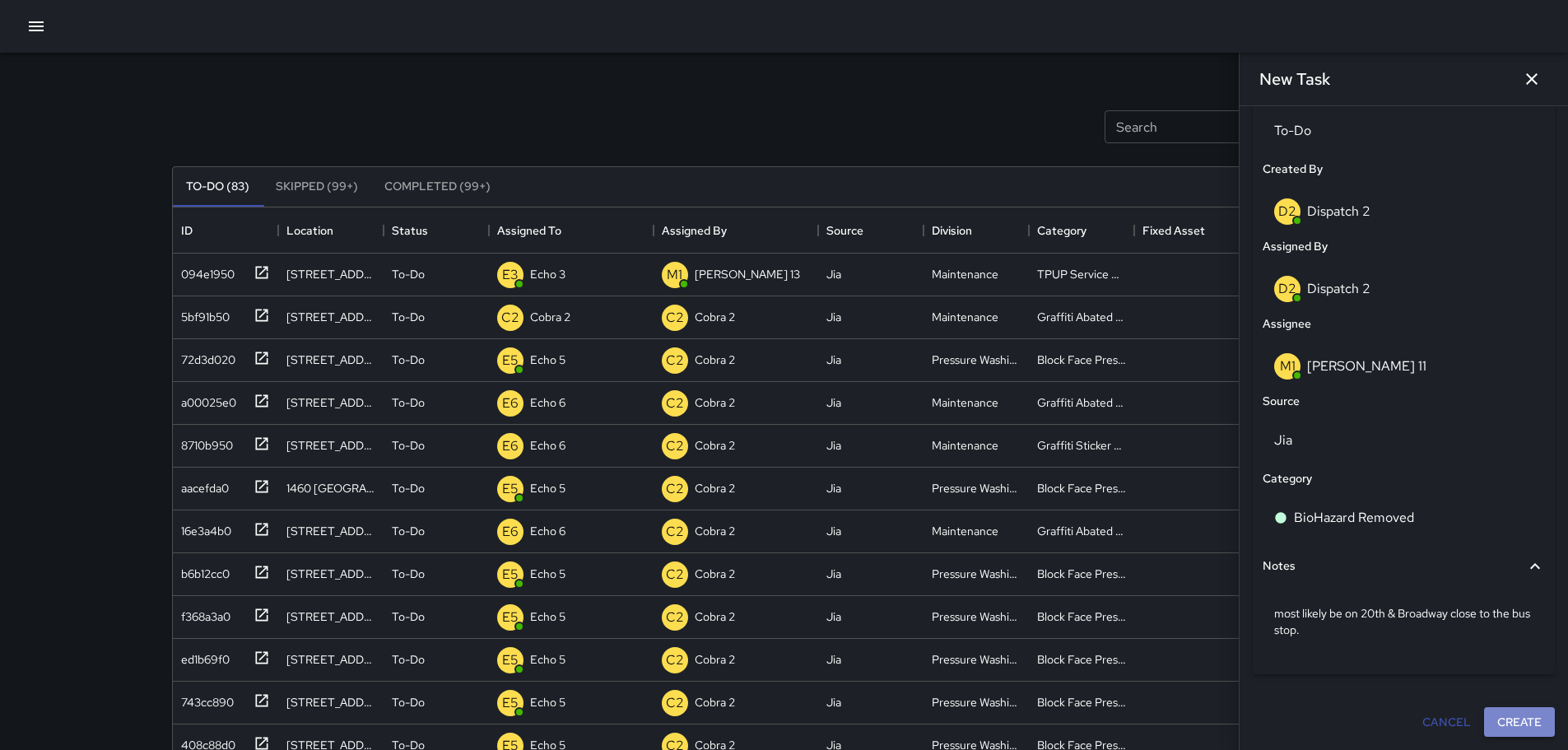
scroll to position [811, 0]
click at [1514, 725] on button "Create" at bounding box center [1519, 722] width 71 height 30
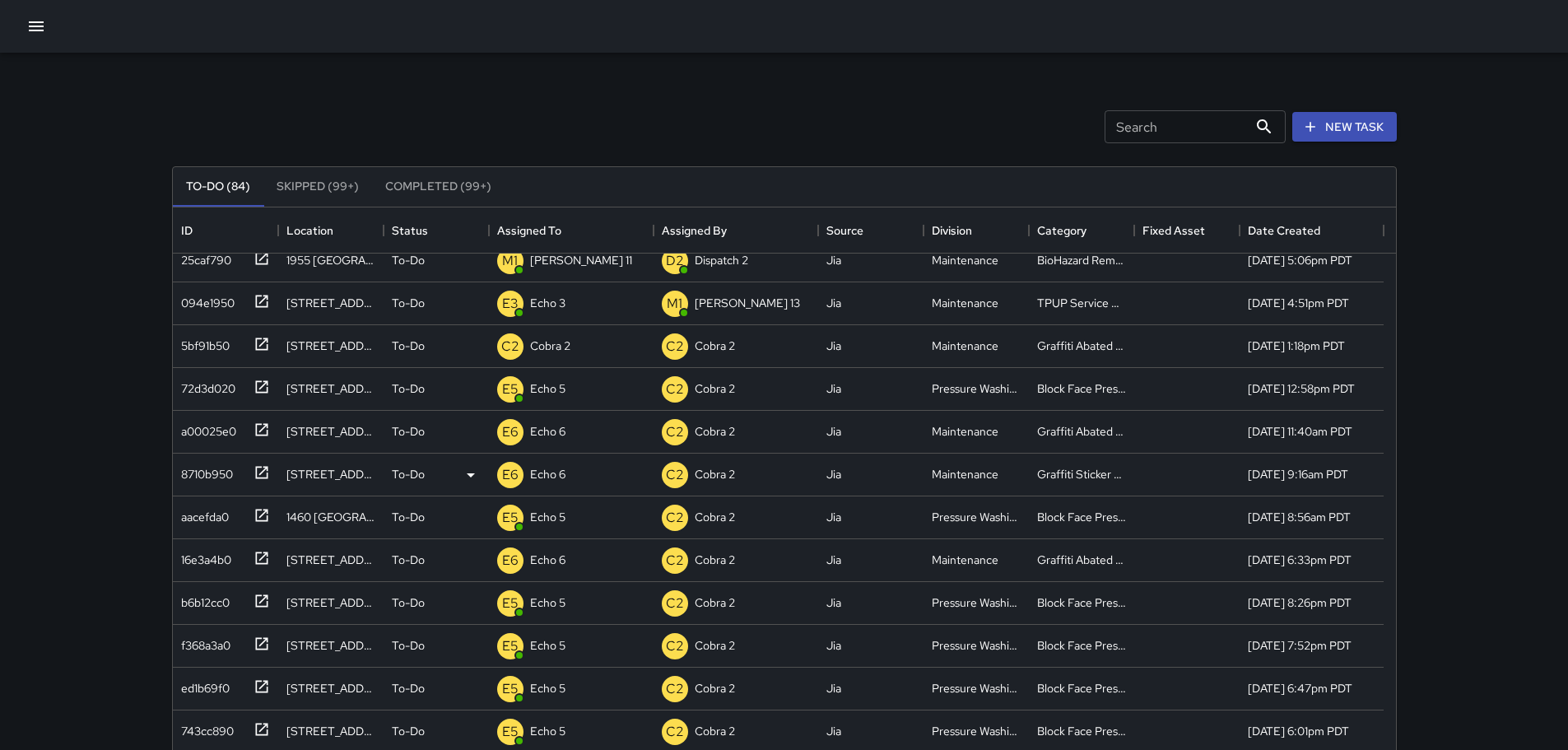
scroll to position [0, 0]
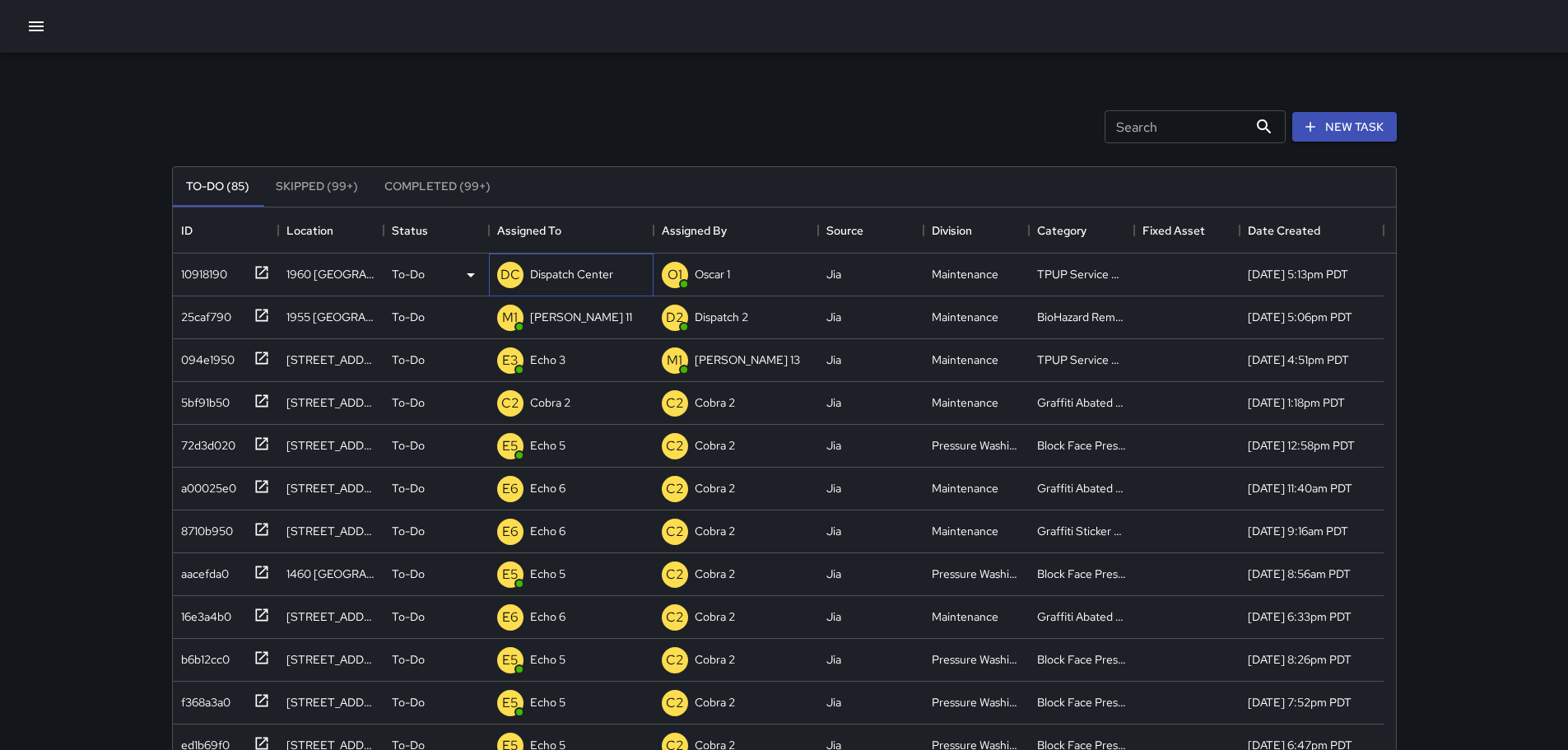
click at [579, 276] on p "Dispatch Center" at bounding box center [571, 275] width 83 height 17
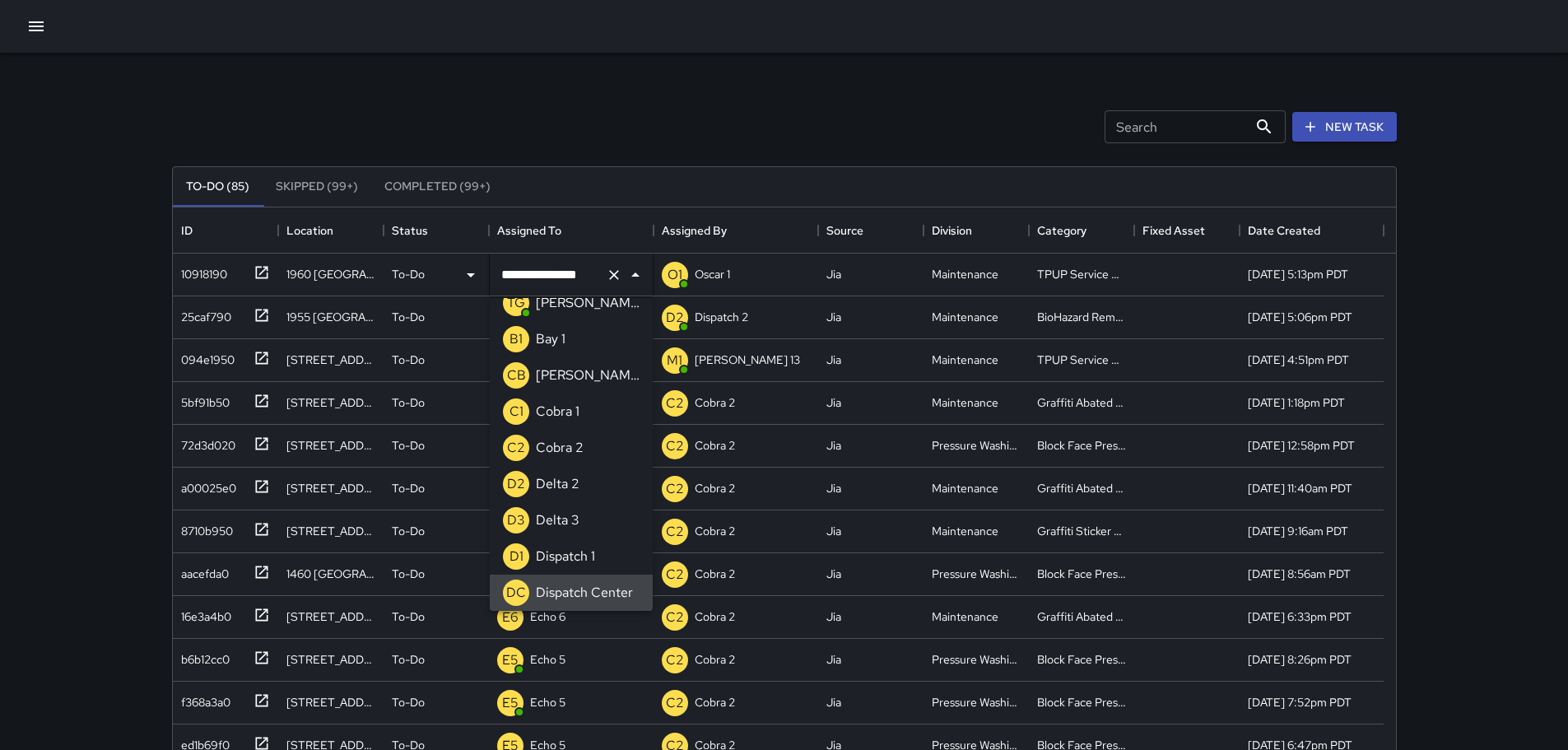
click at [611, 279] on icon "Clear" at bounding box center [614, 275] width 10 height 10
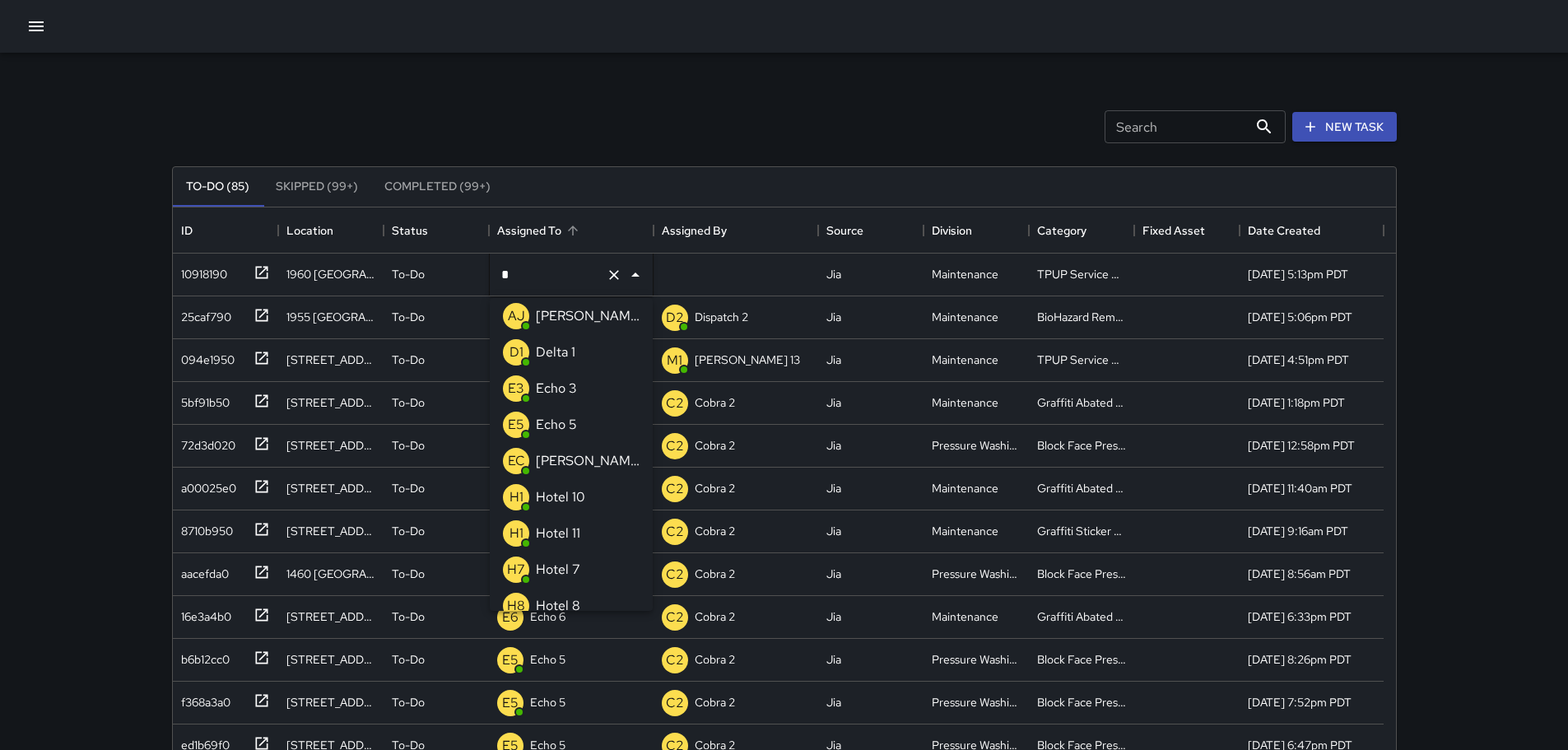
type input "**"
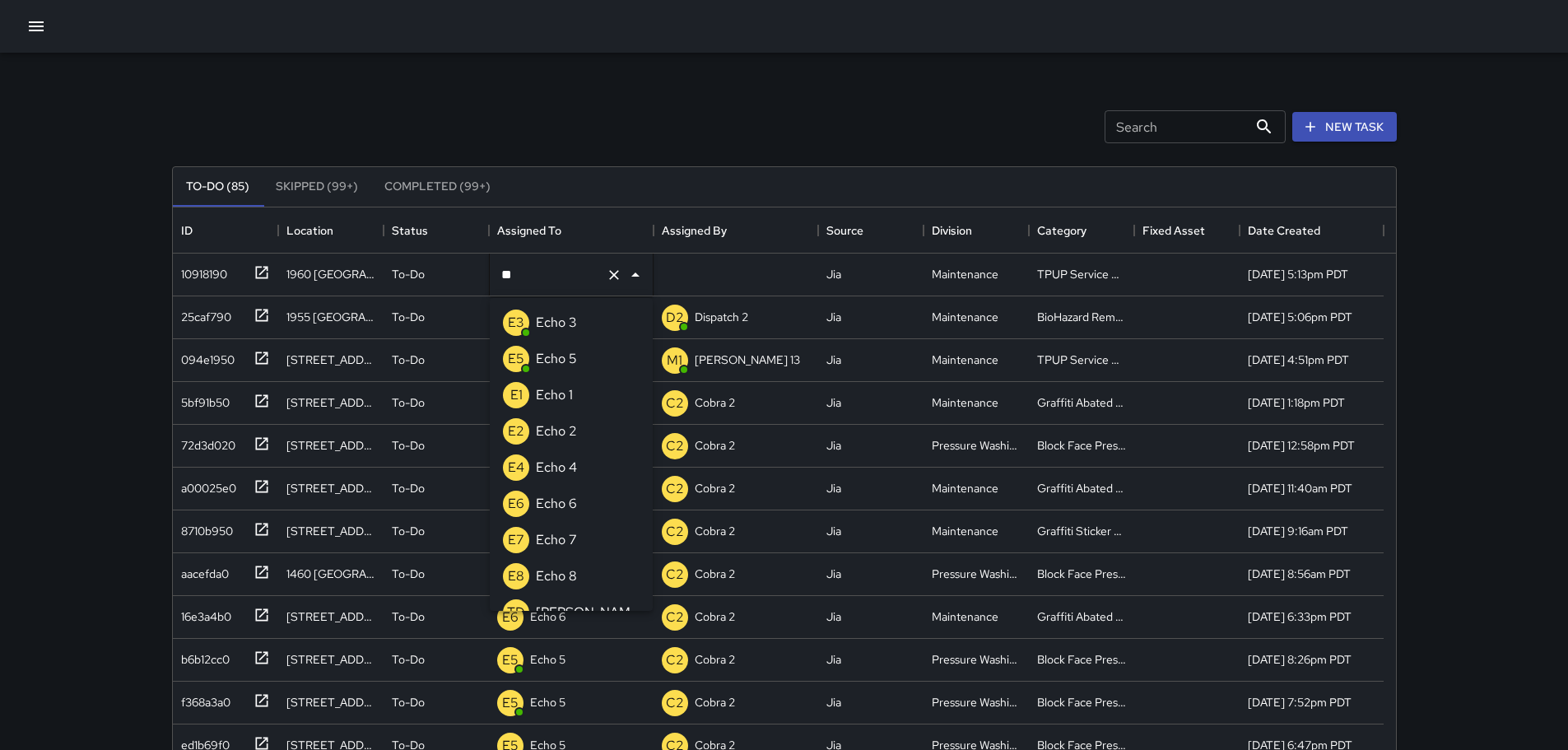
click at [564, 327] on p "Echo 3" at bounding box center [556, 323] width 41 height 20
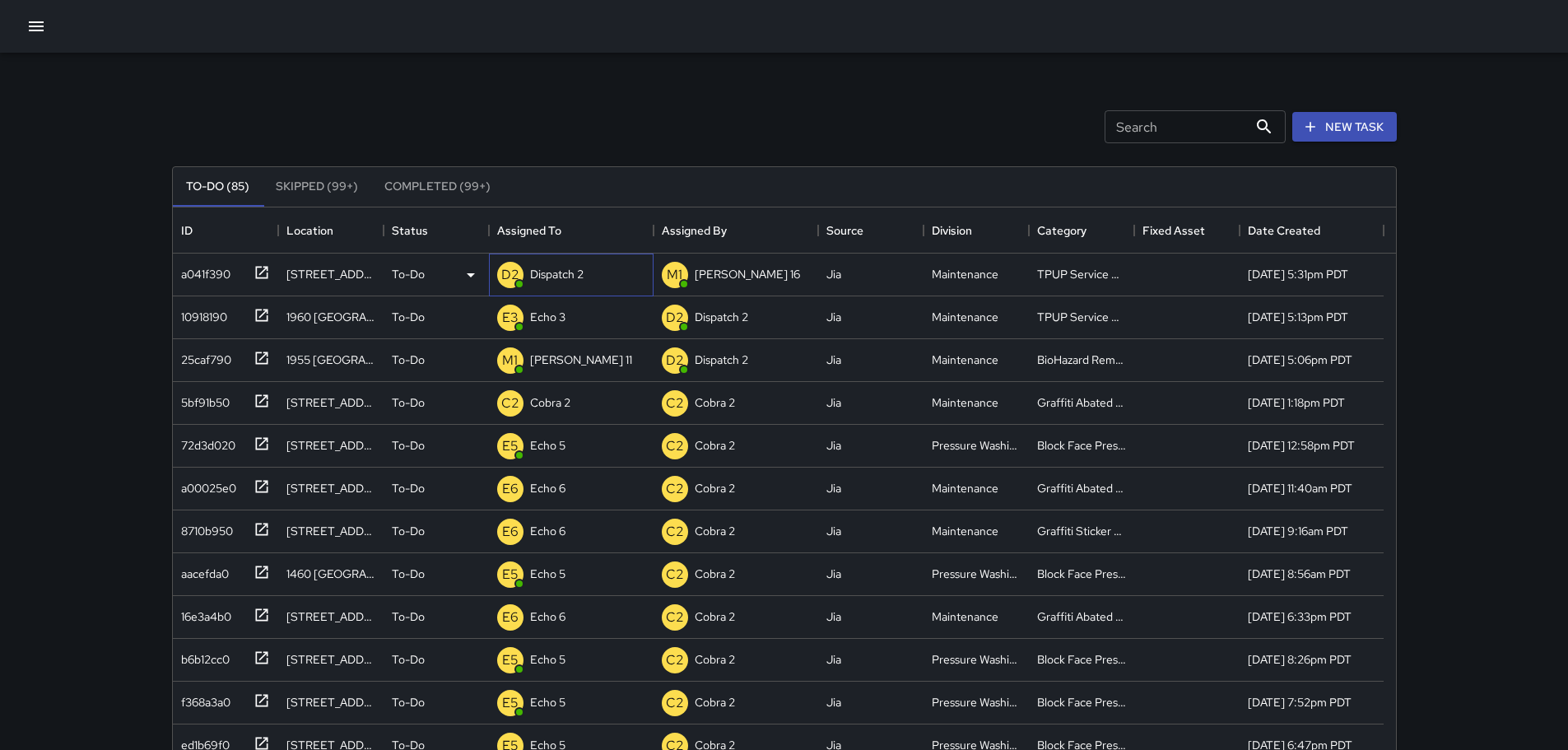
click at [561, 269] on p "Dispatch 2" at bounding box center [557, 275] width 54 height 17
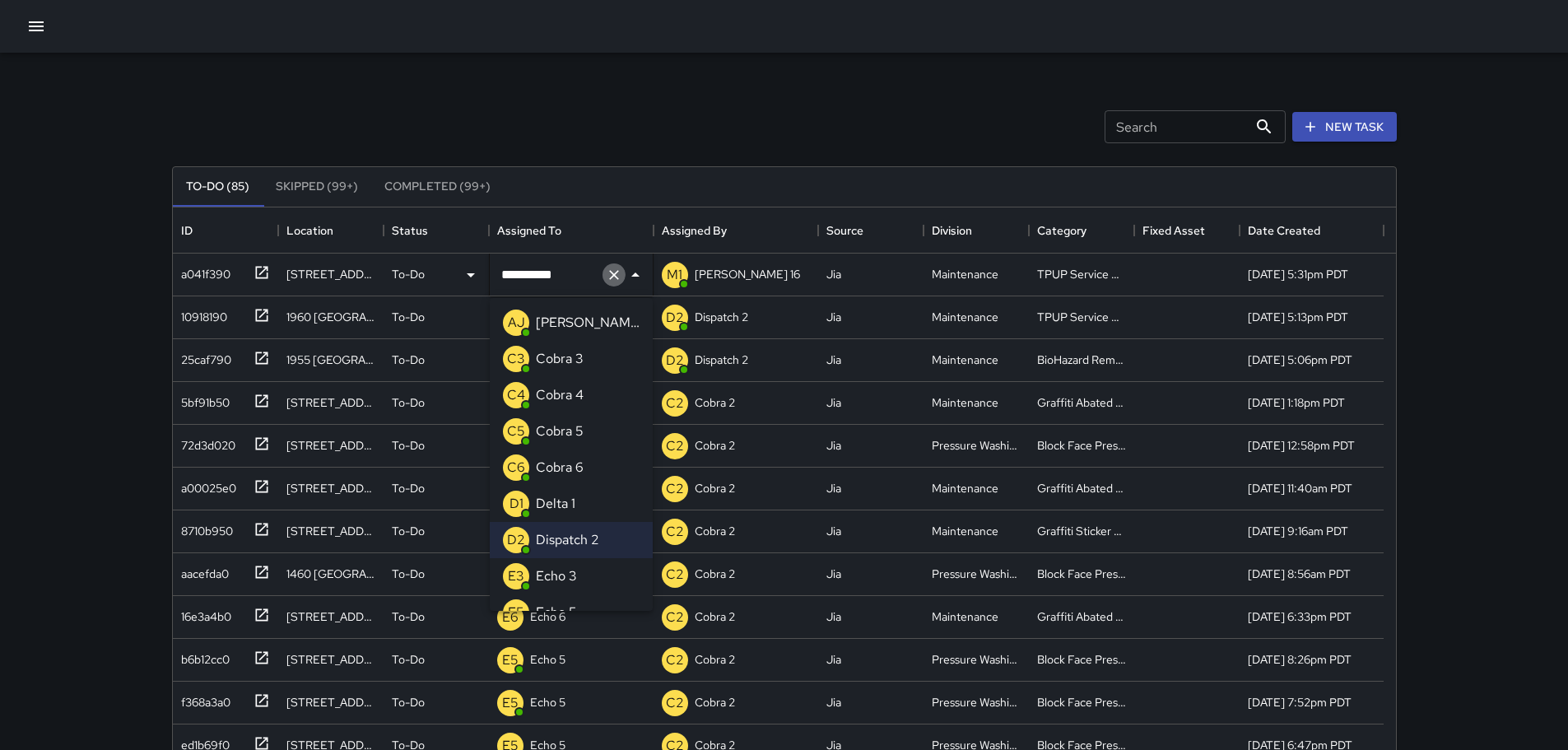
click at [613, 282] on icon "Clear" at bounding box center [614, 275] width 17 height 17
type input "*"
click at [553, 394] on p "Echo 3" at bounding box center [556, 395] width 41 height 20
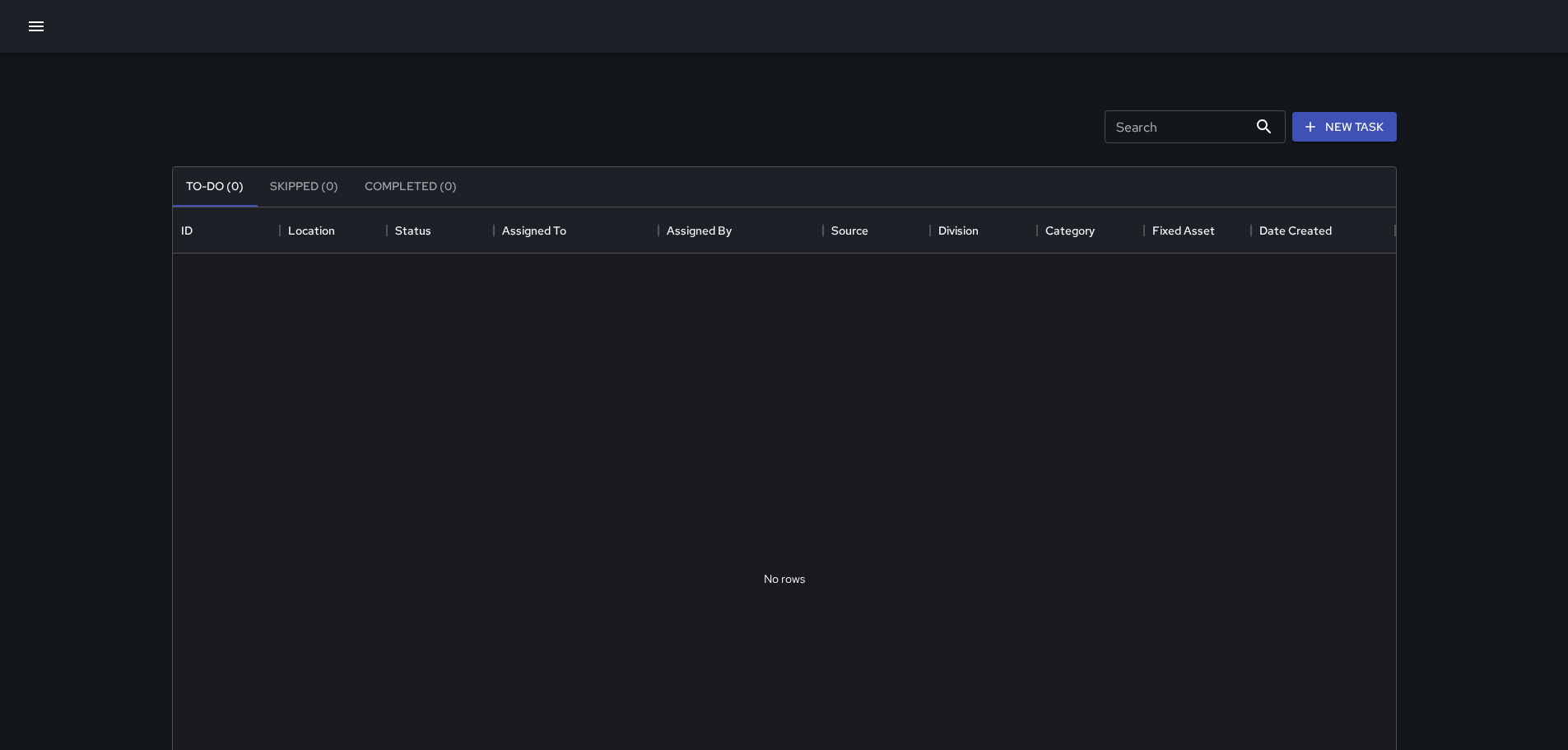
scroll to position [686, 1211]
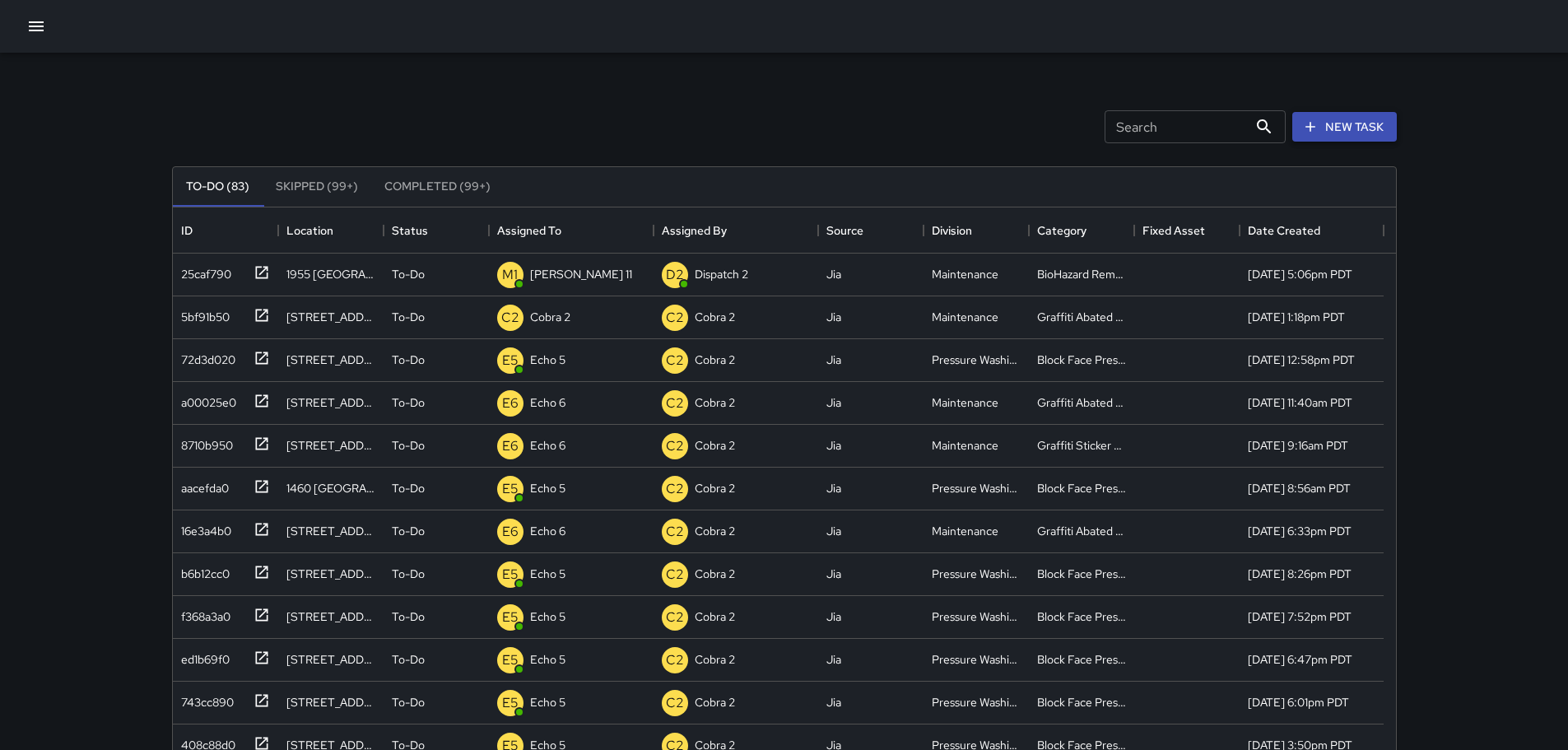
click at [1371, 134] on button "New Task" at bounding box center [1345, 127] width 105 height 30
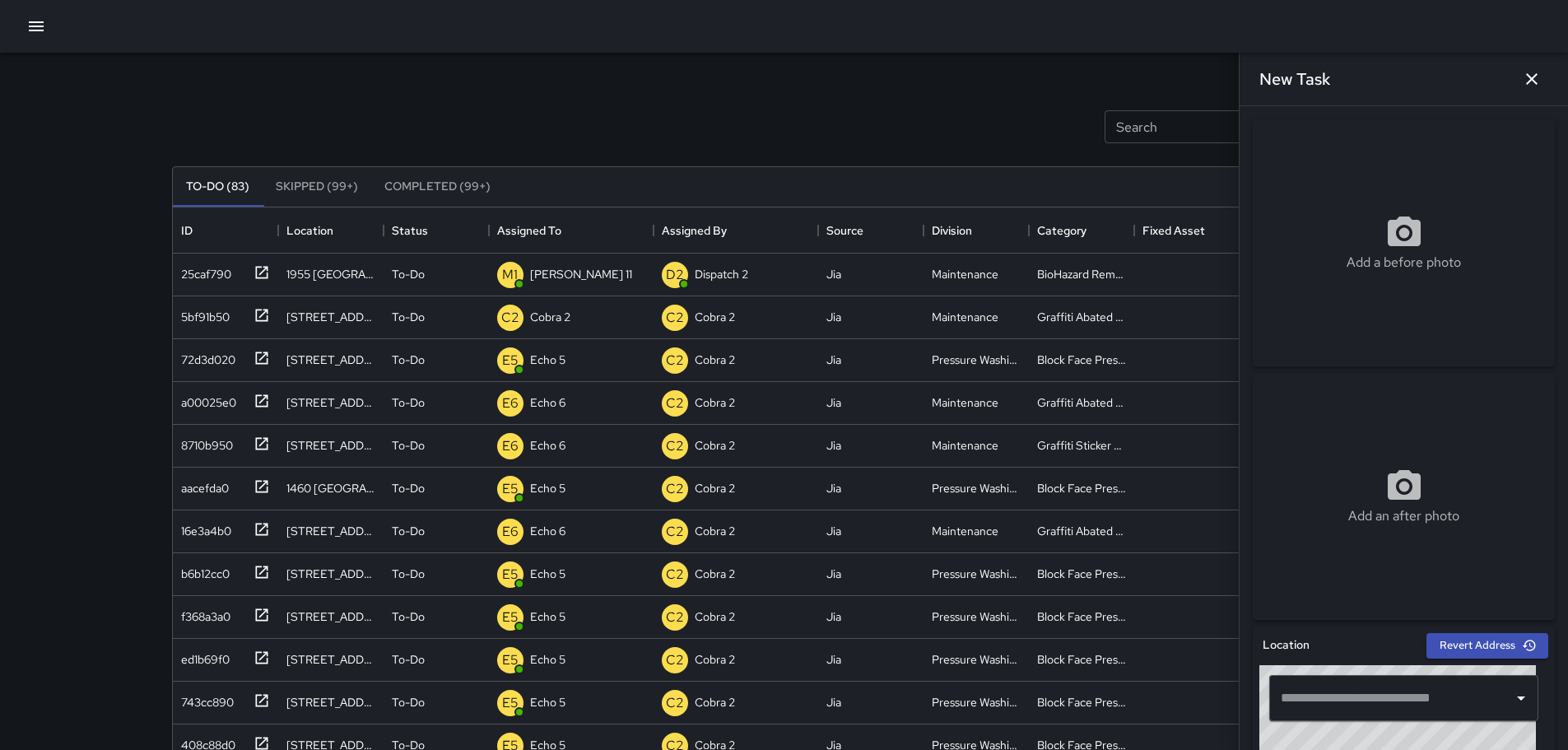
scroll to position [82, 0]
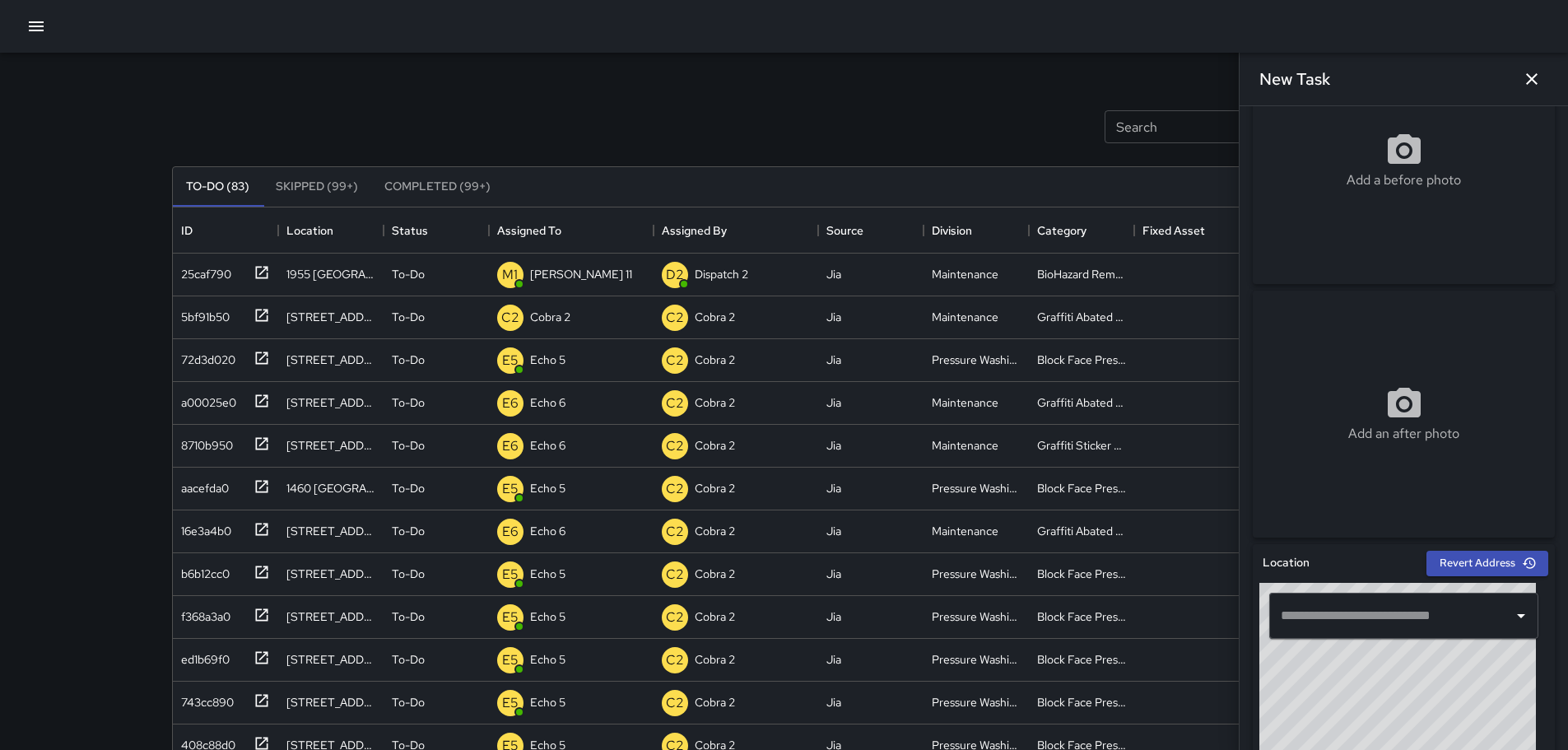
click at [1420, 617] on input "text" at bounding box center [1391, 615] width 230 height 31
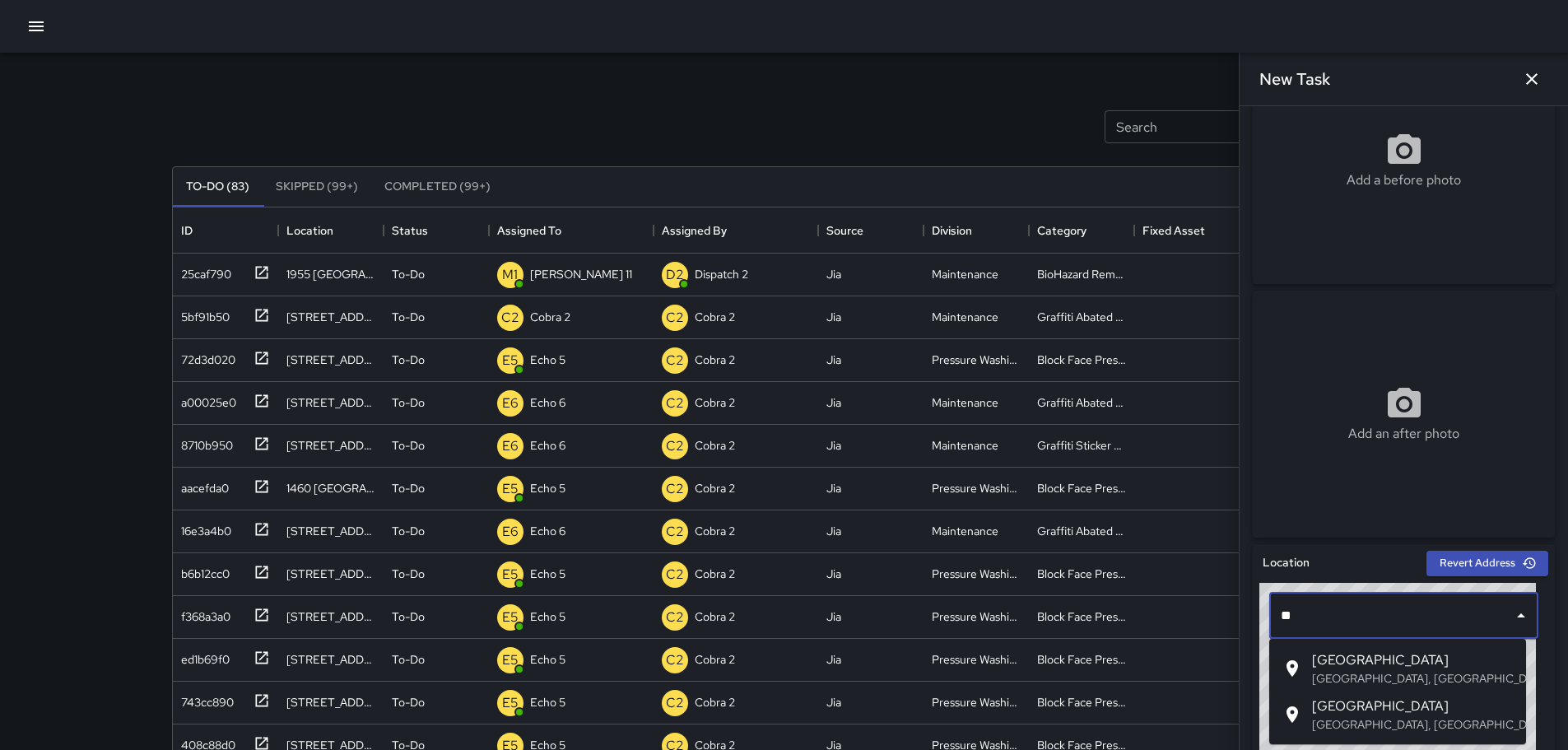
type input "*"
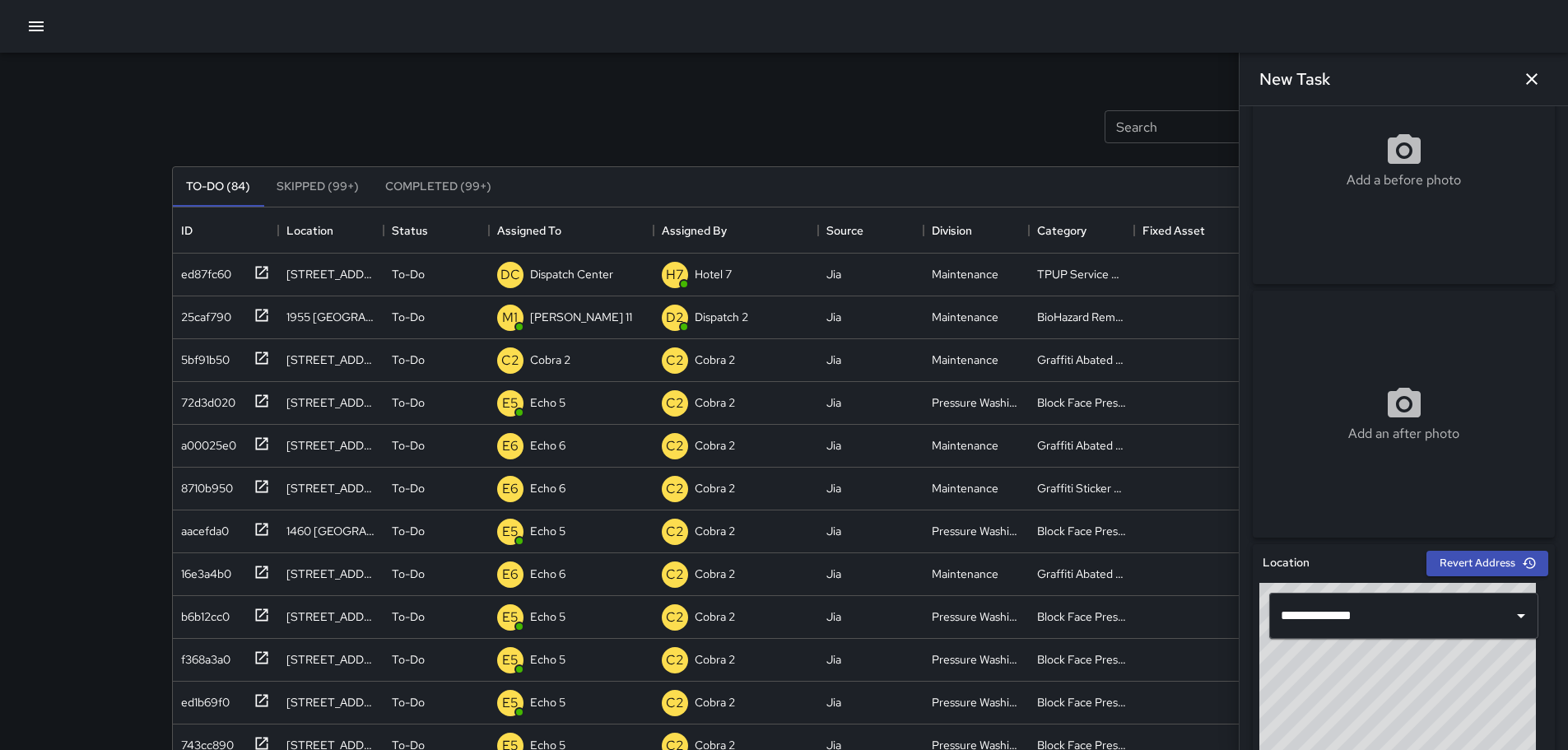
click at [1424, 613] on input "**********" at bounding box center [1391, 615] width 230 height 31
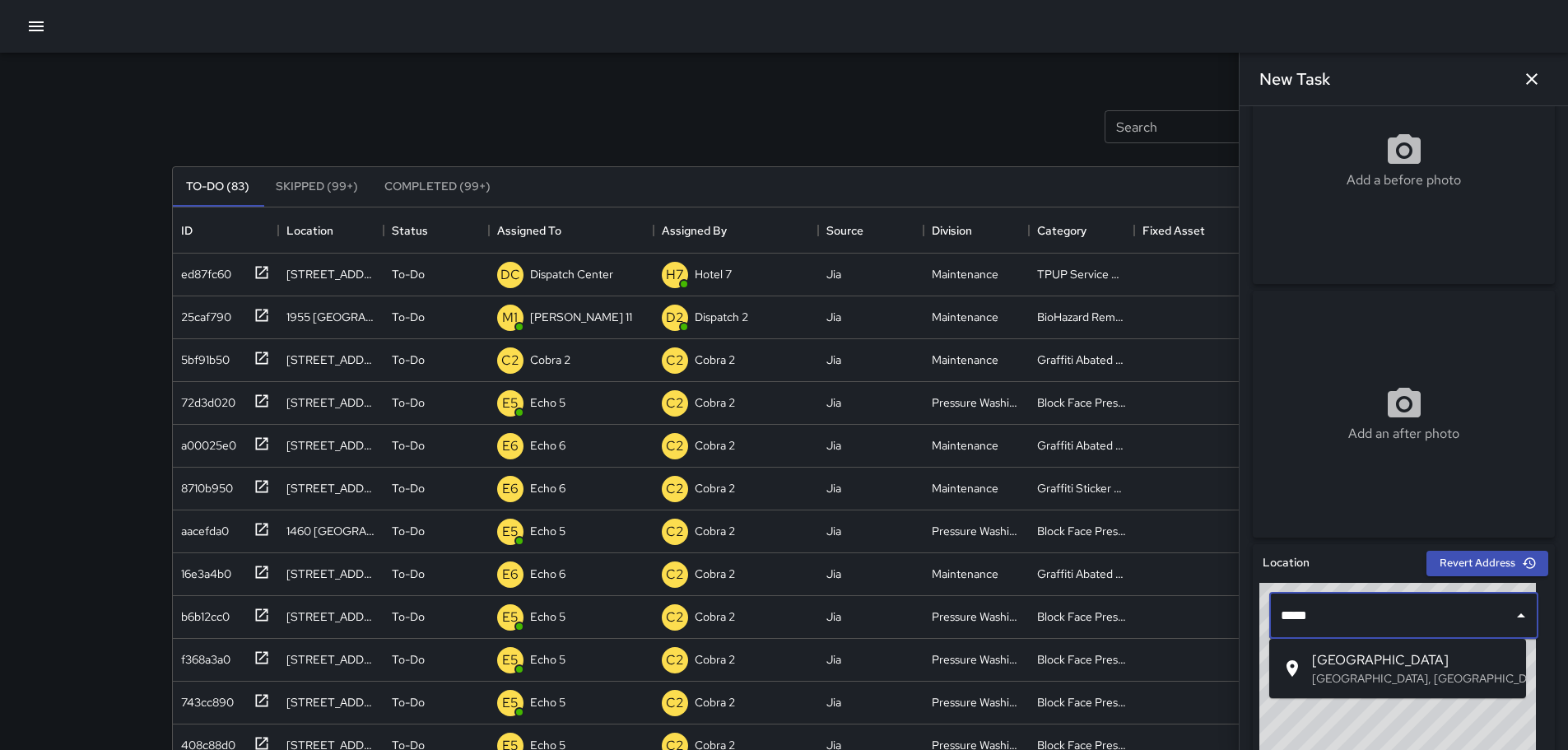
click at [1463, 615] on input "****" at bounding box center [1391, 615] width 230 height 31
paste input "*********"
click at [1360, 664] on span "1400 Broadway" at bounding box center [1412, 660] width 201 height 20
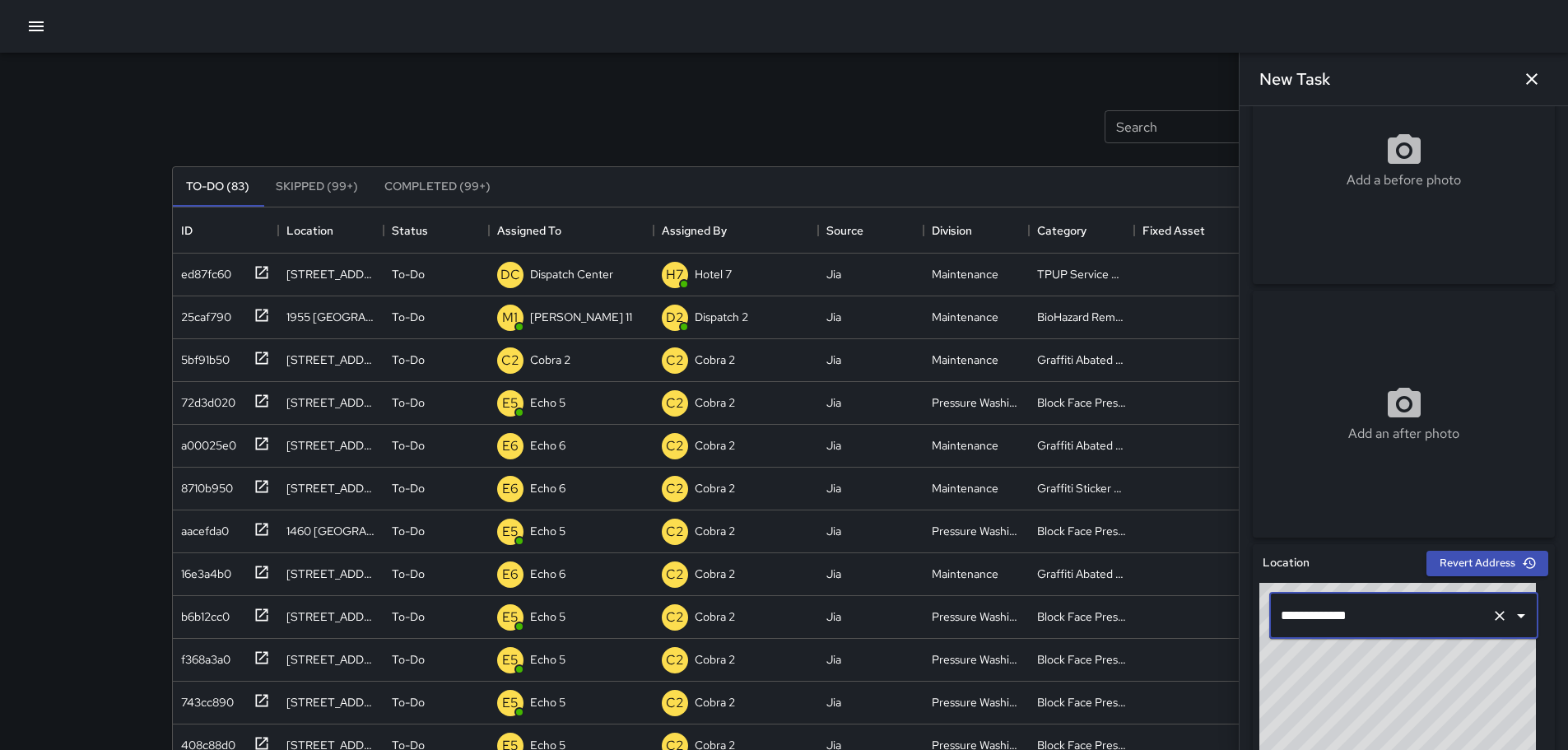
type input "**********"
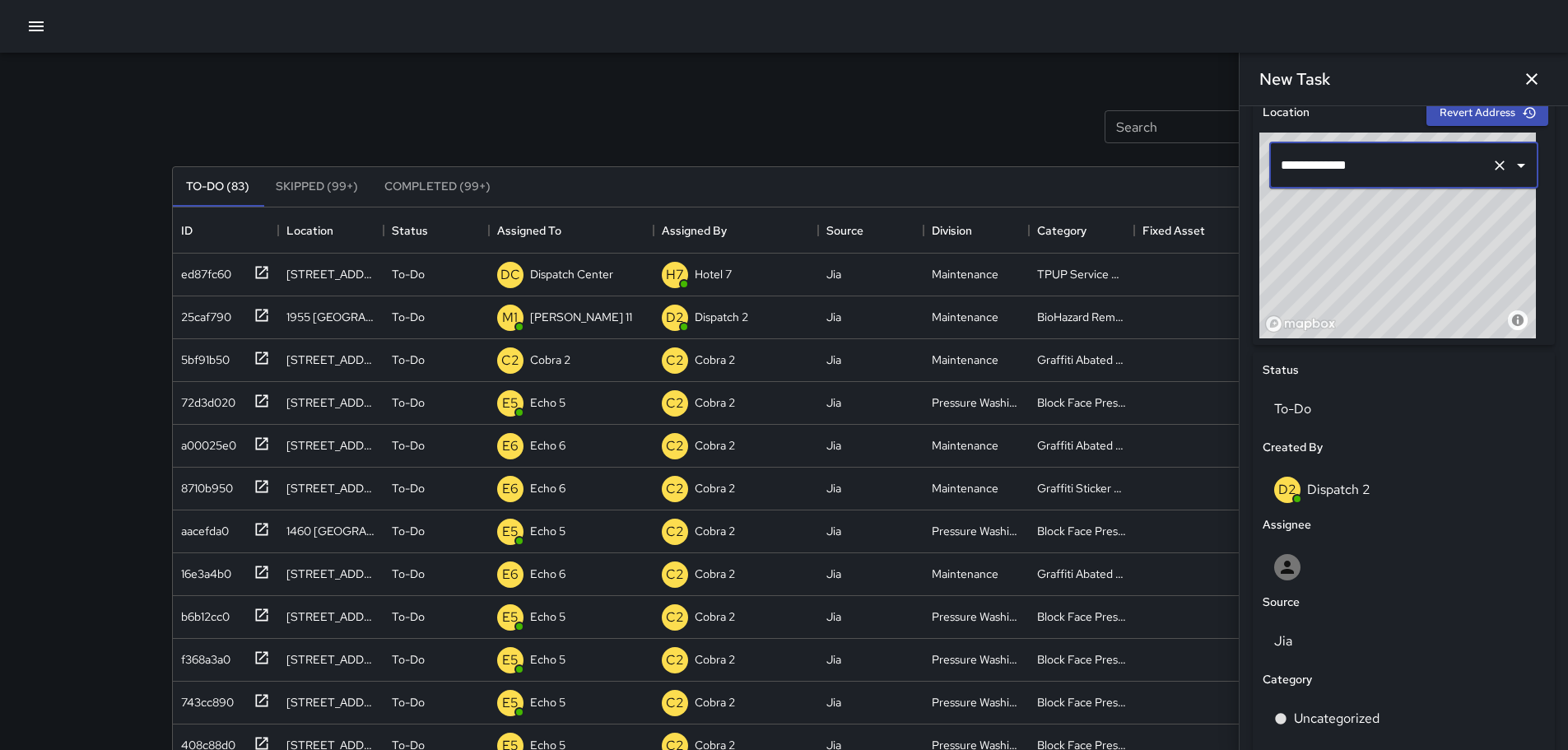
scroll to position [573, 0]
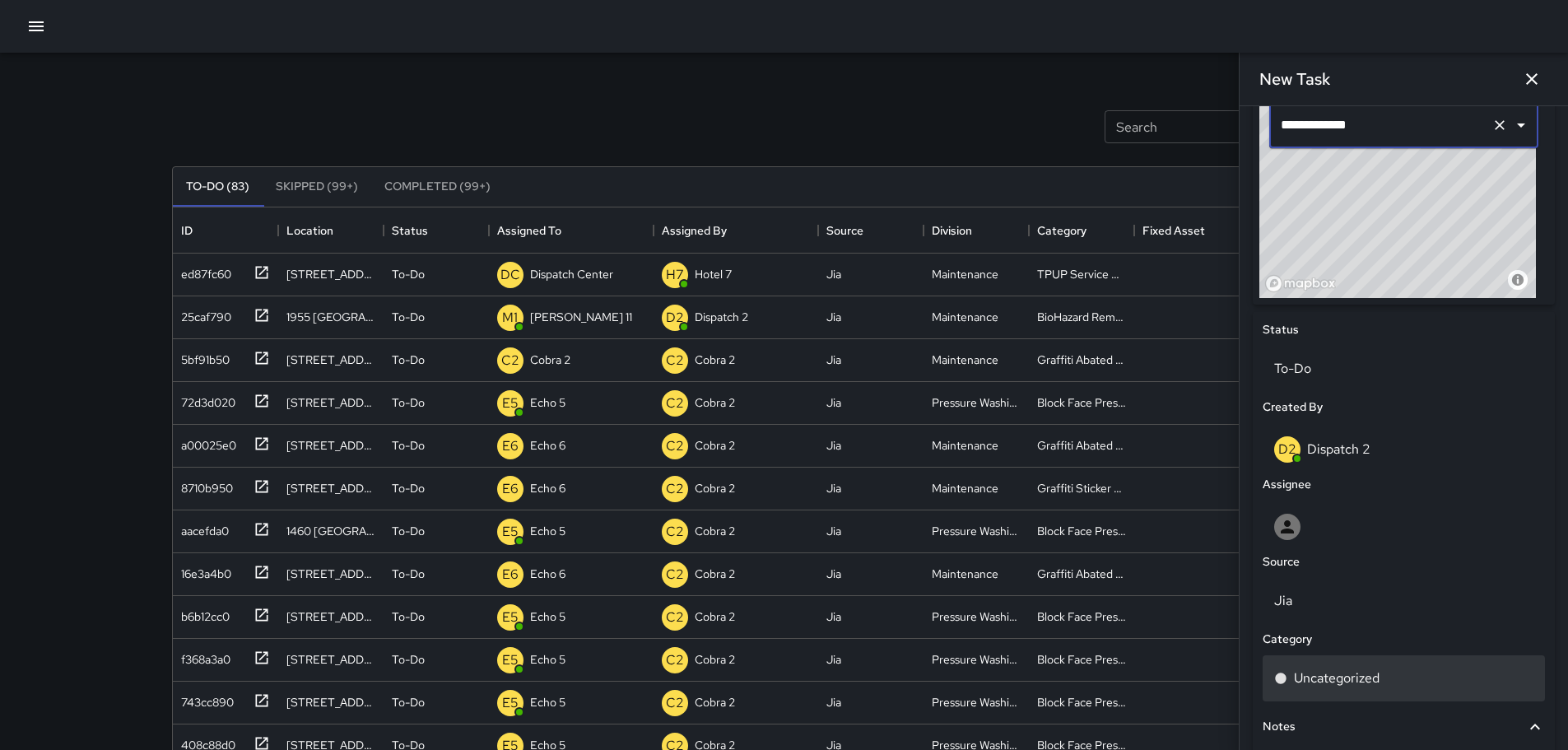
click at [1386, 667] on div "Uncategorized" at bounding box center [1403, 678] width 282 height 46
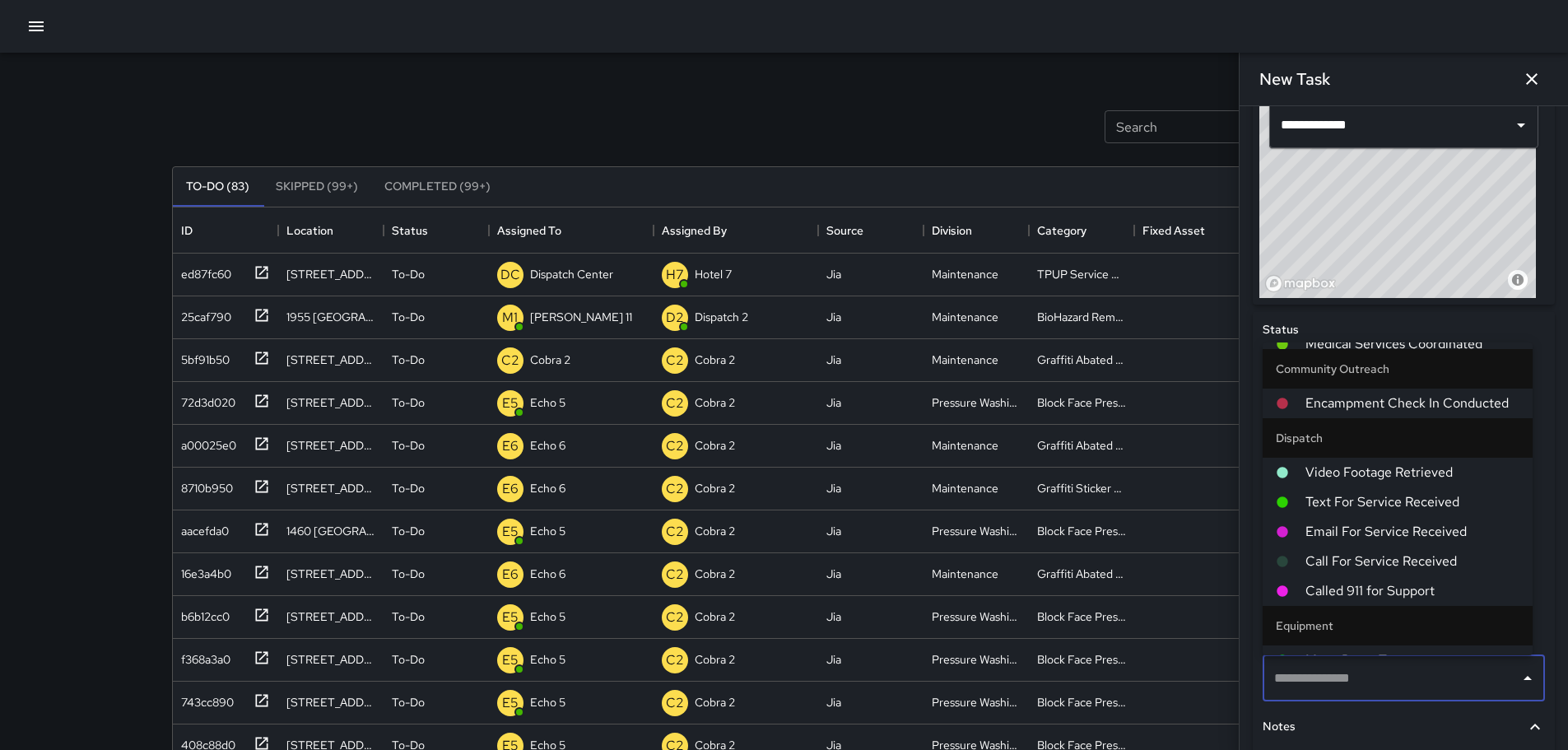
scroll to position [0, 0]
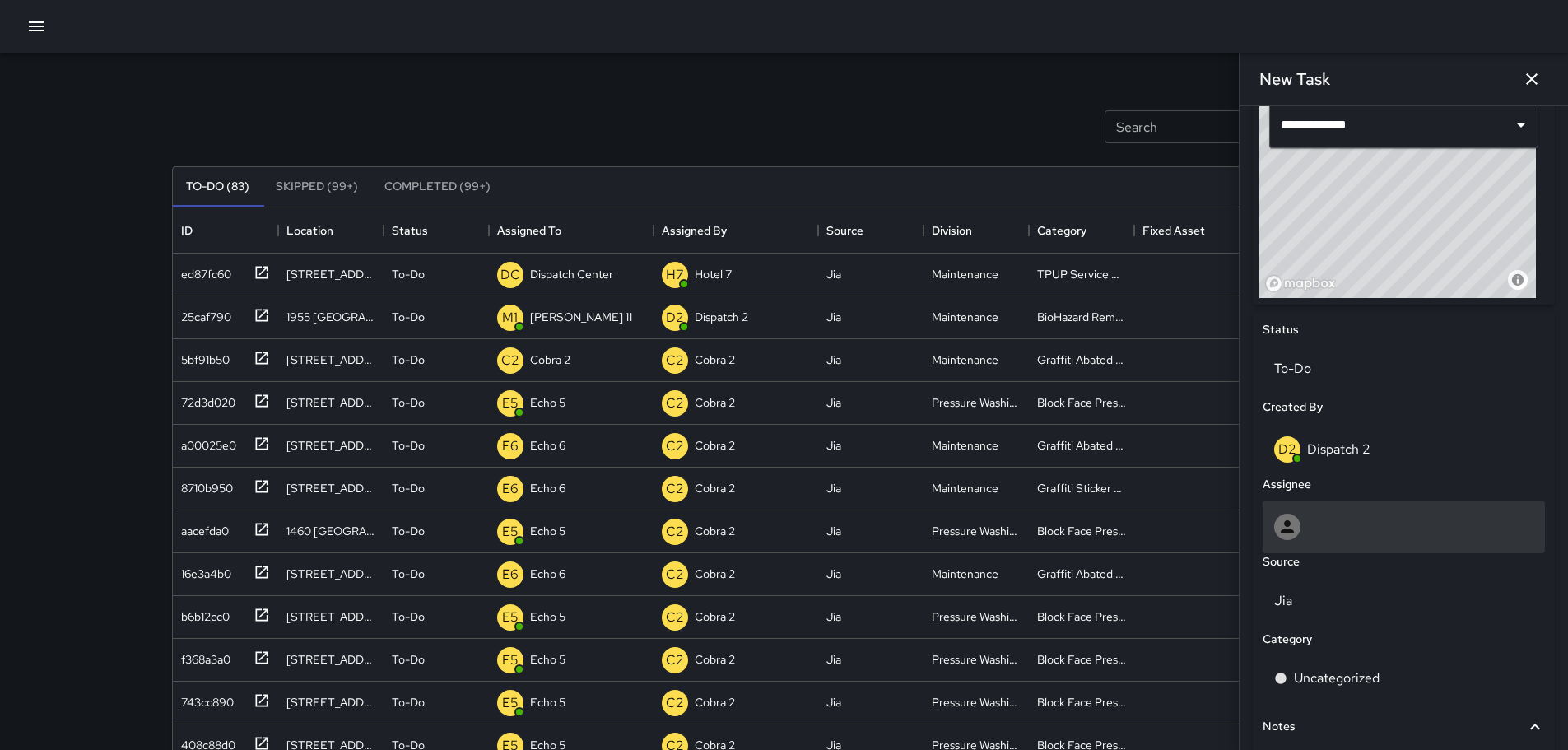
click at [1314, 535] on div at bounding box center [1404, 527] width 259 height 26
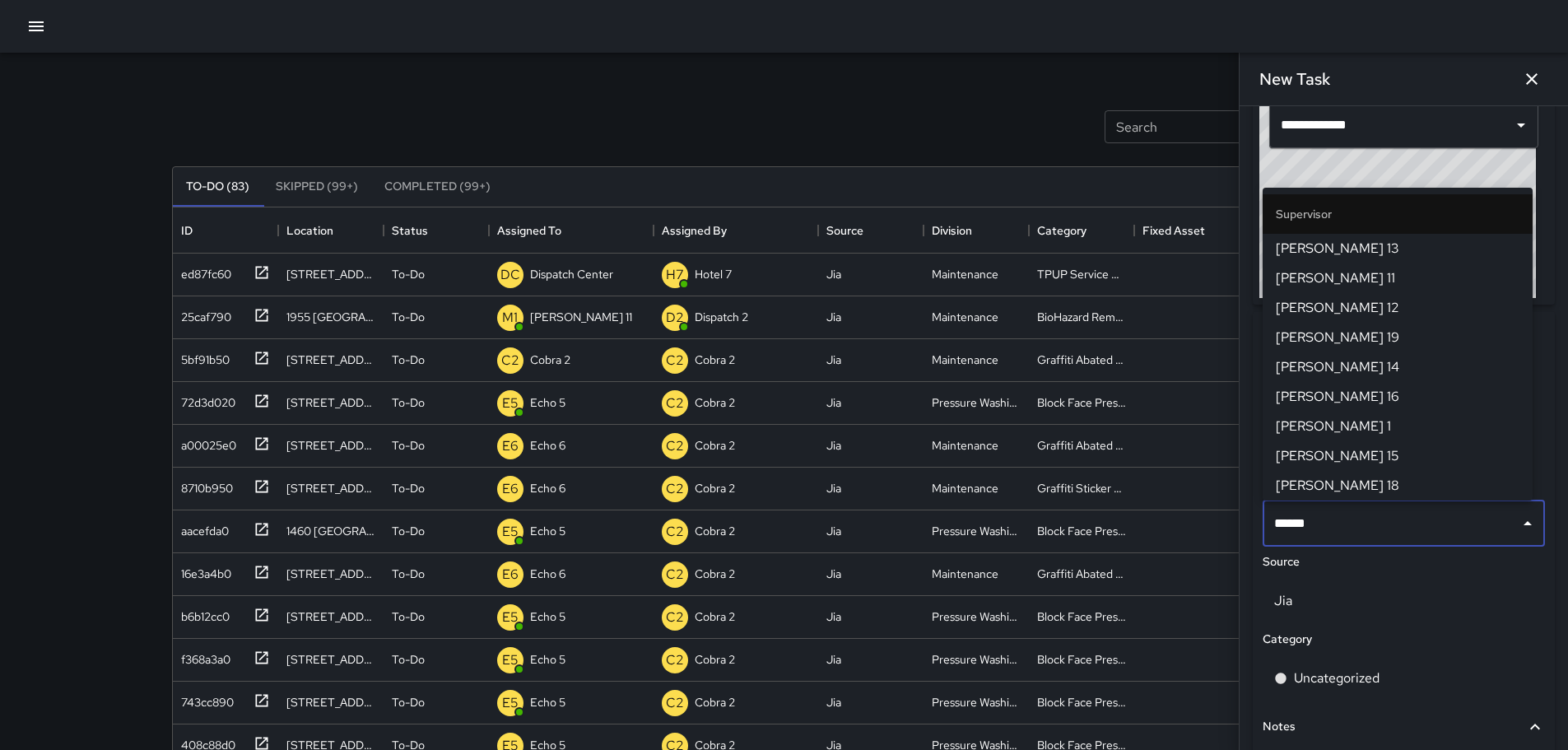
type input "*******"
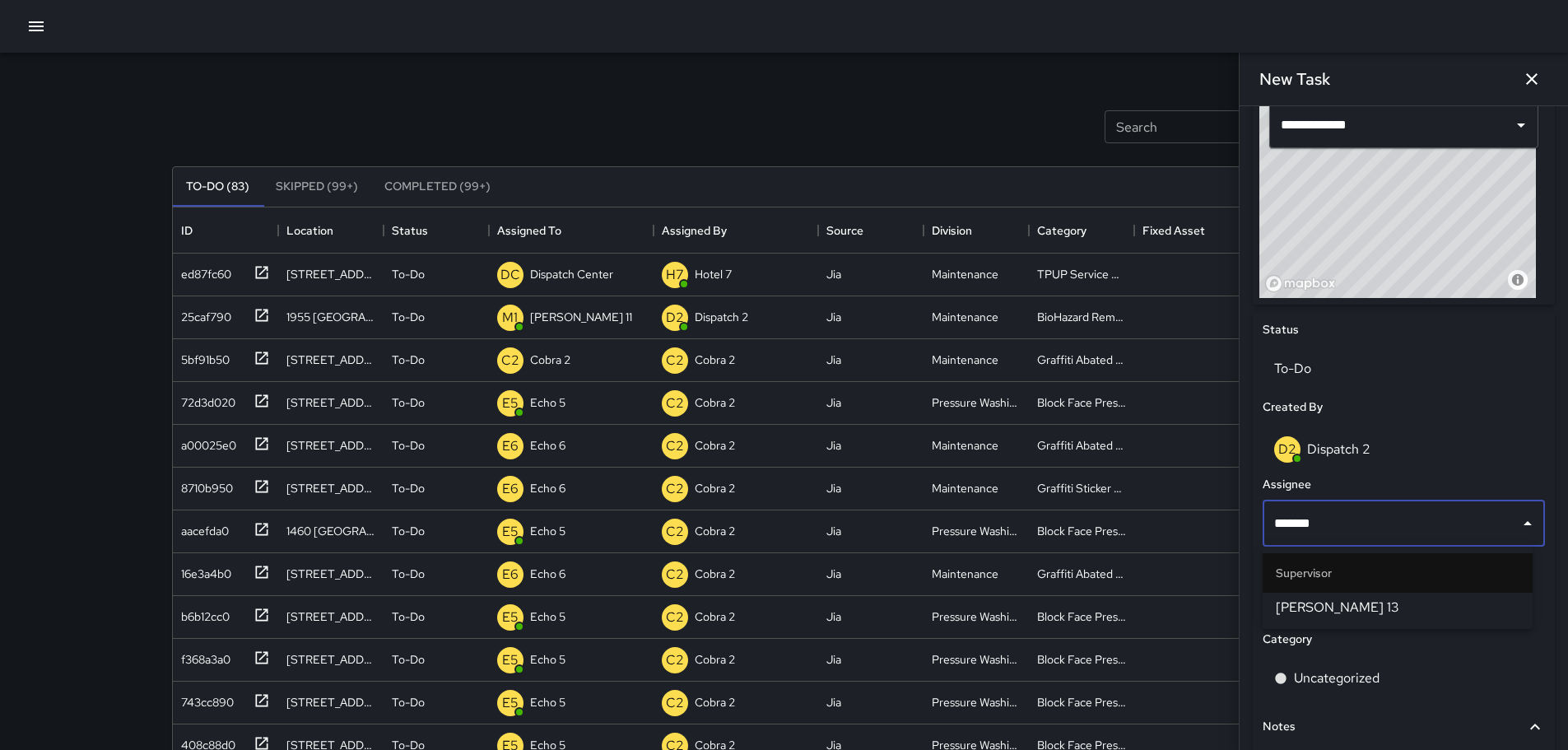
click at [1306, 603] on span "[PERSON_NAME] 13" at bounding box center [1397, 608] width 243 height 20
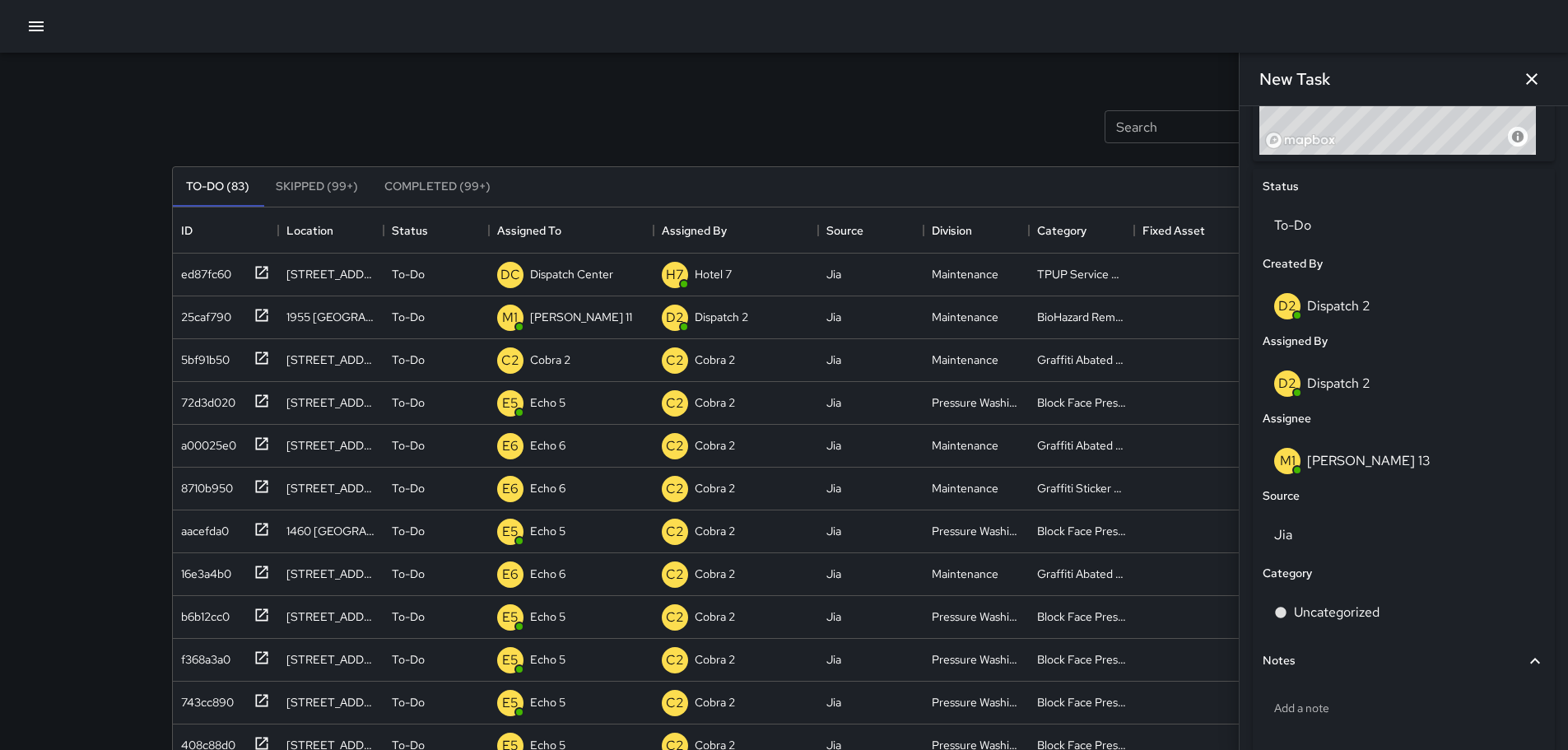
scroll to position [738, 0]
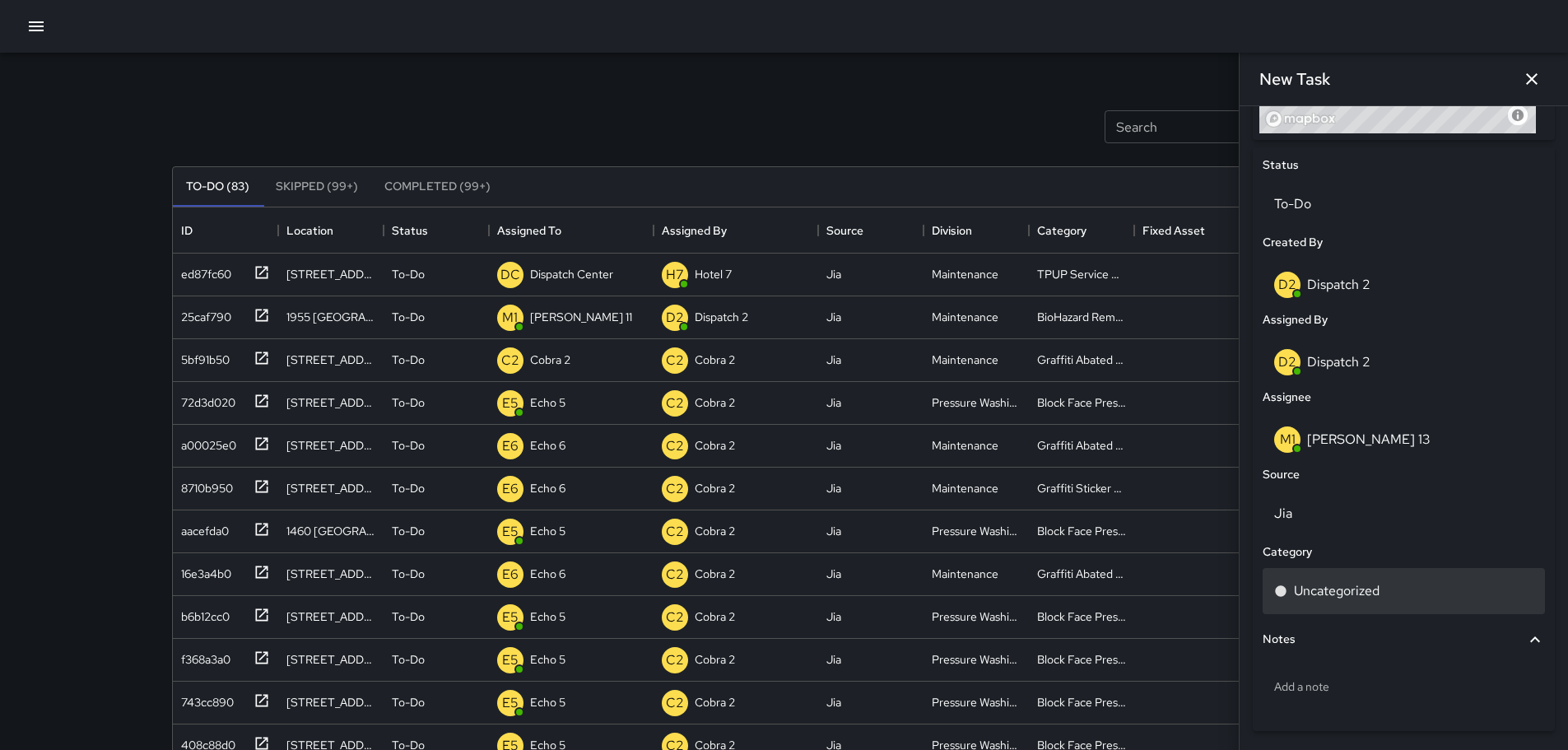
click at [1354, 588] on p "Uncategorized" at bounding box center [1337, 592] width 85 height 20
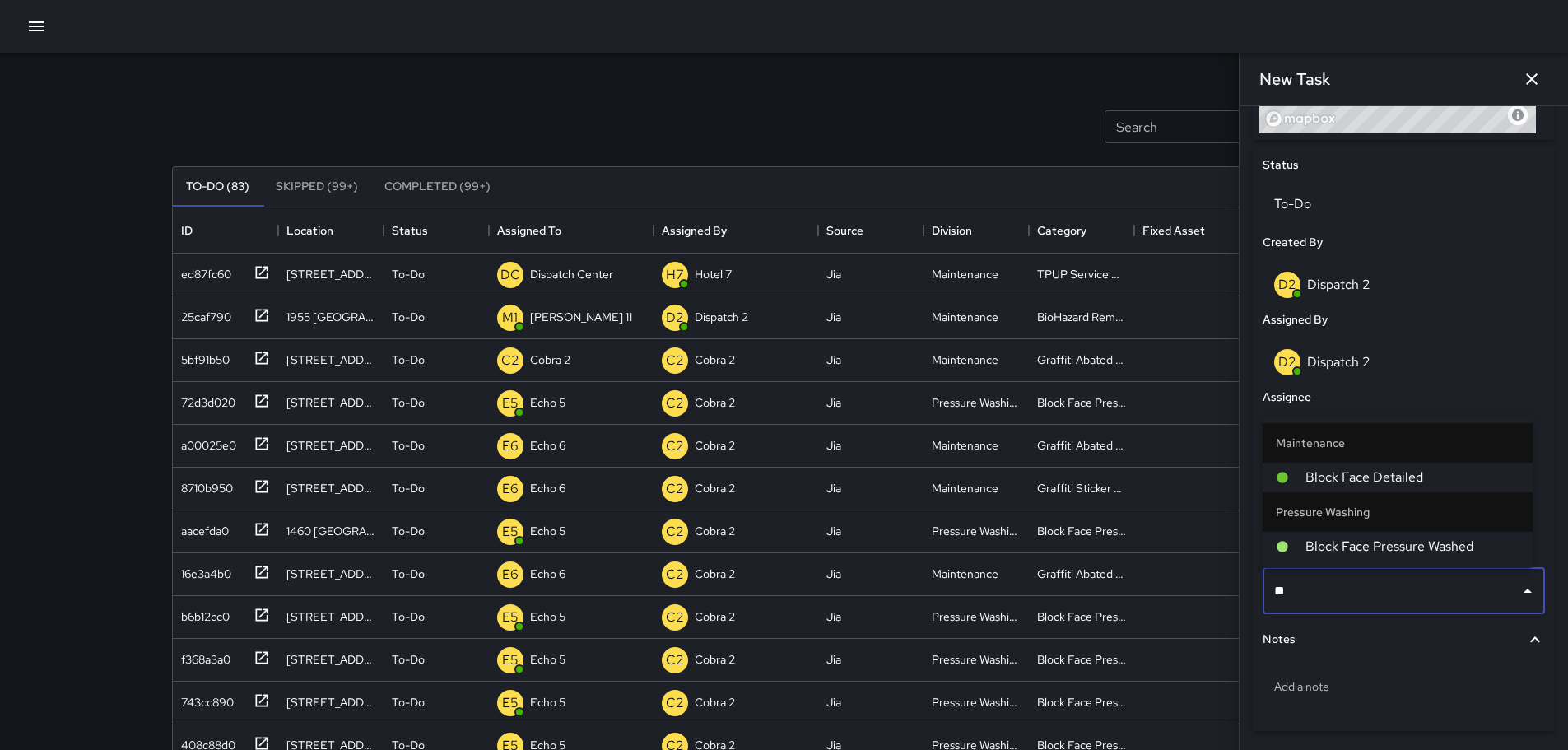
type input "***"
click at [1437, 479] on span "Block Face Detailed" at bounding box center [1413, 478] width 214 height 20
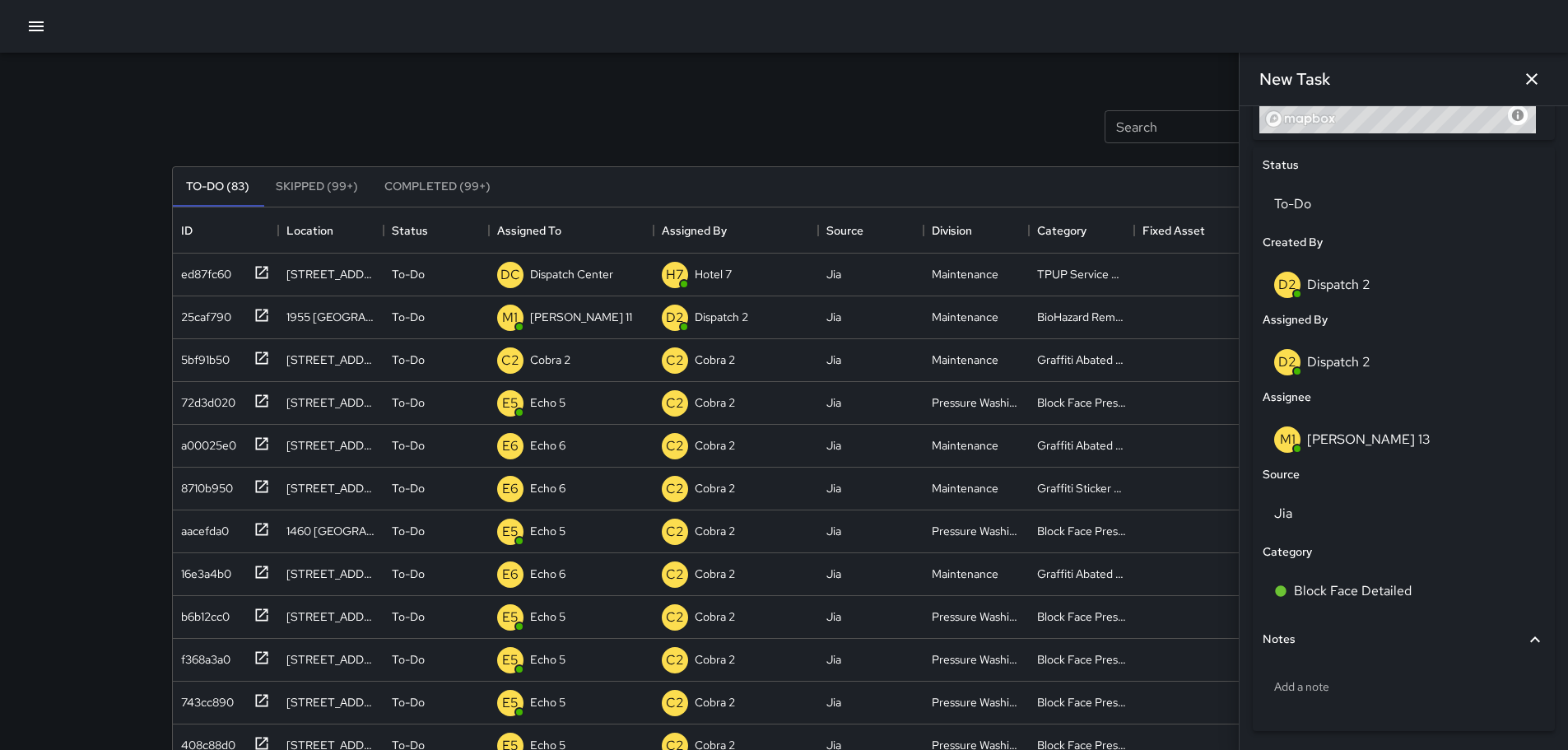
scroll to position [794, 0]
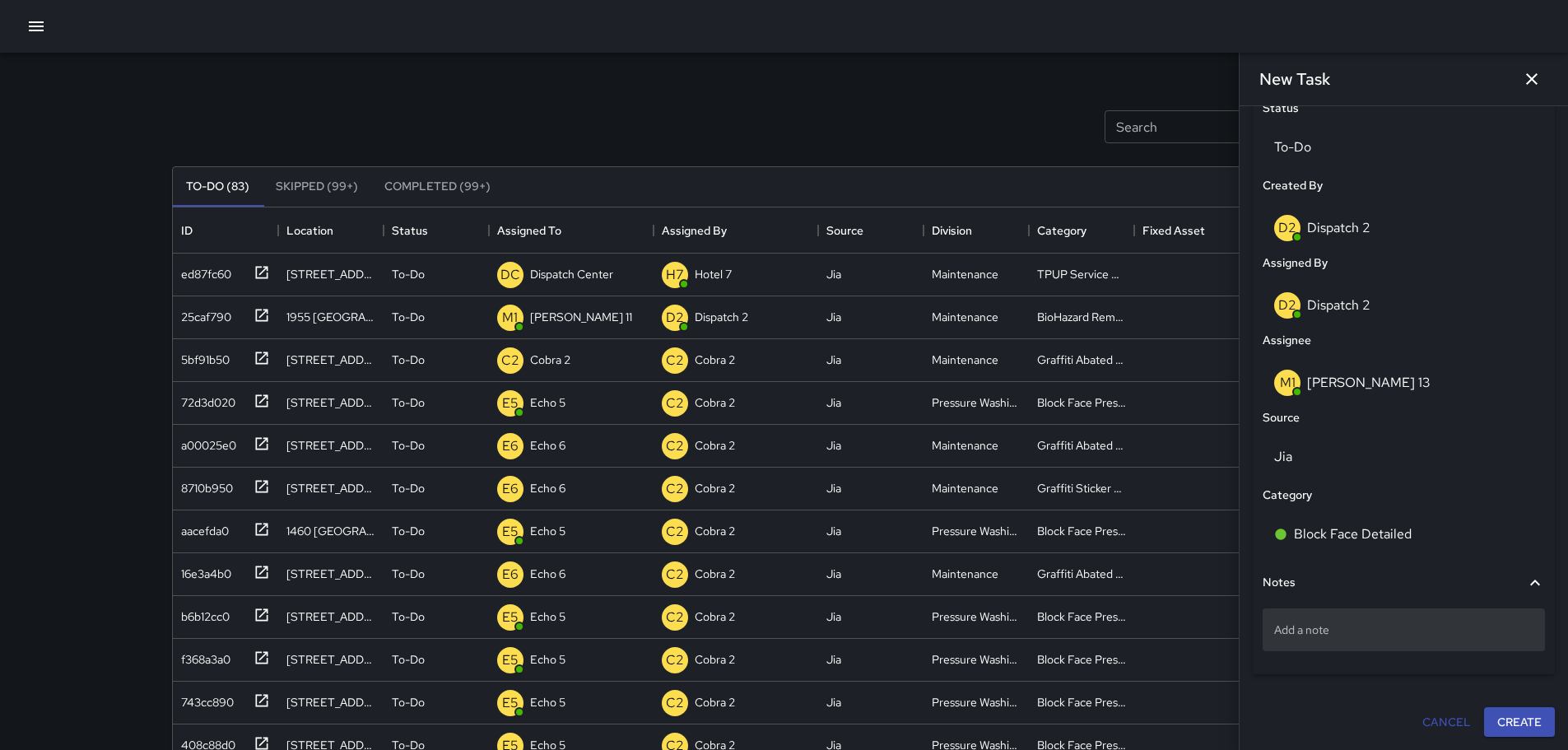
click at [1332, 634] on p "Add a note" at bounding box center [1404, 630] width 259 height 17
type textarea "**********"
click at [1514, 718] on button "Create" at bounding box center [1519, 723] width 71 height 30
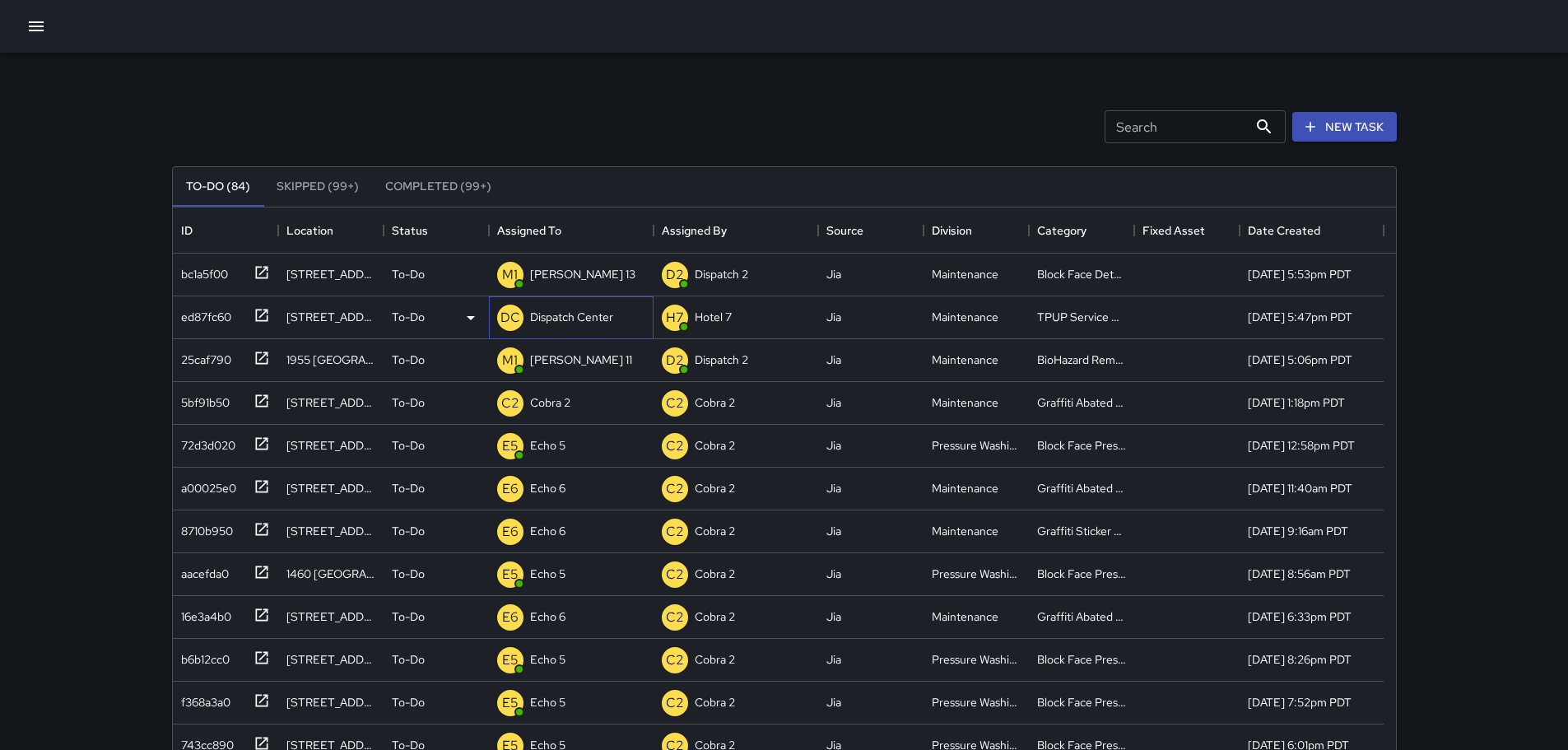
click at [562, 312] on p "Dispatch Center" at bounding box center [571, 317] width 83 height 17
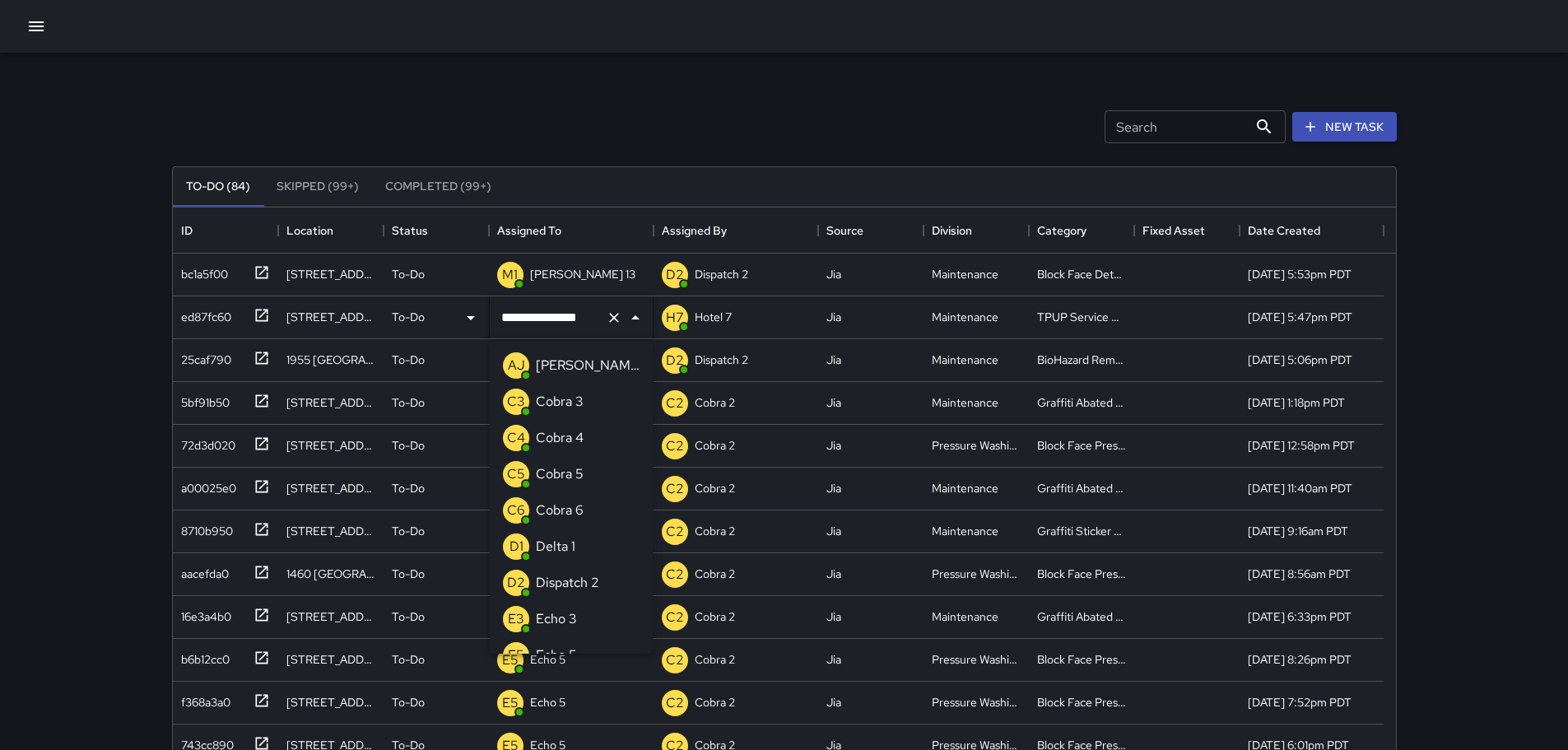
scroll to position [999, 0]
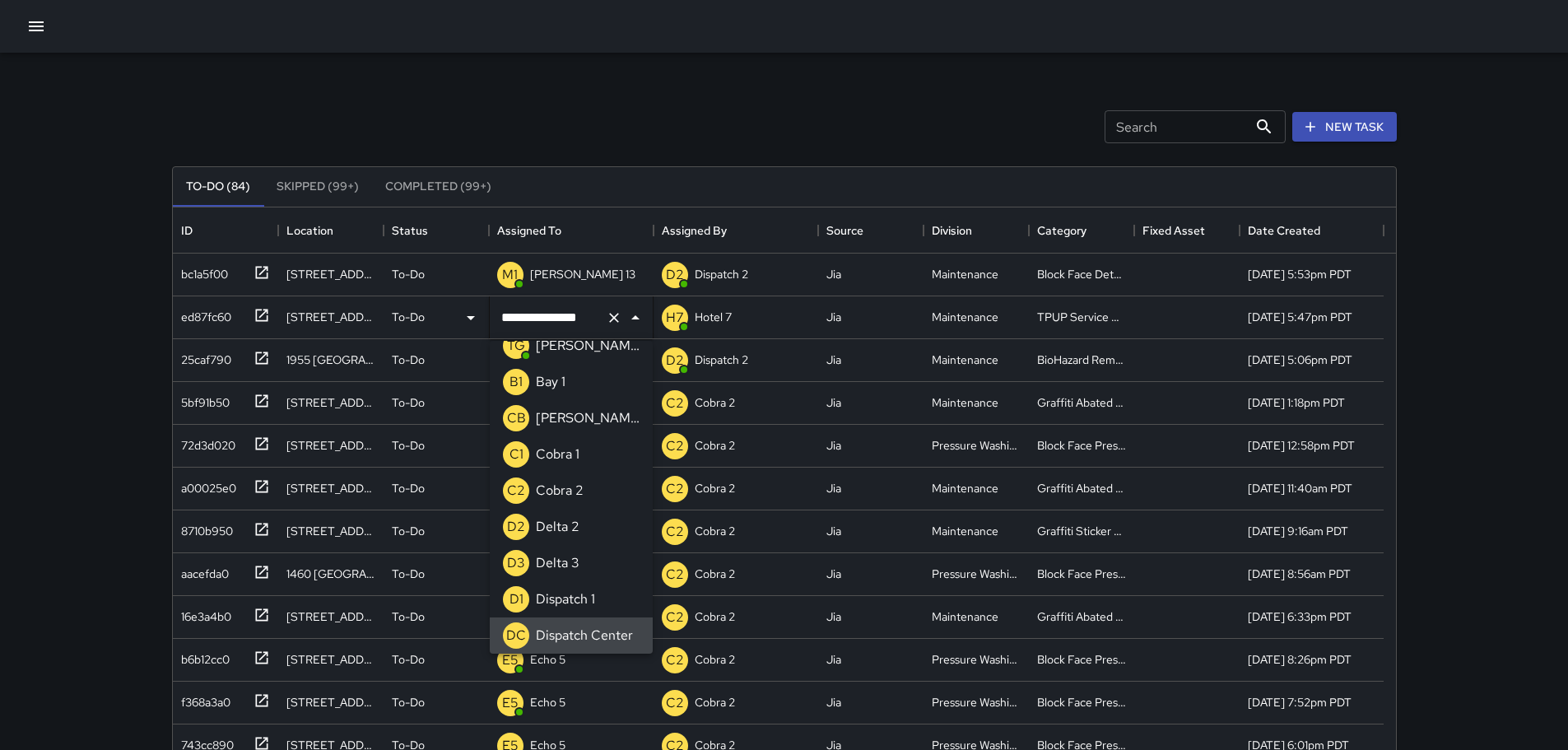
click at [607, 315] on icon "Clear" at bounding box center [614, 318] width 17 height 17
type input "*"
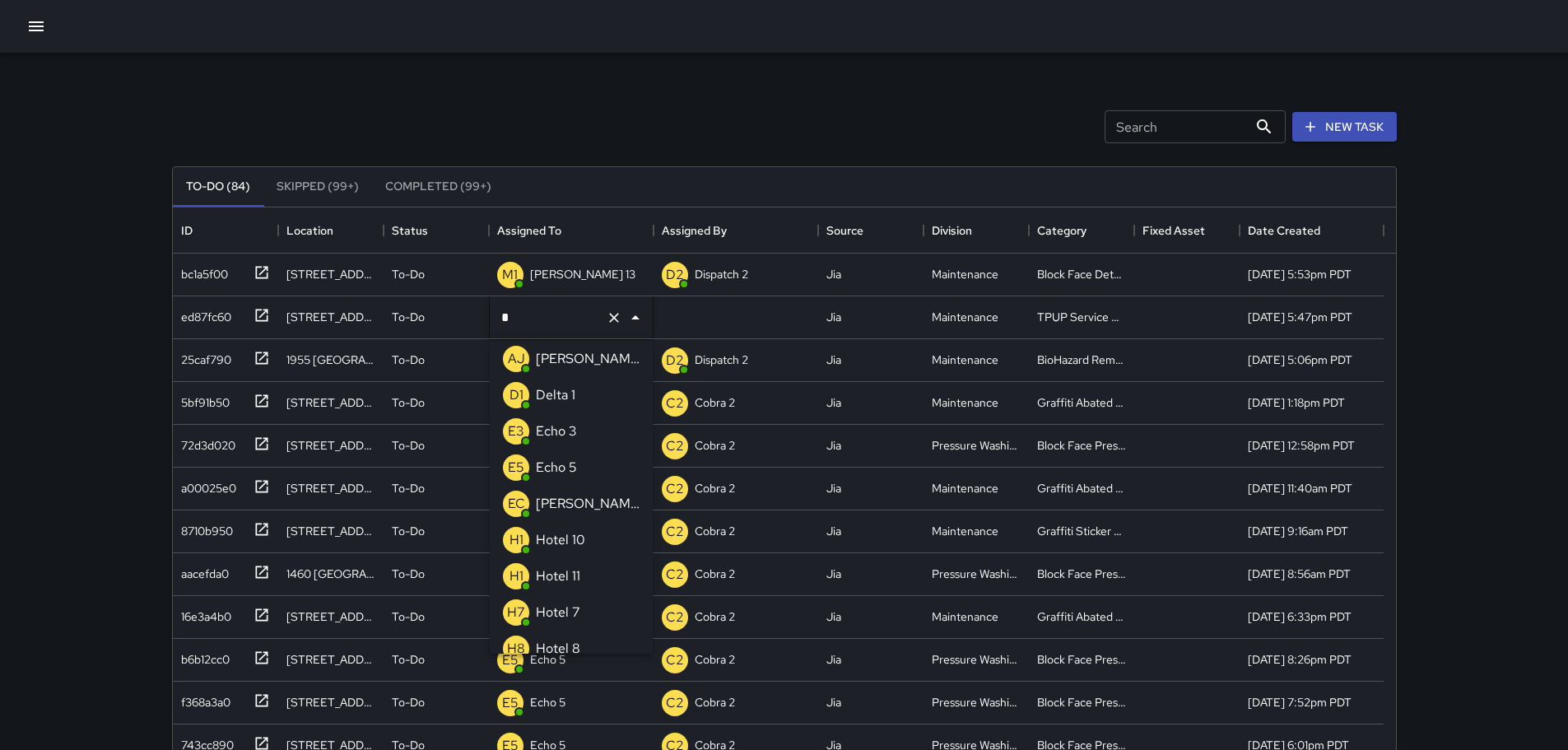
click at [568, 425] on p "Echo 3" at bounding box center [556, 432] width 41 height 20
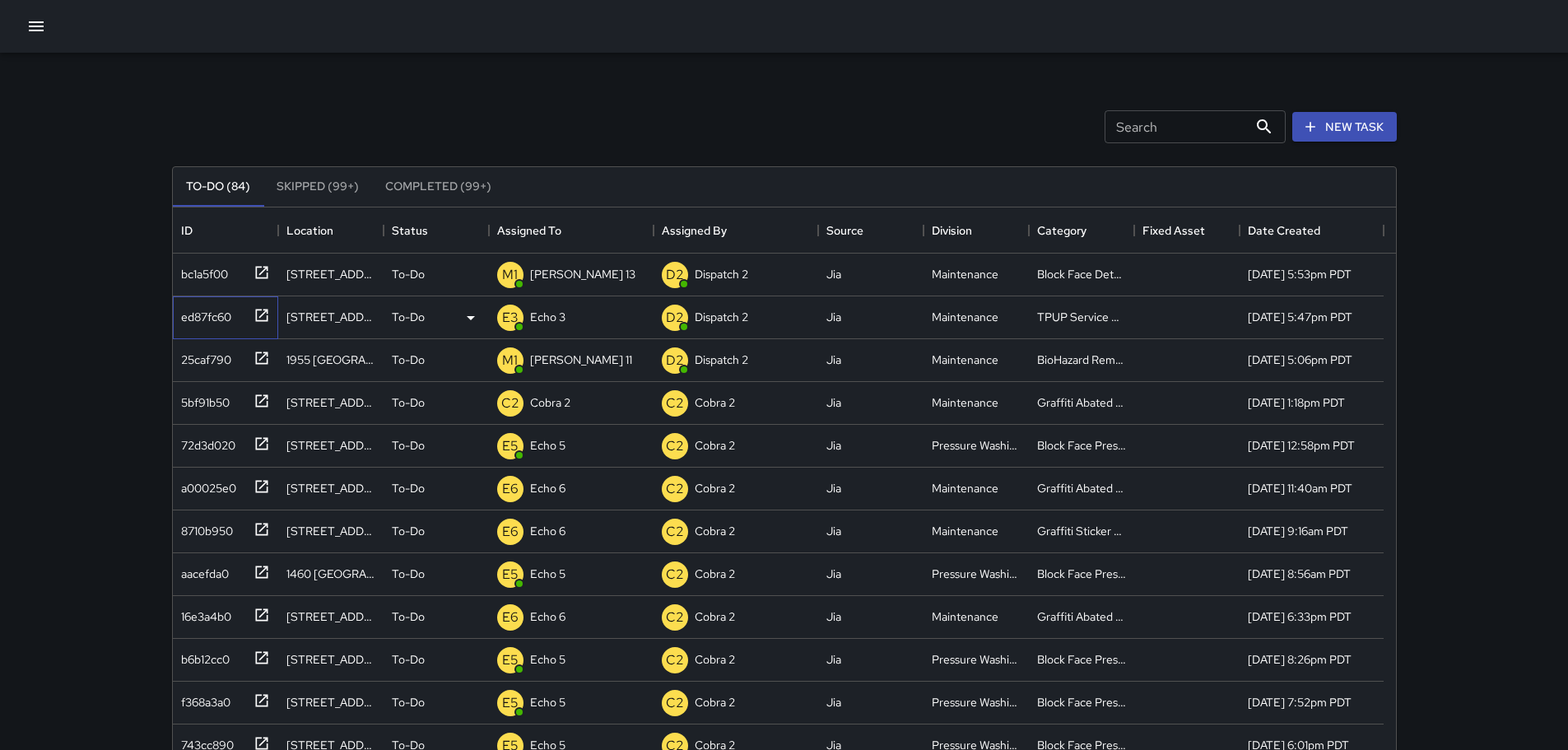
click at [261, 316] on icon at bounding box center [261, 315] width 13 height 13
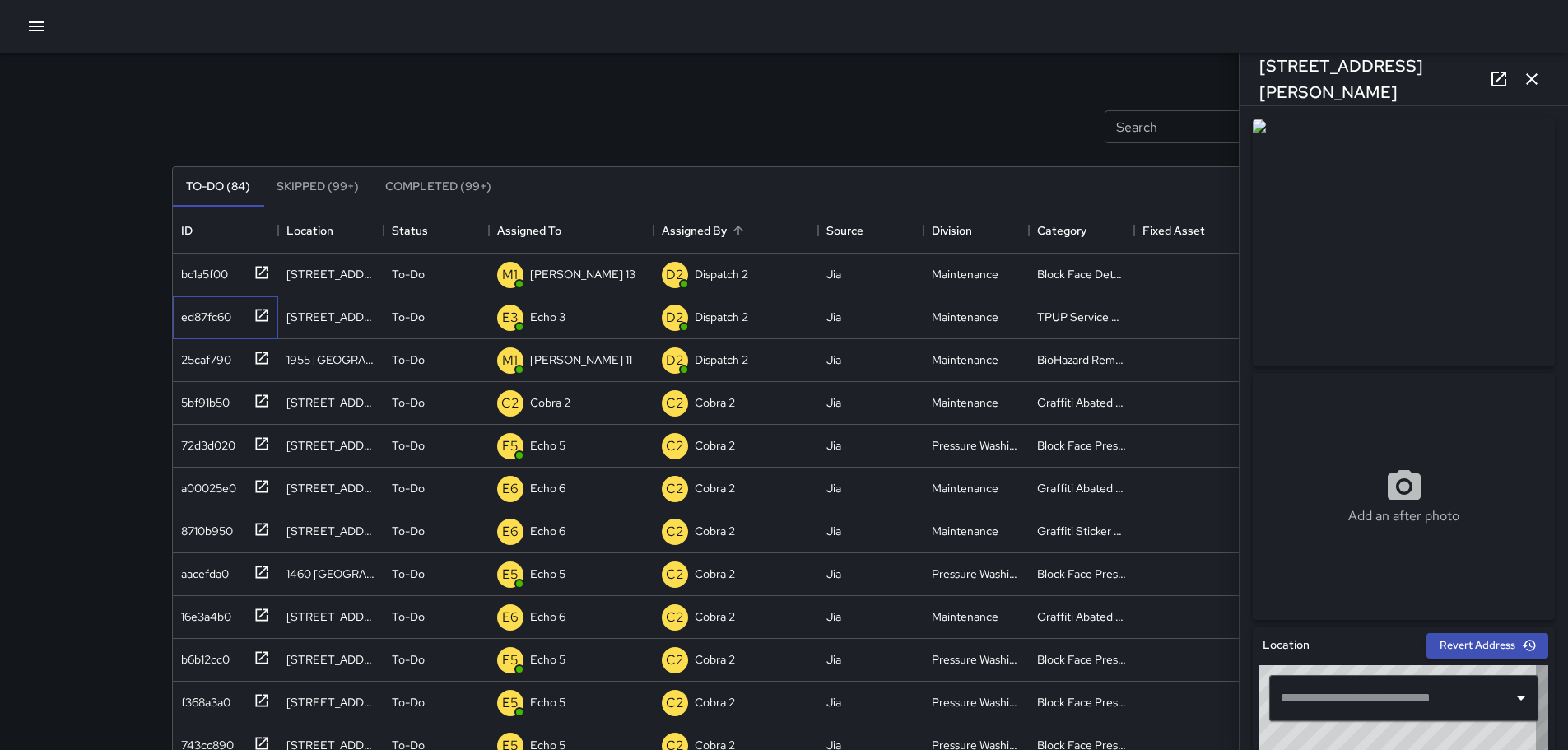
type input "**********"
click at [1536, 79] on icon "button" at bounding box center [1532, 80] width 20 height 20
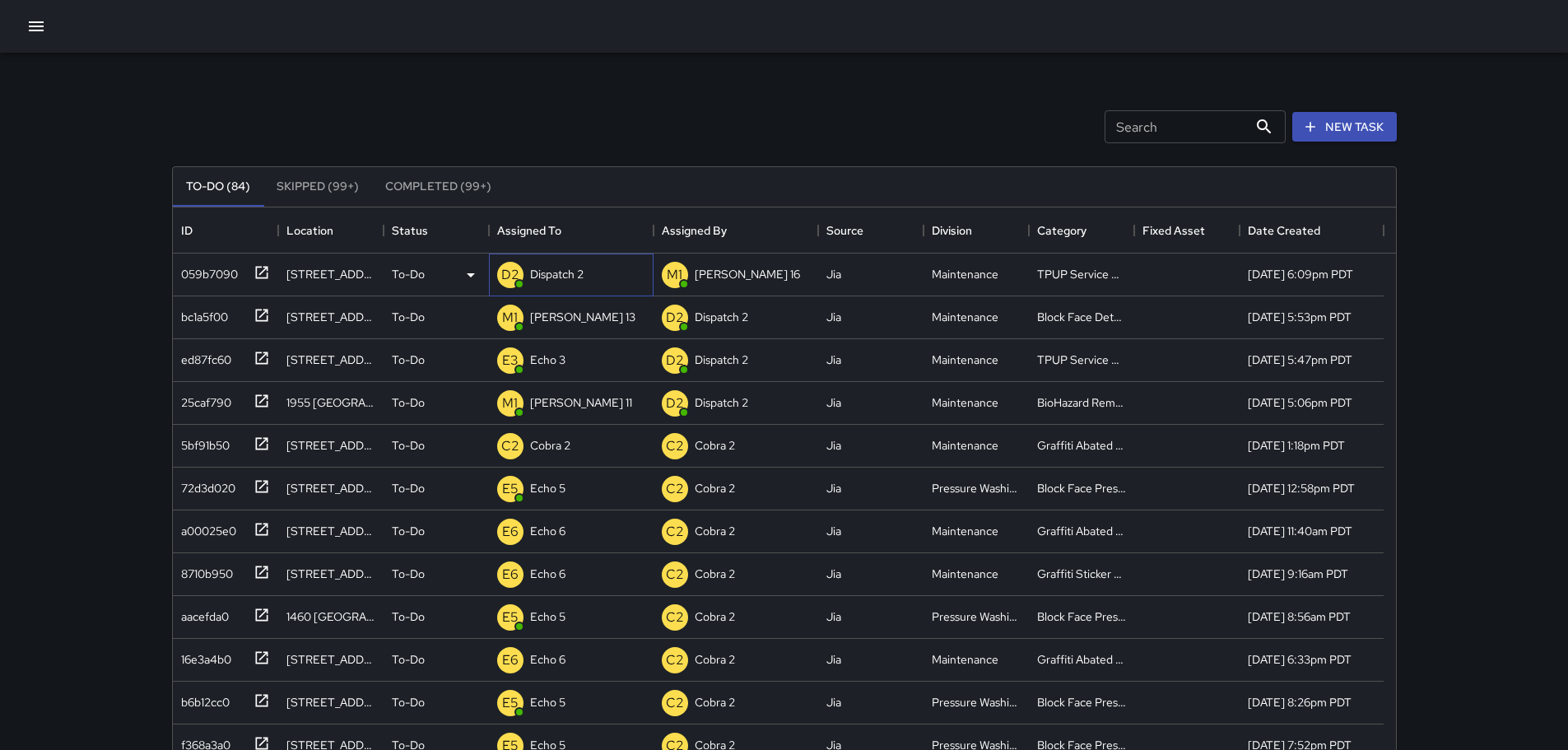
click at [570, 270] on p "Dispatch 2" at bounding box center [557, 275] width 54 height 17
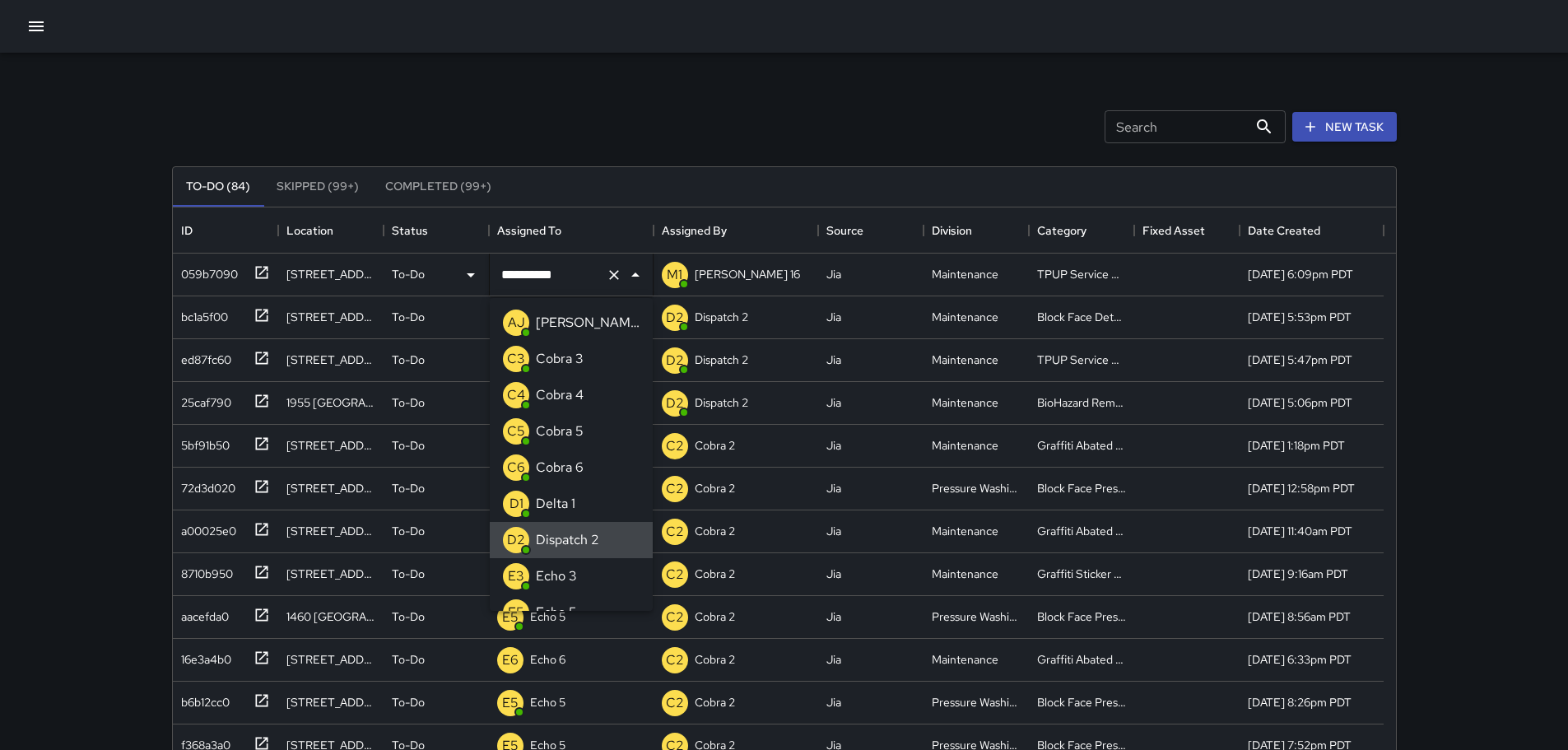
click at [613, 275] on icon "Clear" at bounding box center [614, 275] width 10 height 10
type input "**"
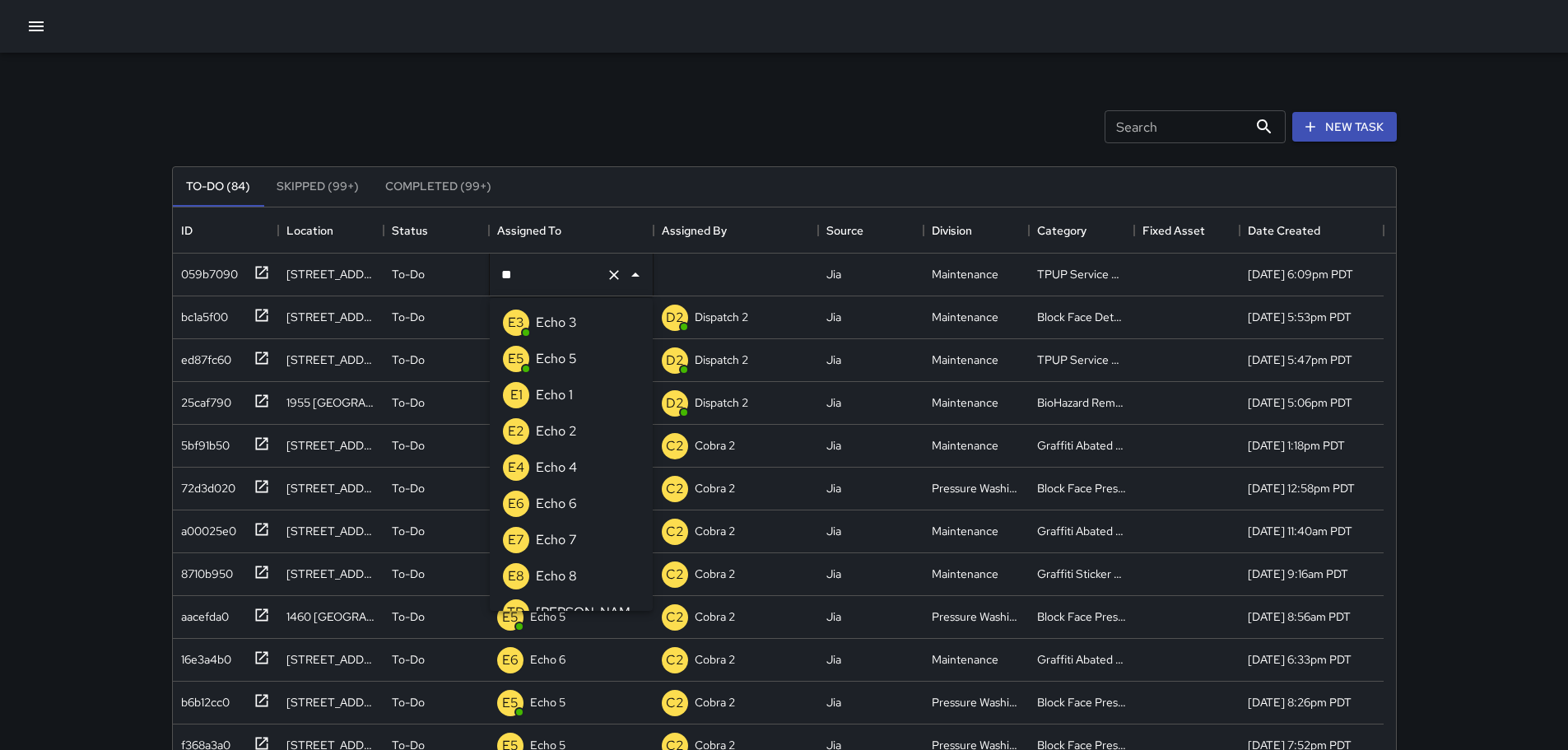
click at [561, 315] on p "Echo 3" at bounding box center [556, 323] width 41 height 20
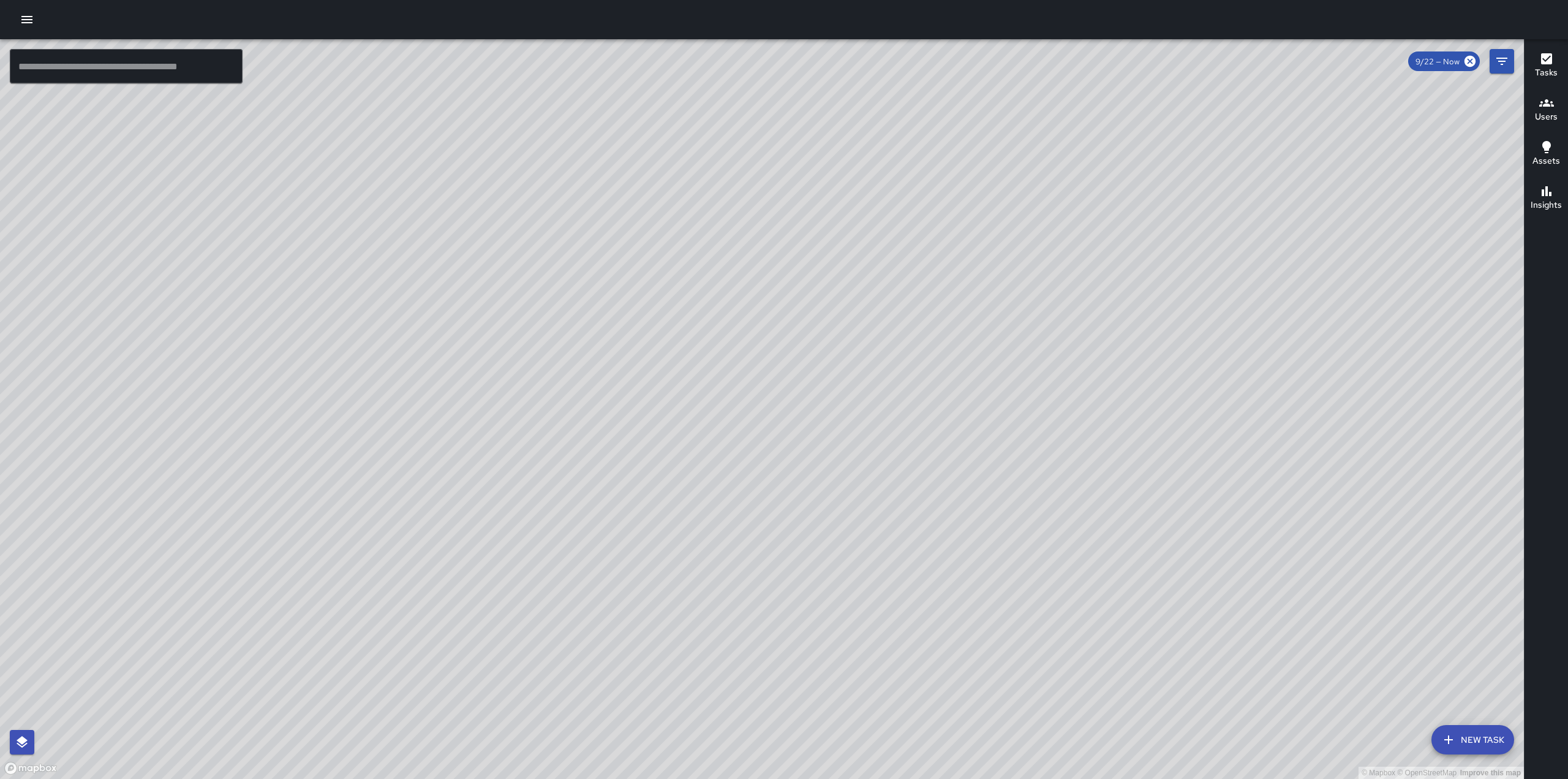
drag, startPoint x: 958, startPoint y: 288, endPoint x: 675, endPoint y: 559, distance: 391.8
click at [675, 559] on div "© Mapbox © OpenStreetMap Improve this map" at bounding box center [762, 409] width 1524 height 740
drag, startPoint x: 837, startPoint y: 376, endPoint x: 863, endPoint y: 325, distance: 57.2
click at [863, 325] on div "© Mapbox © OpenStreetMap Improve this map" at bounding box center [762, 409] width 1524 height 740
drag, startPoint x: 877, startPoint y: 362, endPoint x: 881, endPoint y: 321, distance: 41.2
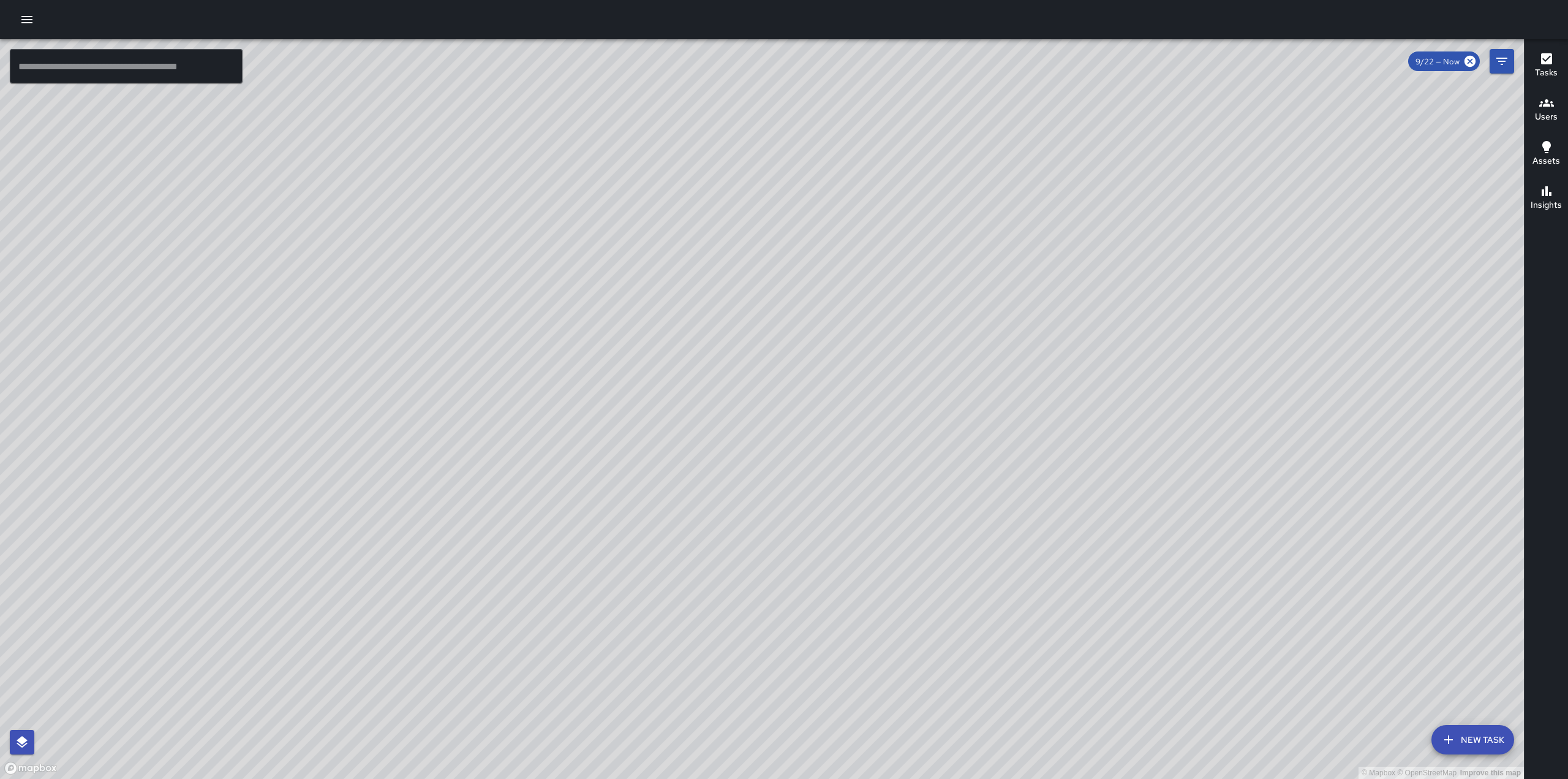
click at [881, 321] on div "© Mapbox © OpenStreetMap Improve this map" at bounding box center [762, 409] width 1524 height 740
drag, startPoint x: 835, startPoint y: 521, endPoint x: 824, endPoint y: 502, distance: 22.0
click at [824, 502] on div "© Mapbox © OpenStreetMap Improve this map" at bounding box center [762, 409] width 1524 height 740
drag, startPoint x: 842, startPoint y: 408, endPoint x: 820, endPoint y: 351, distance: 61.1
click at [820, 351] on div "© Mapbox © OpenStreetMap Improve this map" at bounding box center [762, 409] width 1524 height 740
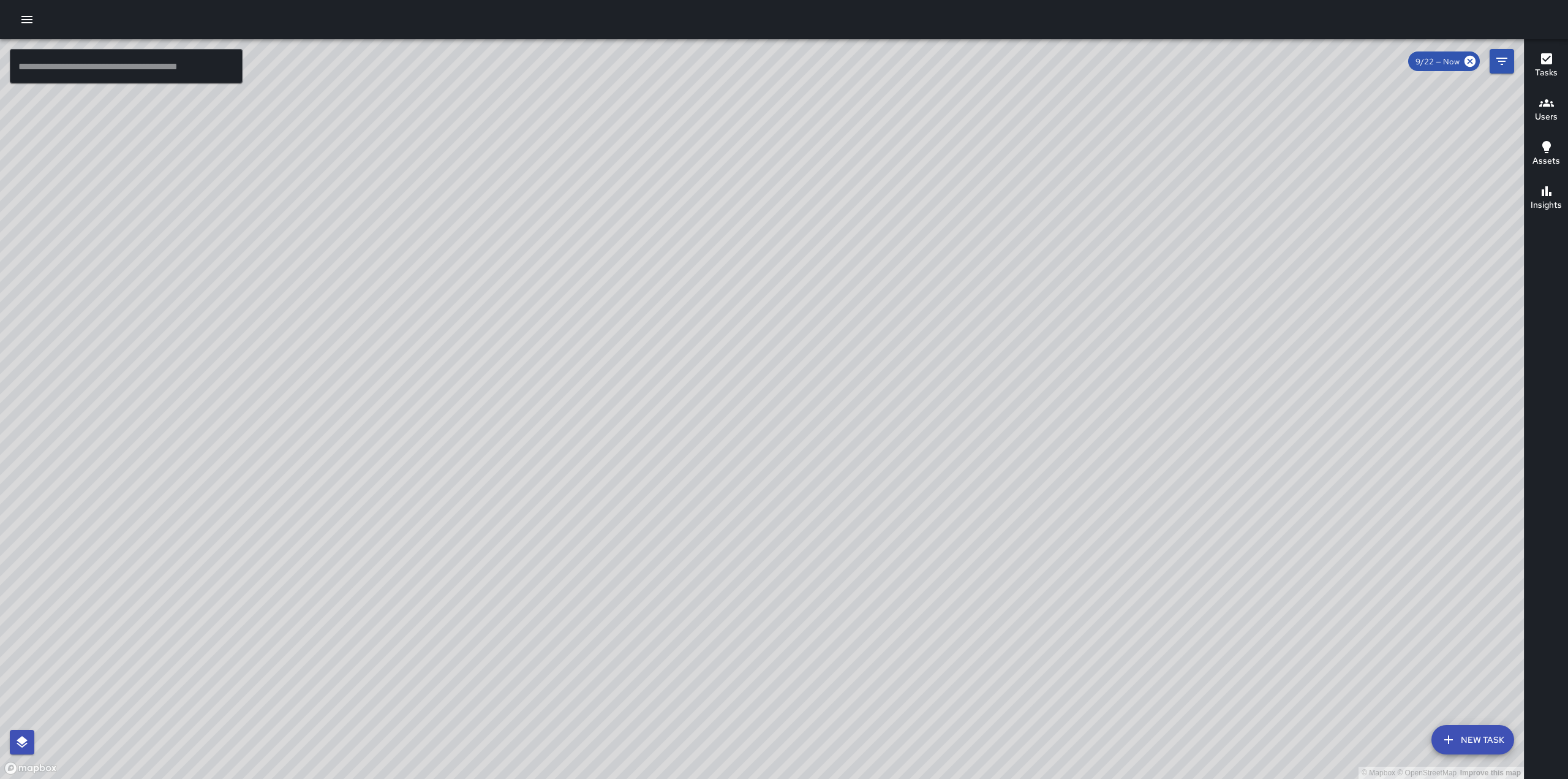
drag, startPoint x: 804, startPoint y: 479, endPoint x: 804, endPoint y: 453, distance: 26.0
click at [804, 453] on div "© Mapbox © OpenStreetMap Improve this map" at bounding box center [762, 409] width 1524 height 740
drag, startPoint x: 812, startPoint y: 506, endPoint x: 821, endPoint y: 464, distance: 43.0
click at [821, 464] on div "© Mapbox © OpenStreetMap Improve this map" at bounding box center [762, 409] width 1524 height 740
drag, startPoint x: 845, startPoint y: 541, endPoint x: 890, endPoint y: 498, distance: 62.2
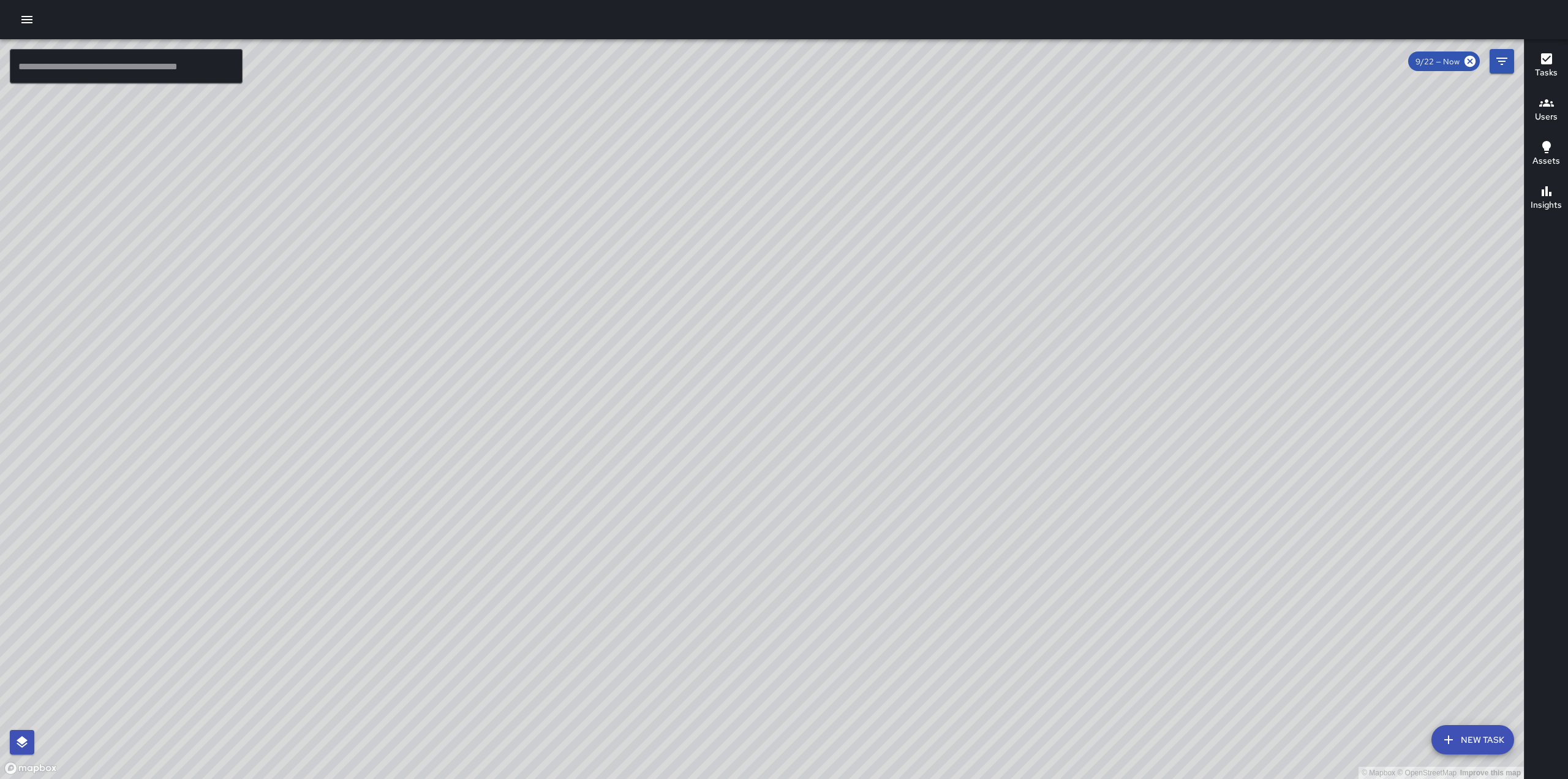
click at [890, 498] on div "© Mapbox © OpenStreetMap Improve this map" at bounding box center [762, 409] width 1524 height 740
drag, startPoint x: 829, startPoint y: 511, endPoint x: 850, endPoint y: 475, distance: 41.7
click at [850, 475] on div "© Mapbox © OpenStreetMap Improve this map" at bounding box center [762, 409] width 1524 height 740
drag, startPoint x: 778, startPoint y: 427, endPoint x: 768, endPoint y: 572, distance: 145.3
click at [768, 572] on div "© Mapbox © OpenStreetMap Improve this map" at bounding box center [762, 409] width 1524 height 740
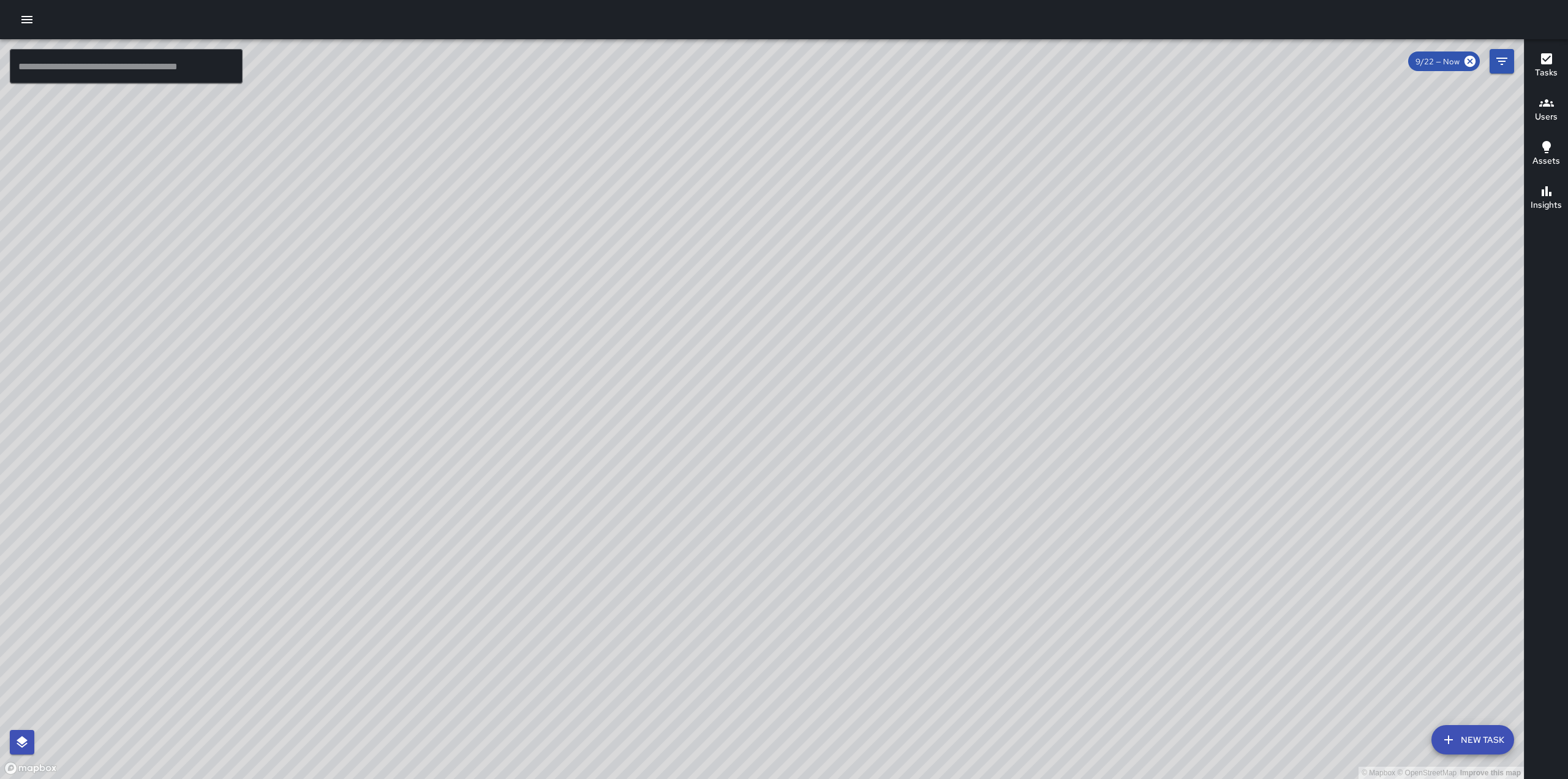
drag, startPoint x: 1223, startPoint y: 120, endPoint x: 1071, endPoint y: 300, distance: 235.6
click at [1077, 296] on div "© Mapbox © OpenStreetMap Improve this map" at bounding box center [762, 409] width 1524 height 740
drag, startPoint x: 1127, startPoint y: 142, endPoint x: 893, endPoint y: 362, distance: 321.2
click at [893, 362] on div "© Mapbox © OpenStreetMap Improve this map" at bounding box center [762, 409] width 1524 height 740
drag, startPoint x: 906, startPoint y: 339, endPoint x: 967, endPoint y: 316, distance: 65.2
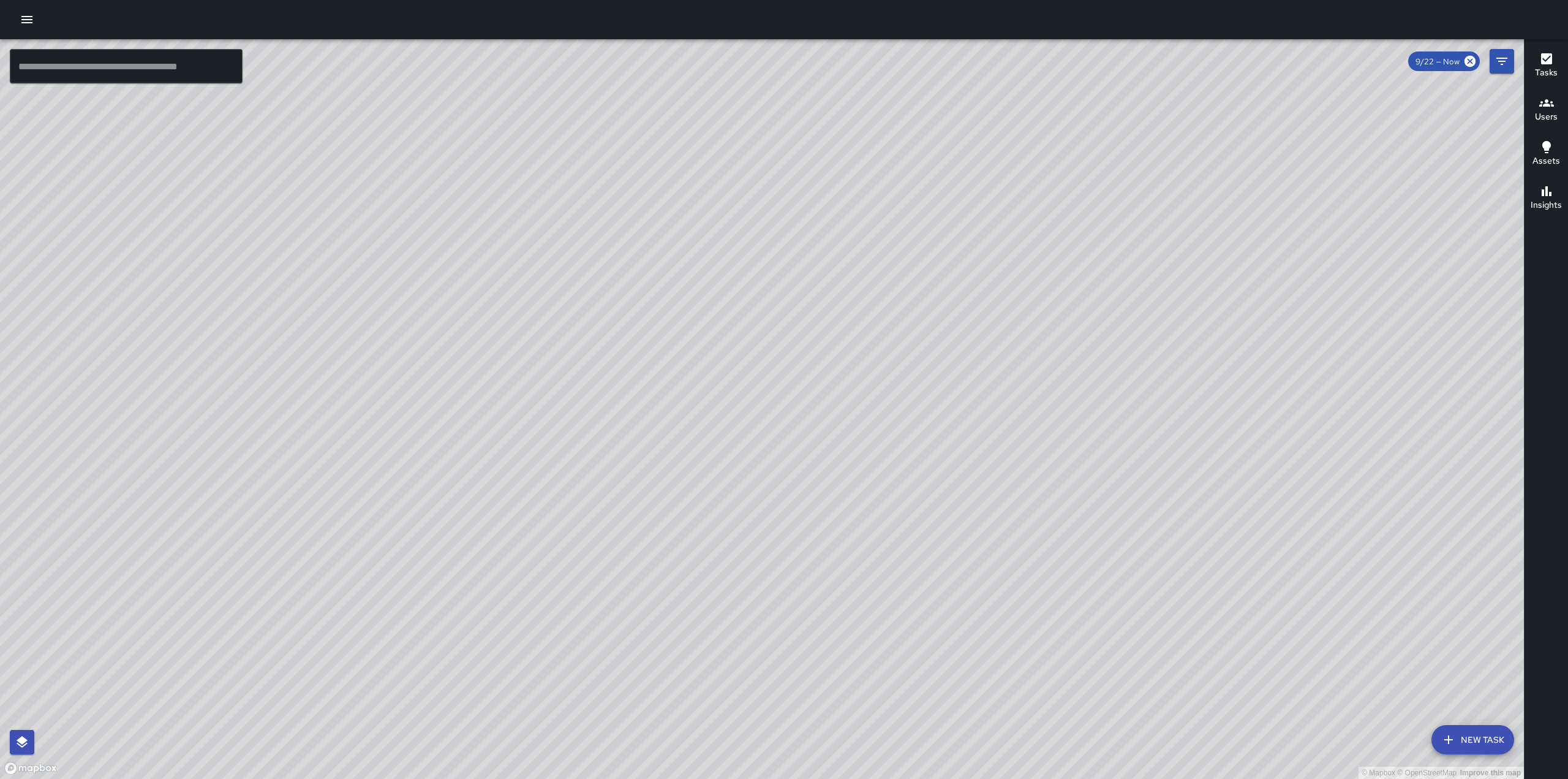
click at [954, 324] on div "© Mapbox © OpenStreetMap Improve this map" at bounding box center [762, 409] width 1524 height 740
drag, startPoint x: 964, startPoint y: 440, endPoint x: 1002, endPoint y: 214, distance: 229.2
click at [1002, 214] on div "© Mapbox © OpenStreetMap Improve this map" at bounding box center [762, 409] width 1524 height 740
drag, startPoint x: 1204, startPoint y: 215, endPoint x: 1105, endPoint y: 441, distance: 246.7
click at [1105, 441] on div "© Mapbox © OpenStreetMap Improve this map" at bounding box center [762, 409] width 1524 height 740
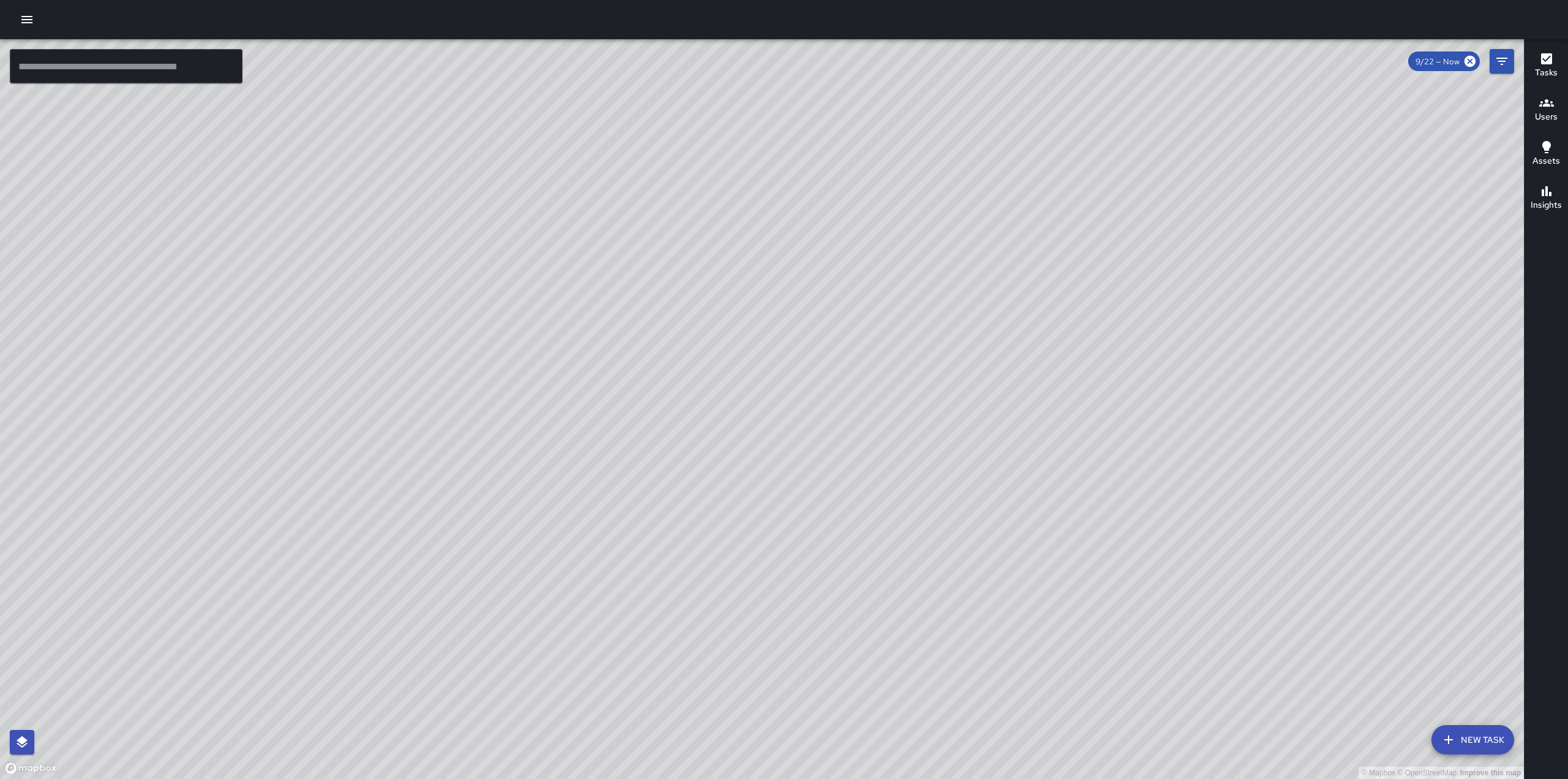
drag, startPoint x: 1038, startPoint y: 505, endPoint x: 1137, endPoint y: 308, distance: 220.5
click at [1137, 308] on div "© Mapbox © OpenStreetMap Improve this map" at bounding box center [762, 409] width 1524 height 740
drag, startPoint x: 889, startPoint y: 538, endPoint x: 972, endPoint y: 430, distance: 136.2
click at [943, 424] on div "© Mapbox © OpenStreetMap Improve this map" at bounding box center [762, 409] width 1524 height 740
drag, startPoint x: 1094, startPoint y: 583, endPoint x: 1150, endPoint y: 473, distance: 123.4
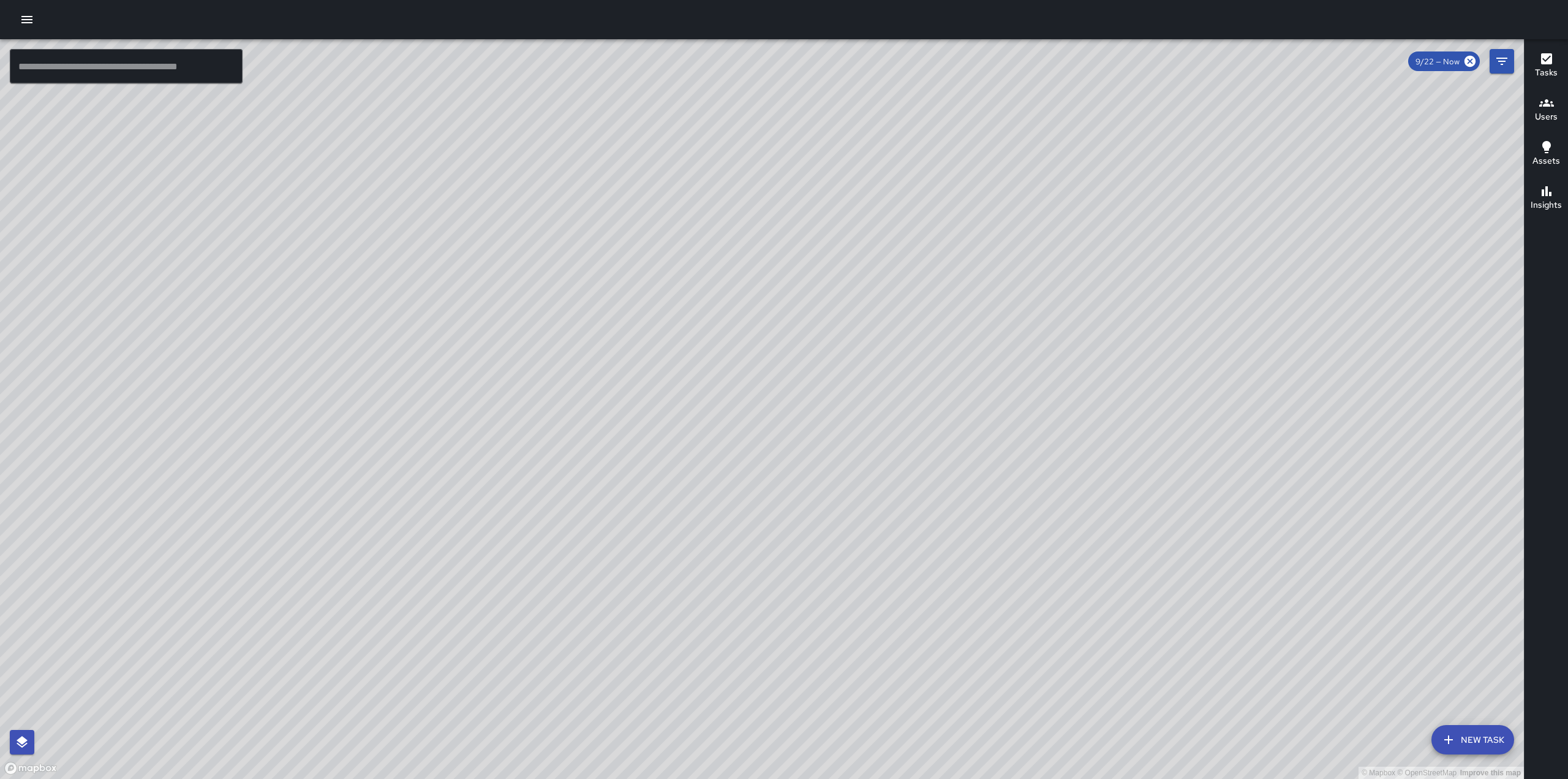
click at [1150, 473] on div "© Mapbox © OpenStreetMap Improve this map" at bounding box center [762, 409] width 1524 height 740
drag, startPoint x: 757, startPoint y: 461, endPoint x: 845, endPoint y: 275, distance: 205.8
click at [845, 275] on div "© Mapbox © OpenStreetMap Improve this map" at bounding box center [762, 409] width 1524 height 740
drag, startPoint x: 651, startPoint y: 374, endPoint x: 759, endPoint y: 278, distance: 144.5
click at [759, 278] on div "© Mapbox © OpenStreetMap Improve this map" at bounding box center [762, 409] width 1524 height 740
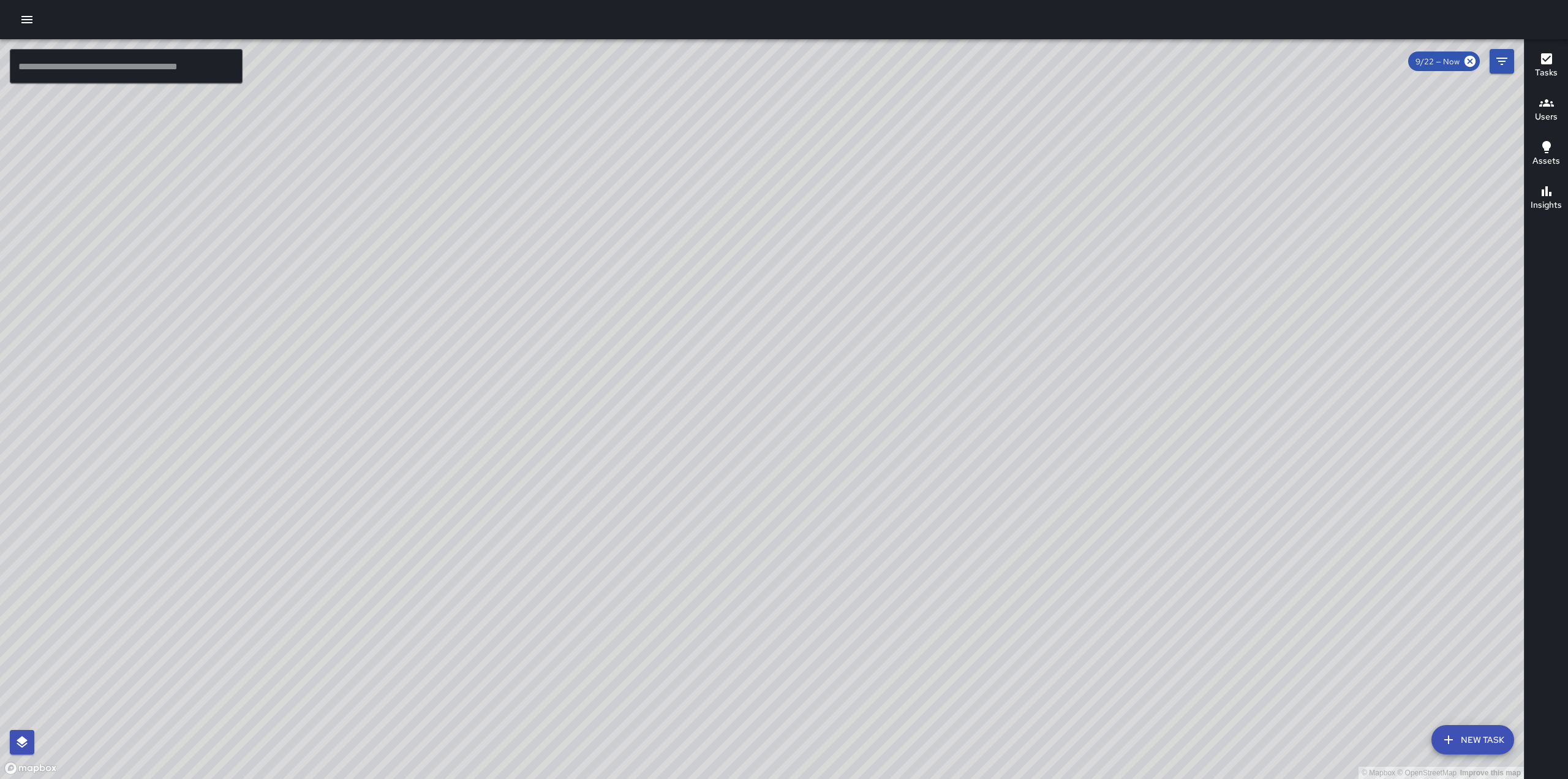
drag, startPoint x: 666, startPoint y: 196, endPoint x: 693, endPoint y: 296, distance: 103.6
click at [693, 296] on div "© Mapbox © OpenStreetMap Improve this map" at bounding box center [762, 409] width 1524 height 740
drag, startPoint x: 743, startPoint y: 196, endPoint x: 697, endPoint y: 471, distance: 278.8
click at [697, 471] on div "© Mapbox © OpenStreetMap Improve this map" at bounding box center [762, 409] width 1524 height 740
drag, startPoint x: 786, startPoint y: 280, endPoint x: 754, endPoint y: 388, distance: 112.6
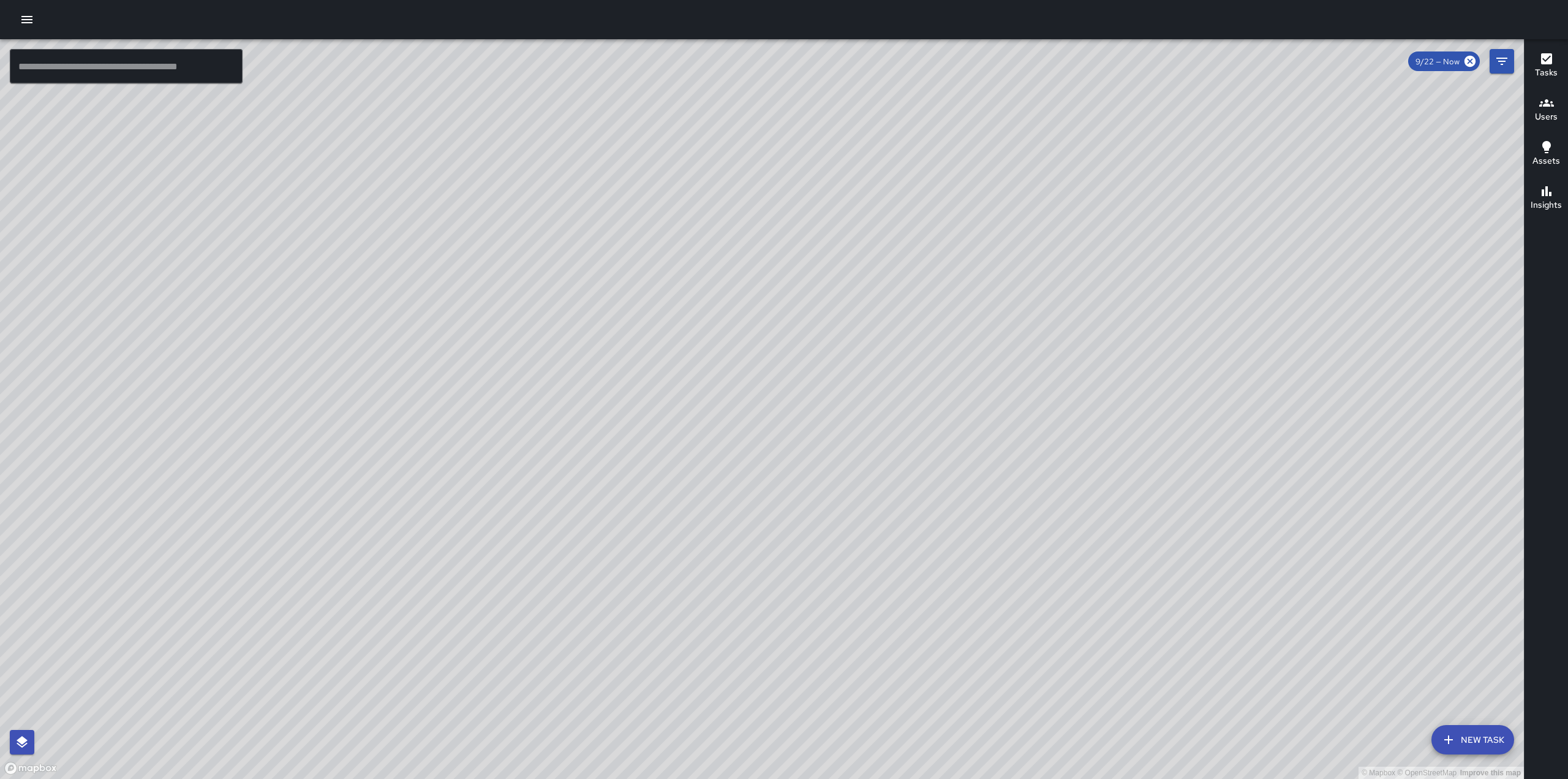
click at [756, 386] on div "© Mapbox © OpenStreetMap Improve this map" at bounding box center [762, 409] width 1524 height 740
drag, startPoint x: 1038, startPoint y: 394, endPoint x: 944, endPoint y: 379, distance: 95.2
click at [944, 379] on div "© Mapbox © OpenStreetMap Improve this map" at bounding box center [762, 409] width 1524 height 740
drag, startPoint x: 883, startPoint y: 362, endPoint x: 921, endPoint y: 204, distance: 162.5
click at [921, 204] on div "© Mapbox © OpenStreetMap Improve this map" at bounding box center [762, 409] width 1524 height 740
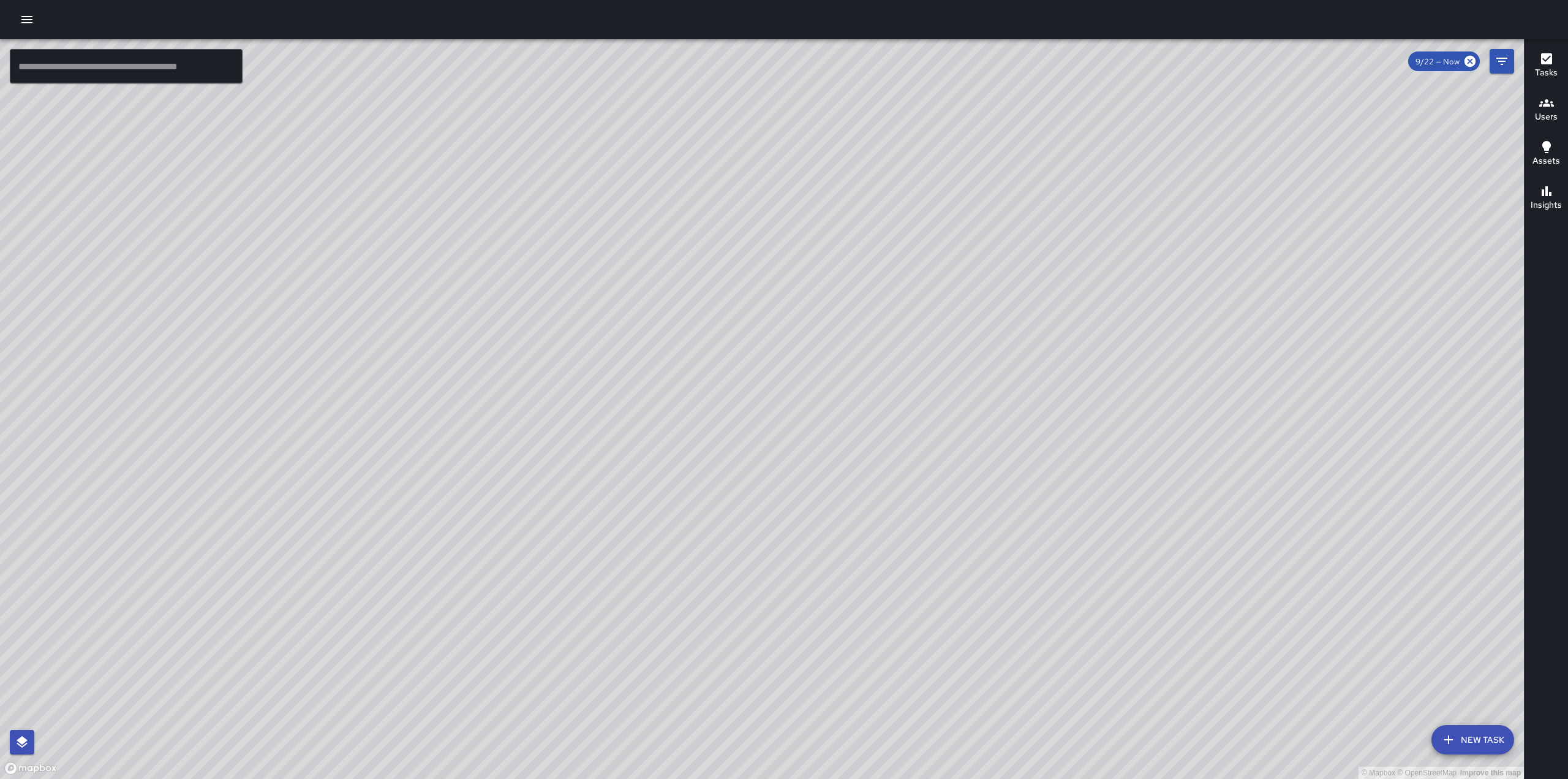
drag, startPoint x: 772, startPoint y: 547, endPoint x: 810, endPoint y: 403, distance: 148.9
click at [829, 342] on div "© Mapbox © OpenStreetMap Improve this map" at bounding box center [762, 409] width 1524 height 740
drag, startPoint x: 781, startPoint y: 440, endPoint x: 884, endPoint y: 251, distance: 215.2
click at [895, 215] on div "© Mapbox © OpenStreetMap Improve this map" at bounding box center [762, 409] width 1524 height 740
drag, startPoint x: 745, startPoint y: 461, endPoint x: 832, endPoint y: 313, distance: 171.7
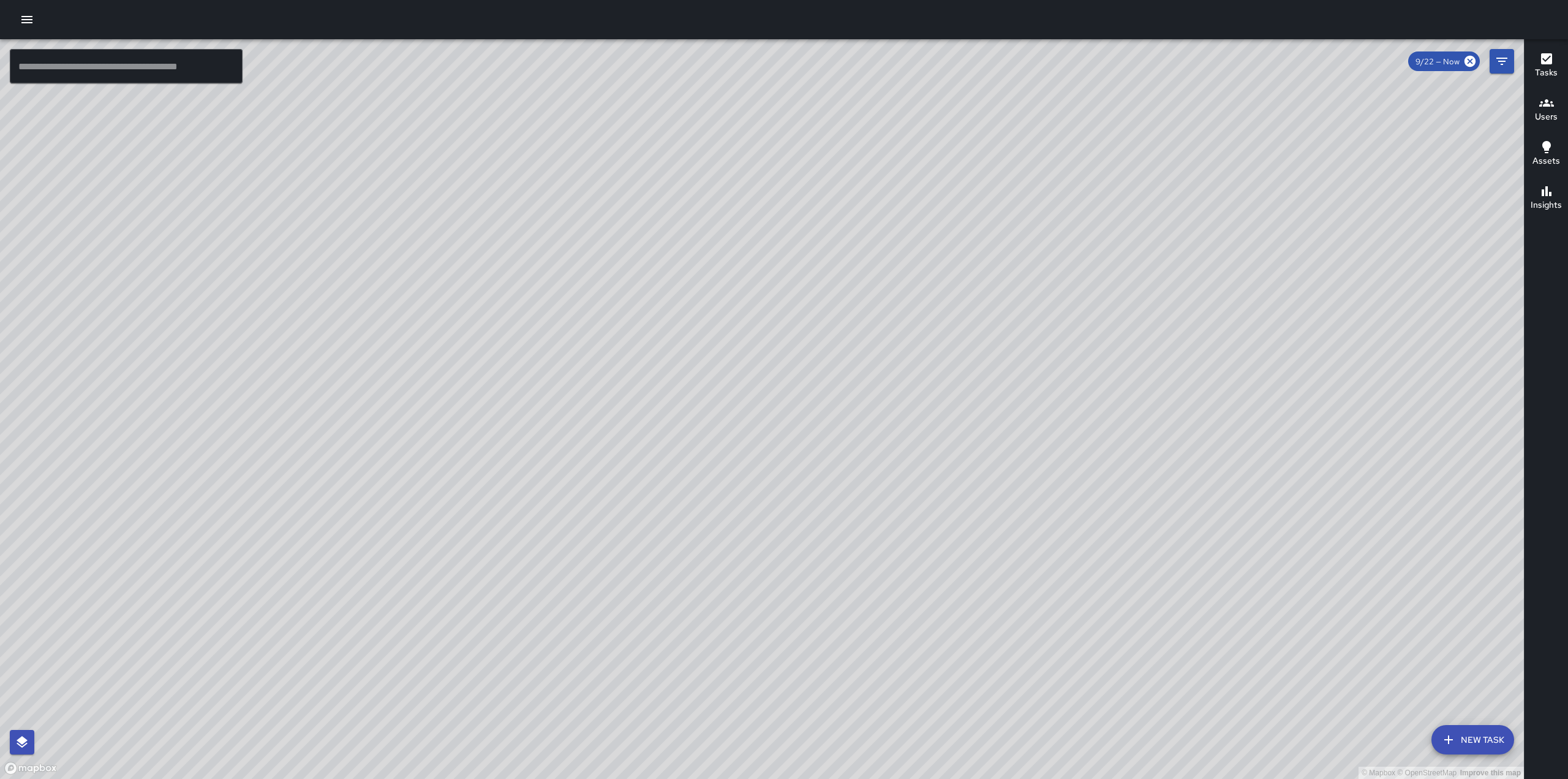
click at [832, 313] on div "© Mapbox © OpenStreetMap Improve this map" at bounding box center [762, 409] width 1524 height 740
drag, startPoint x: 1313, startPoint y: 338, endPoint x: 907, endPoint y: 373, distance: 407.5
click at [908, 373] on div "© Mapbox © OpenStreetMap Improve this map" at bounding box center [762, 409] width 1524 height 740
drag, startPoint x: 1132, startPoint y: 199, endPoint x: 1066, endPoint y: 491, distance: 299.4
click at [1066, 491] on div "© Mapbox © OpenStreetMap Improve this map" at bounding box center [762, 409] width 1524 height 740
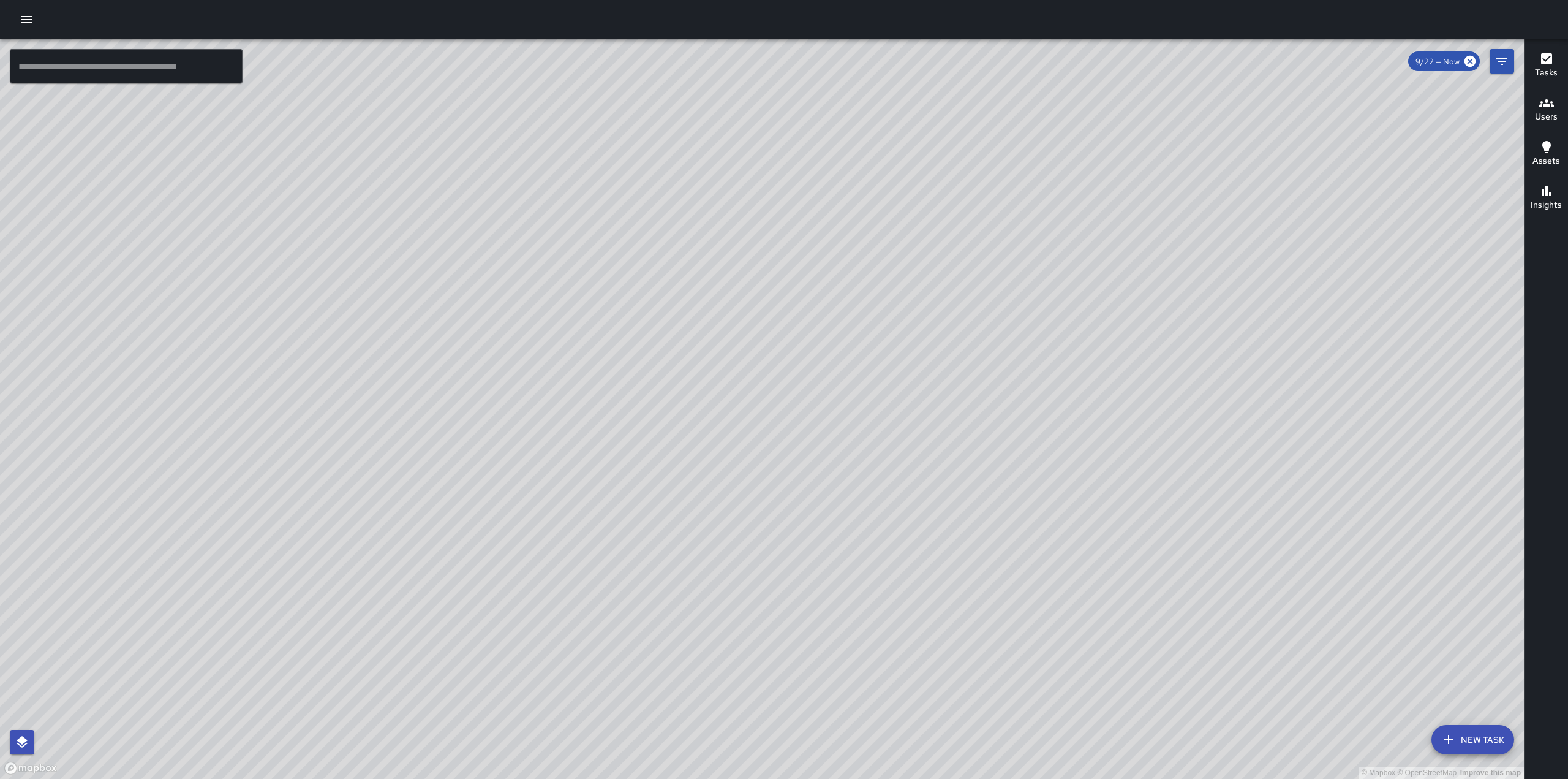
drag, startPoint x: 782, startPoint y: 277, endPoint x: 880, endPoint y: 220, distance: 113.4
click at [866, 216] on div "© Mapbox © OpenStreetMap Improve this map" at bounding box center [762, 409] width 1524 height 740
